Goal: Task Accomplishment & Management: Manage account settings

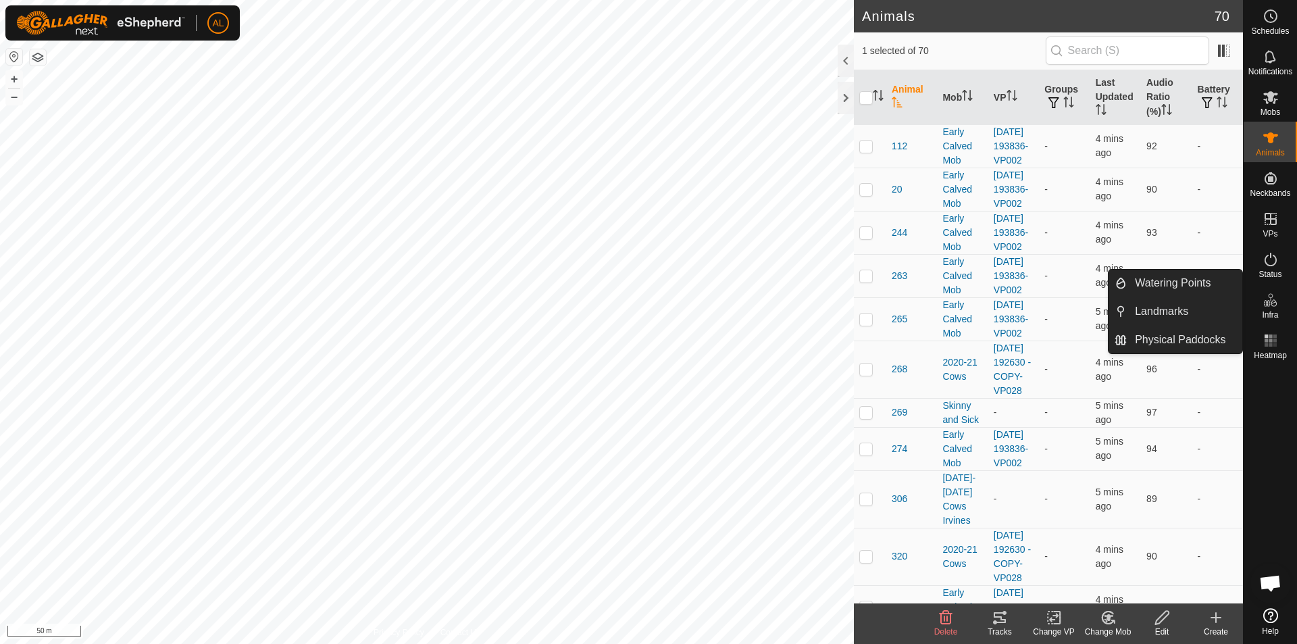
click at [1235, 337] on link "Physical Paddocks" at bounding box center [1185, 339] width 116 height 27
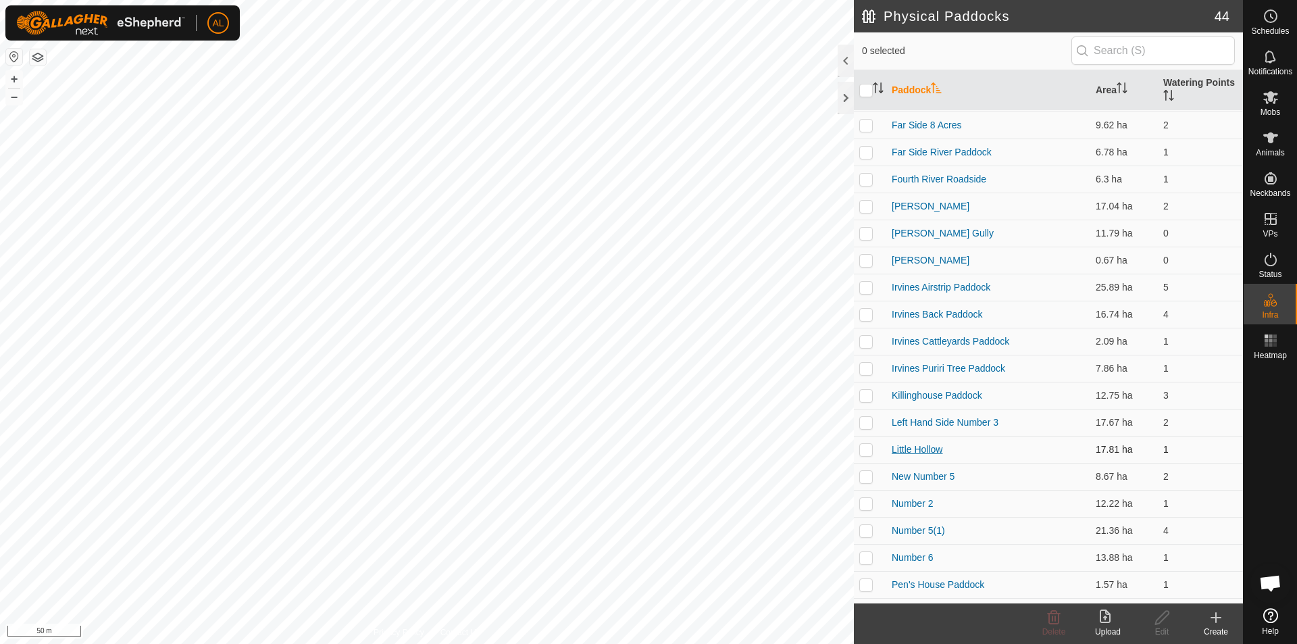
scroll to position [405, 0]
click at [868, 421] on p-checkbox at bounding box center [866, 423] width 14 height 11
checkbox input "true"
click at [1169, 613] on icon at bounding box center [1162, 618] width 14 height 14
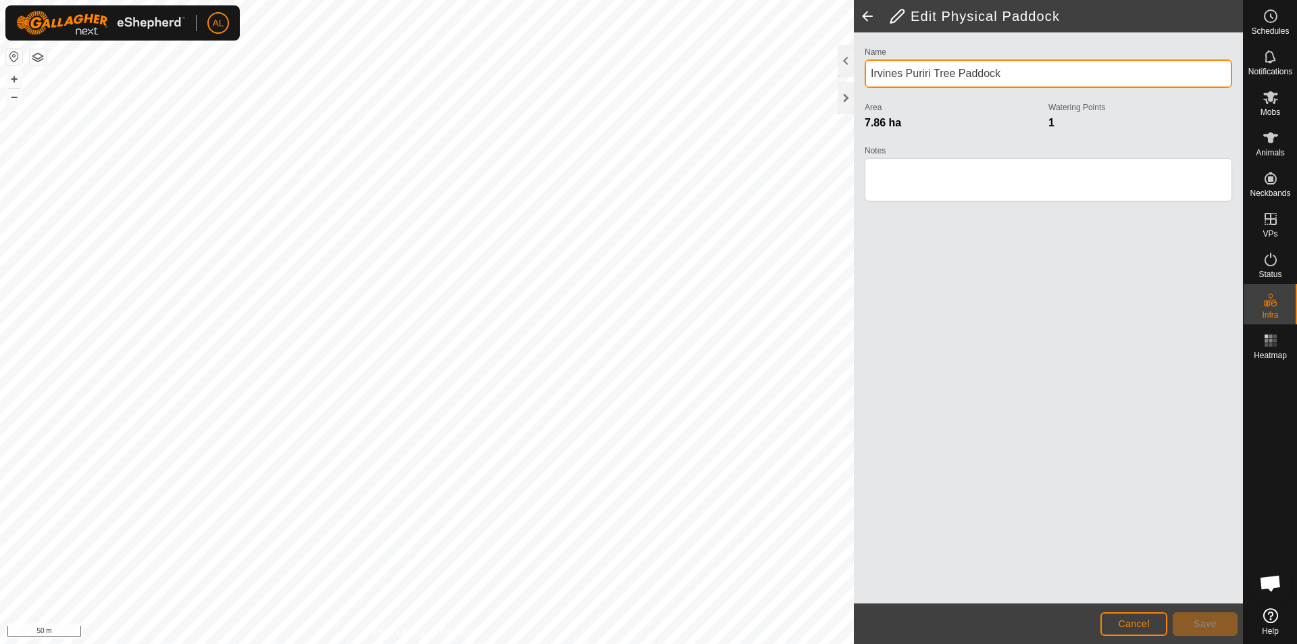
drag, startPoint x: 931, startPoint y: 74, endPoint x: 907, endPoint y: 75, distance: 23.7
click at [907, 75] on input "Irvines Puriri Tree Paddock" at bounding box center [1049, 73] width 368 height 28
type input "Irvines Kowhai Tree Paddock"
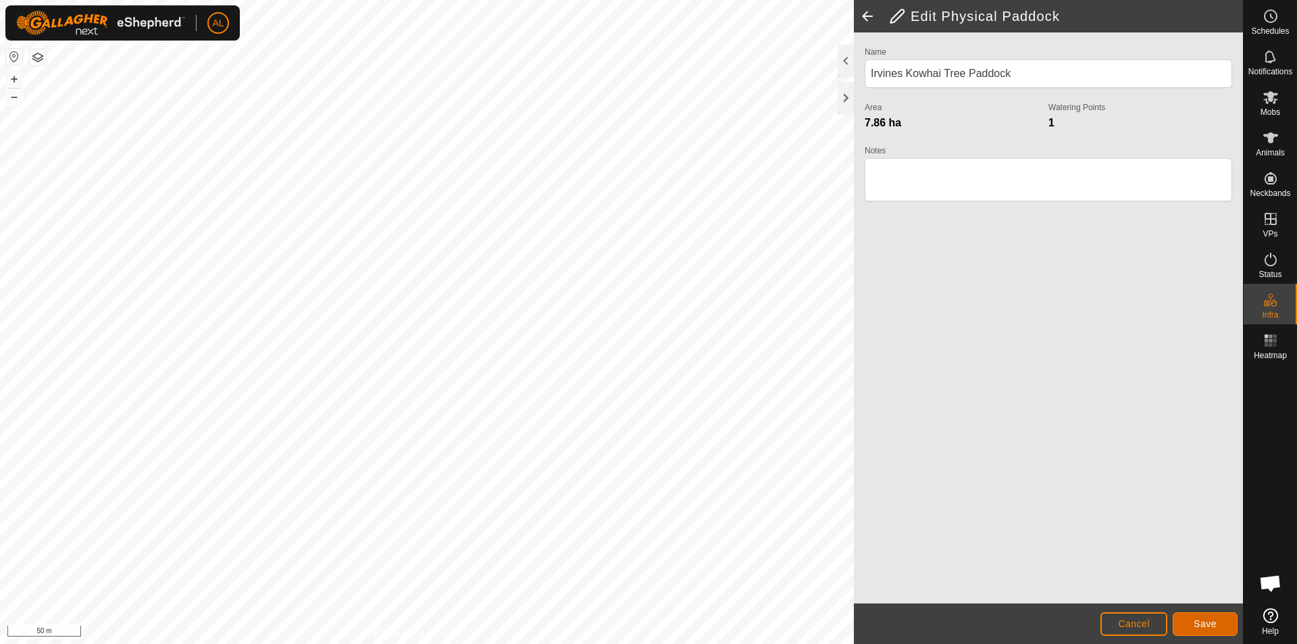
click at [1210, 623] on span "Save" at bounding box center [1205, 623] width 23 height 11
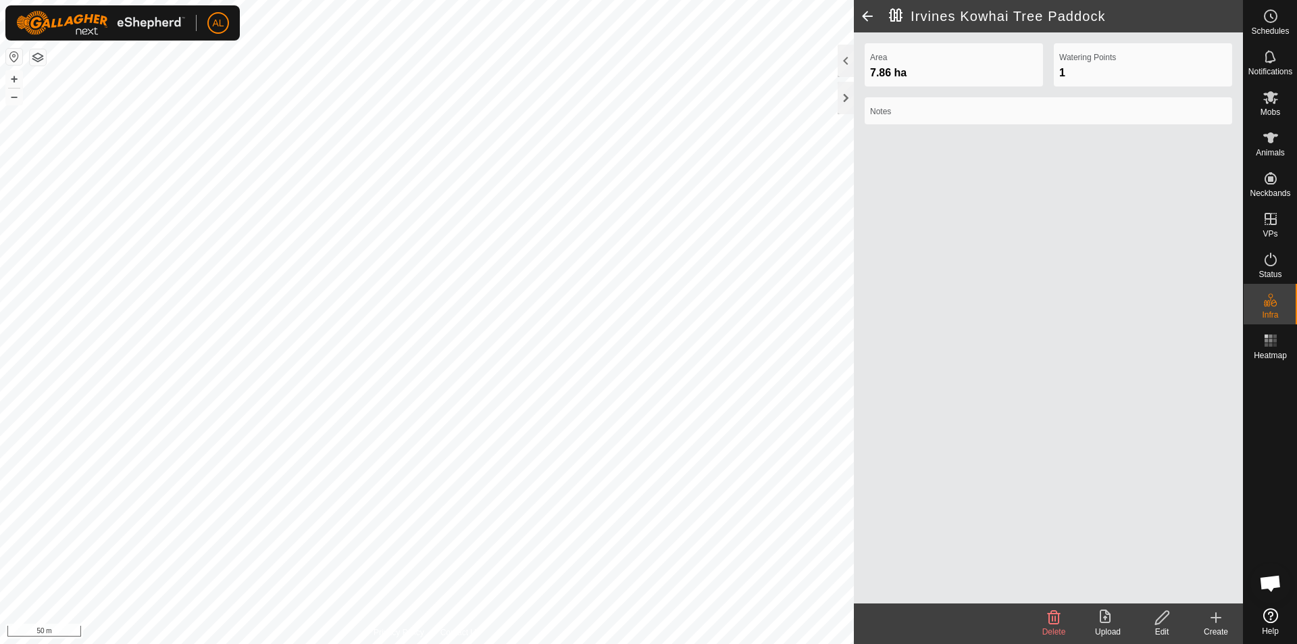
click at [1212, 618] on icon at bounding box center [1216, 618] width 9 height 0
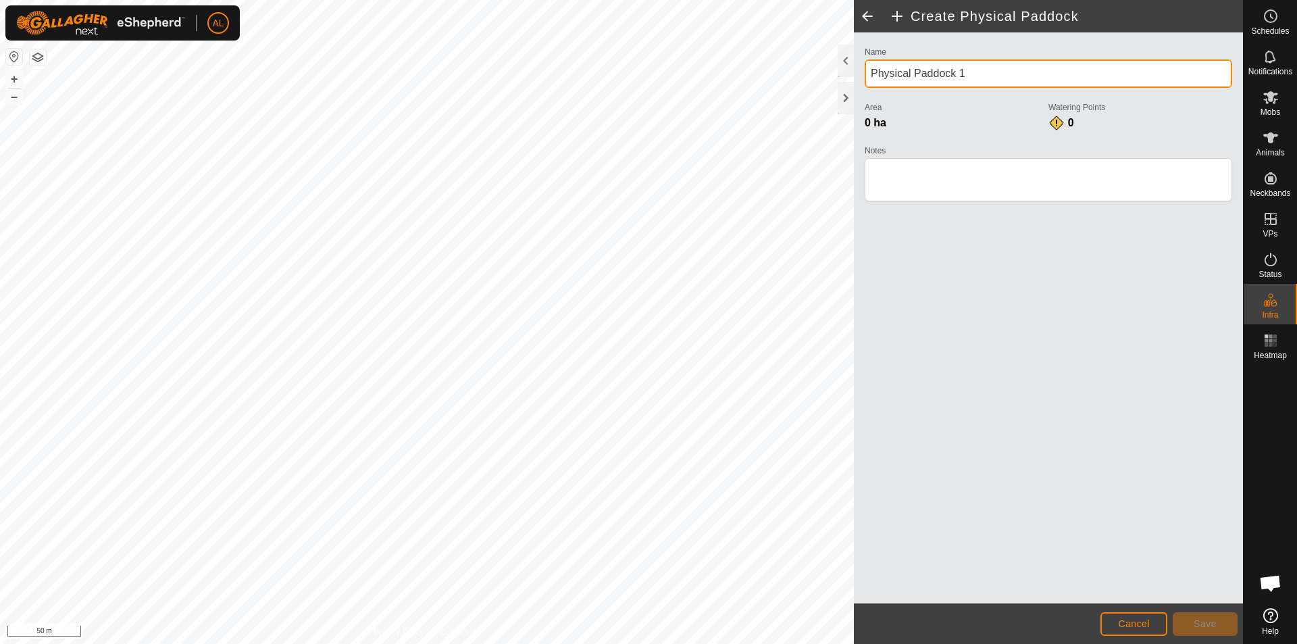
click at [671, 56] on div "Create Physical Paddock Name Physical Paddock 1 Area 0 ha Watering Points 0 Not…" at bounding box center [621, 322] width 1243 height 644
type input "Irvines Bull Paddock"
click at [1014, 64] on input "Irvines Bull Paddock" at bounding box center [1049, 73] width 368 height 28
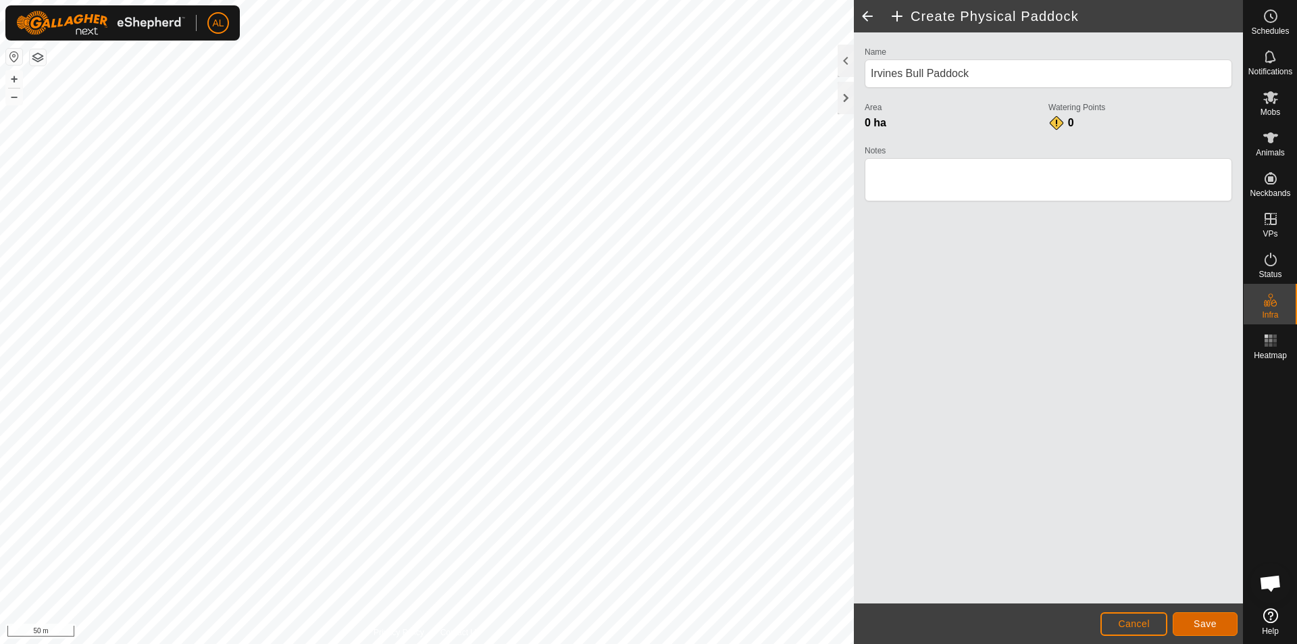
click at [1221, 618] on button "Save" at bounding box center [1205, 624] width 65 height 24
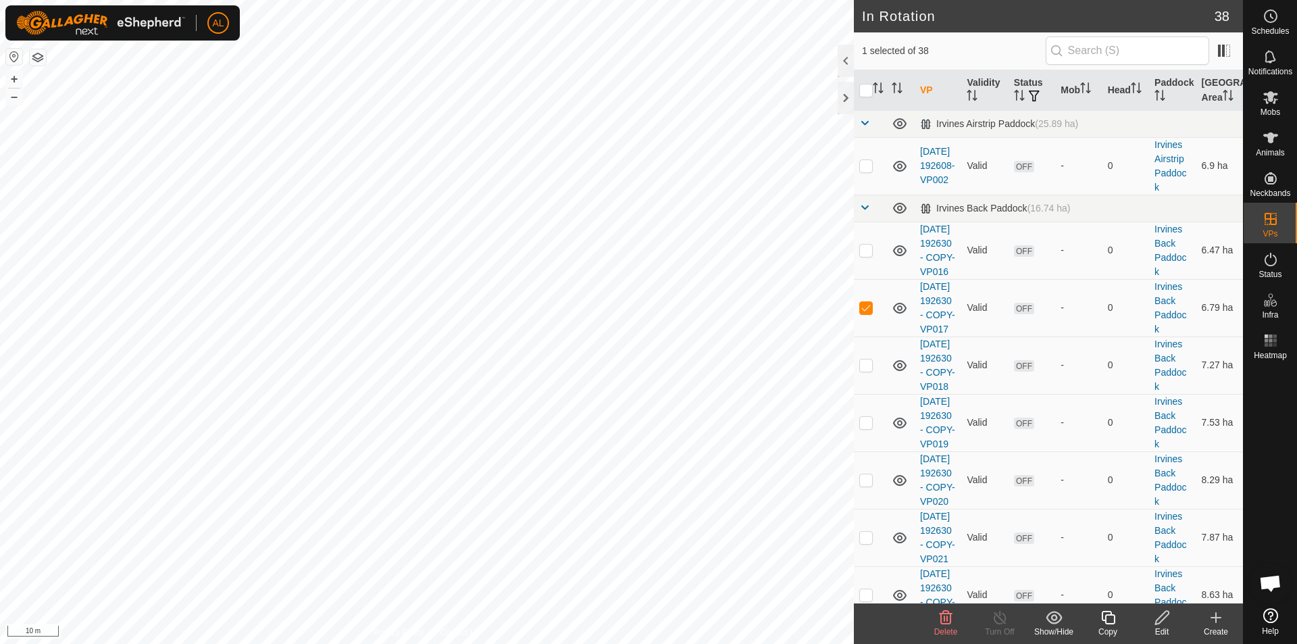
checkbox input "true"
checkbox input "false"
click at [866, 165] on p-checkbox at bounding box center [866, 165] width 14 height 11
checkbox input "false"
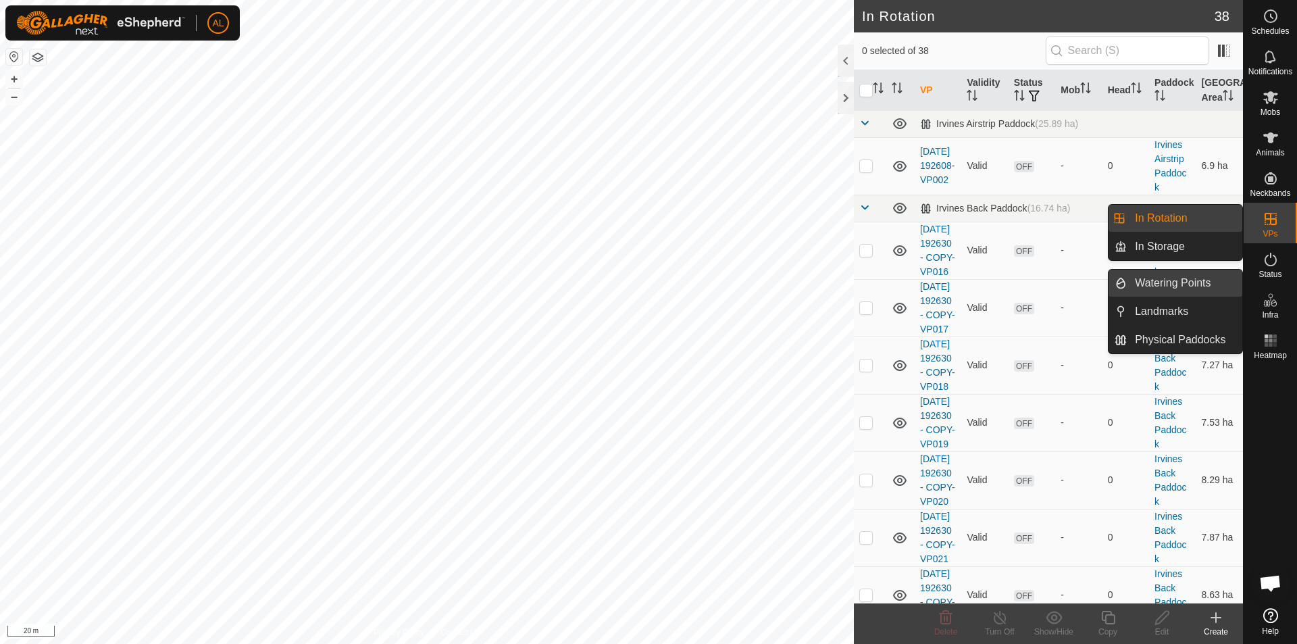
click at [1208, 275] on link "Watering Points" at bounding box center [1185, 283] width 116 height 27
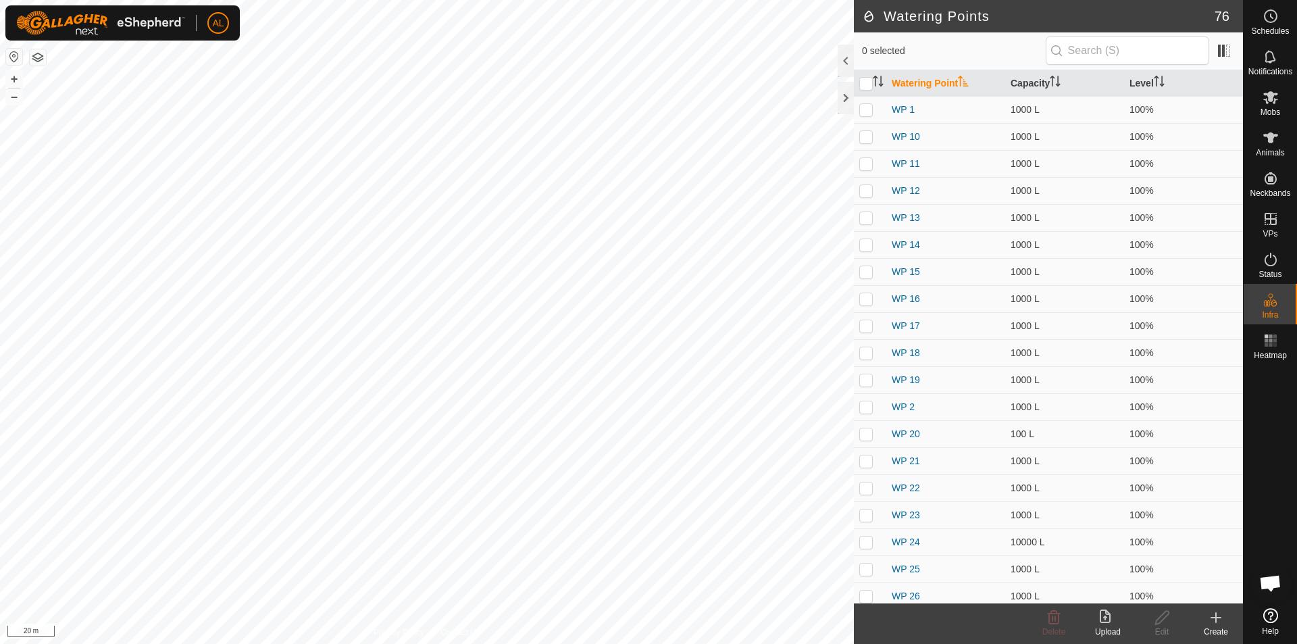
click at [1213, 623] on icon at bounding box center [1216, 617] width 16 height 16
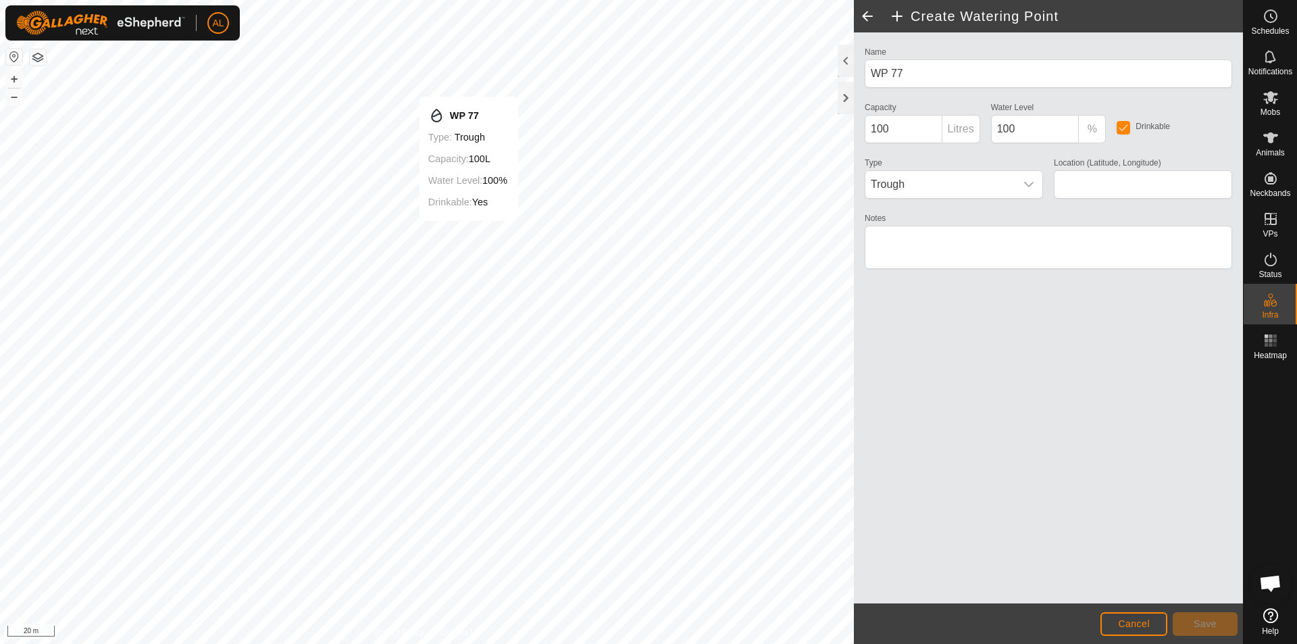
type input "-35.615379, 174.141911"
click at [1216, 628] on span "Save" at bounding box center [1205, 623] width 23 height 11
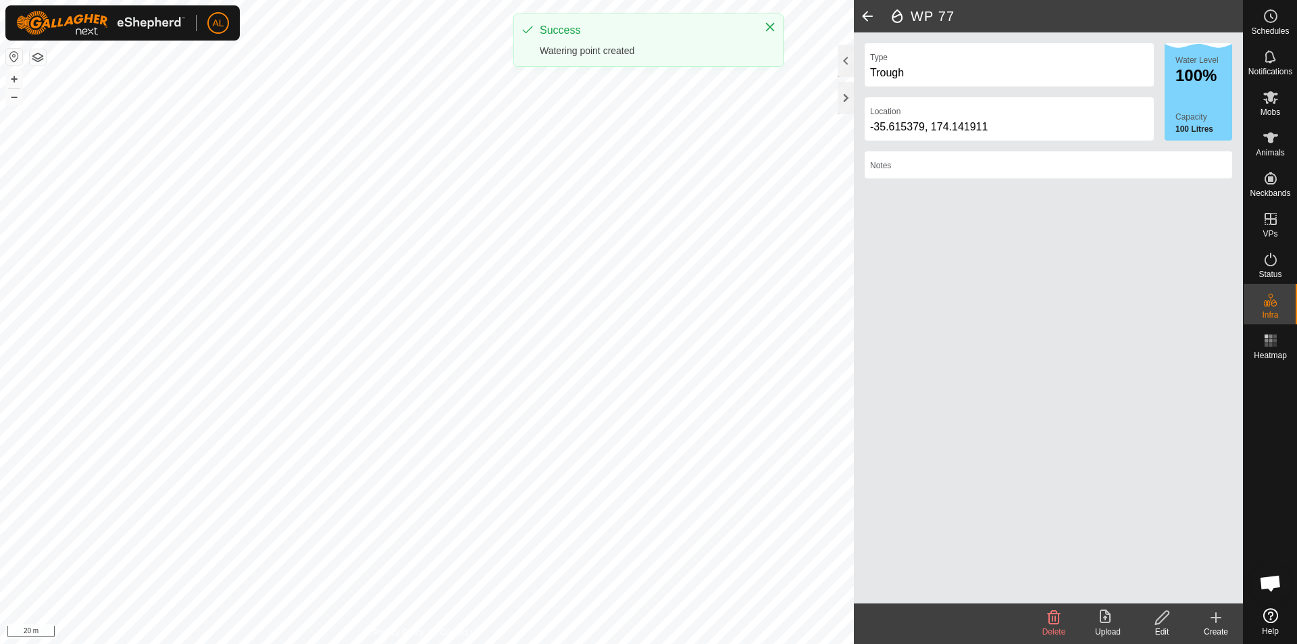
click at [1216, 622] on icon at bounding box center [1216, 617] width 0 height 9
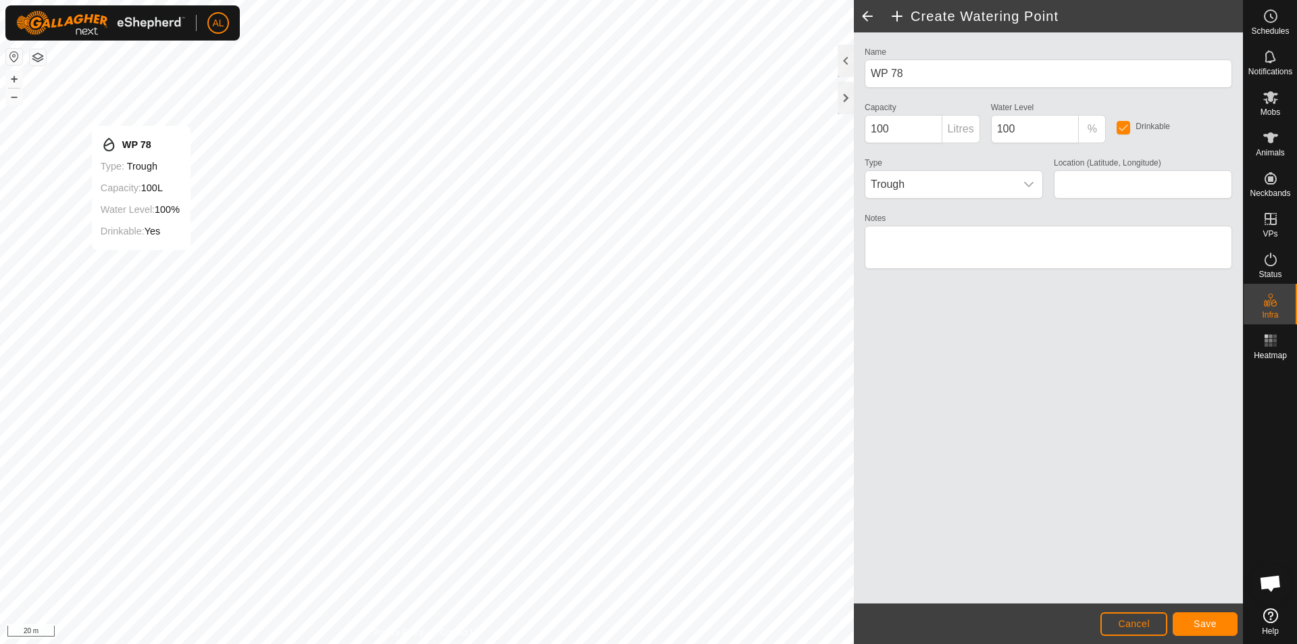
type input "-35.615487, 174.140374"
click at [1186, 628] on button "Save" at bounding box center [1205, 624] width 65 height 24
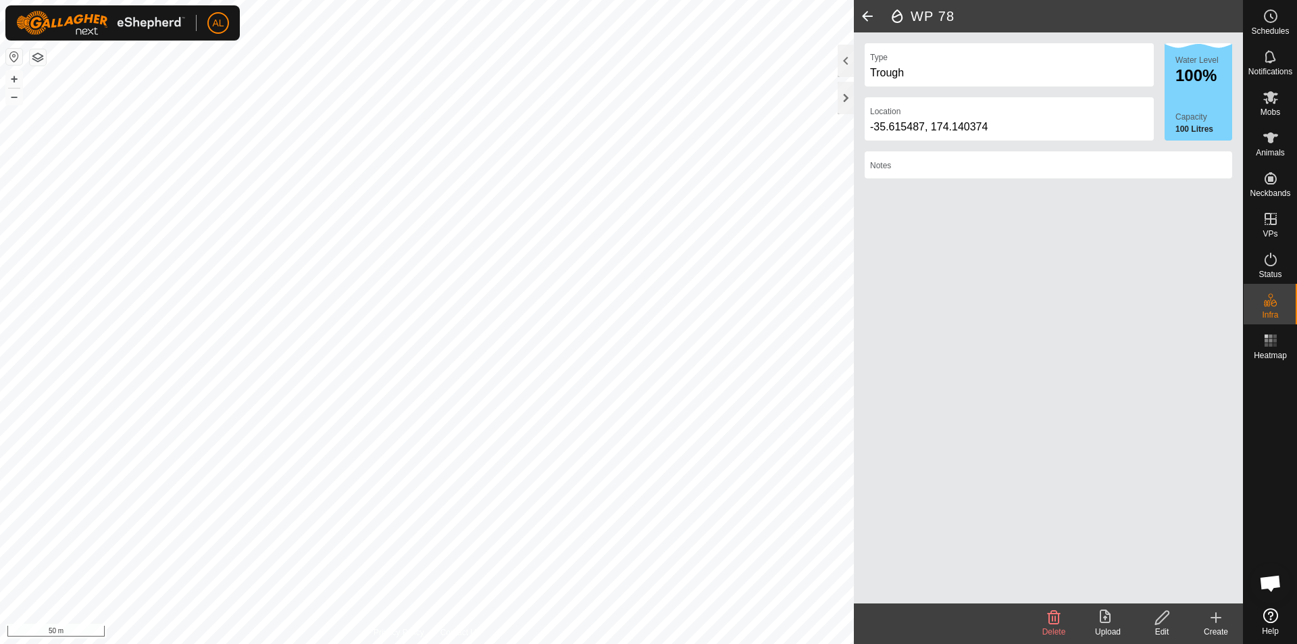
click at [1214, 618] on icon at bounding box center [1216, 618] width 9 height 0
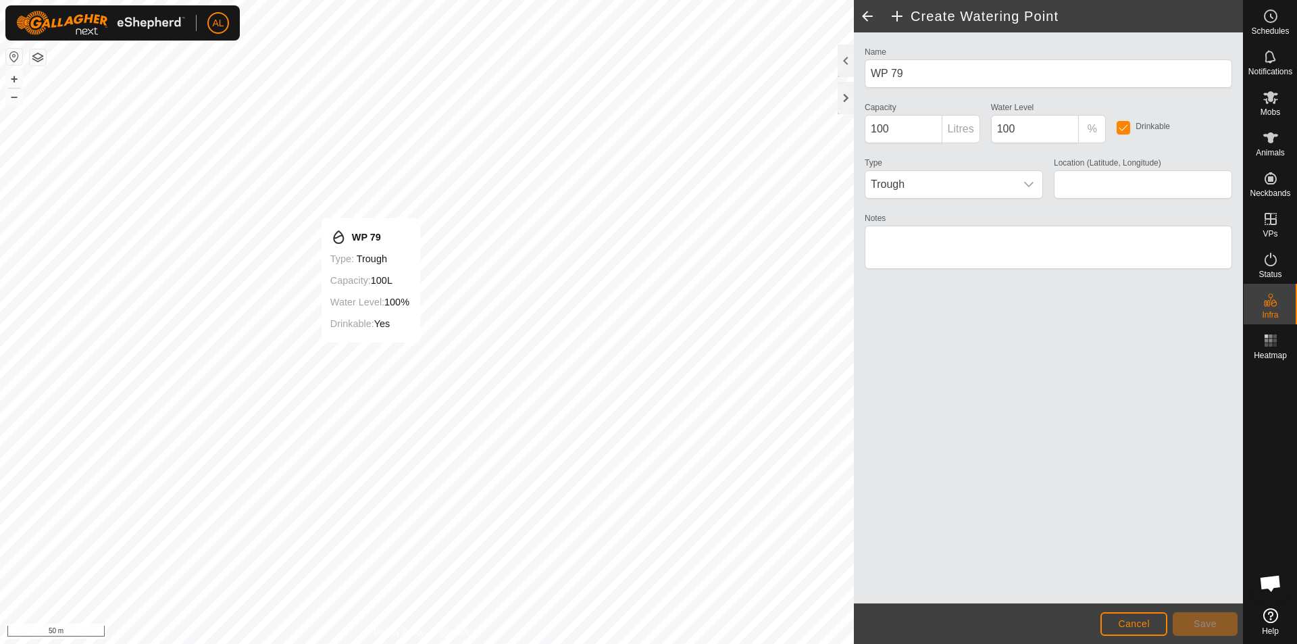
type input "-35.614367, 174.140761"
click at [1191, 616] on button "Save" at bounding box center [1205, 624] width 65 height 24
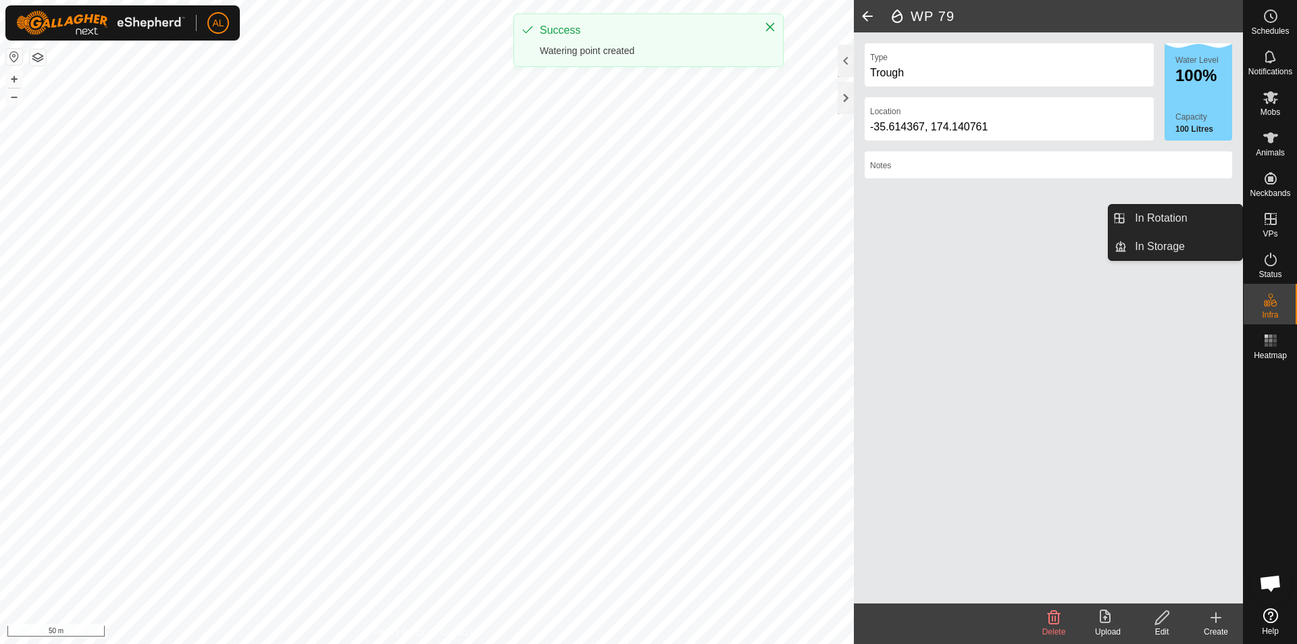
click at [1275, 225] on icon at bounding box center [1271, 219] width 12 height 12
click at [1226, 219] on link "In Rotation" at bounding box center [1185, 218] width 116 height 27
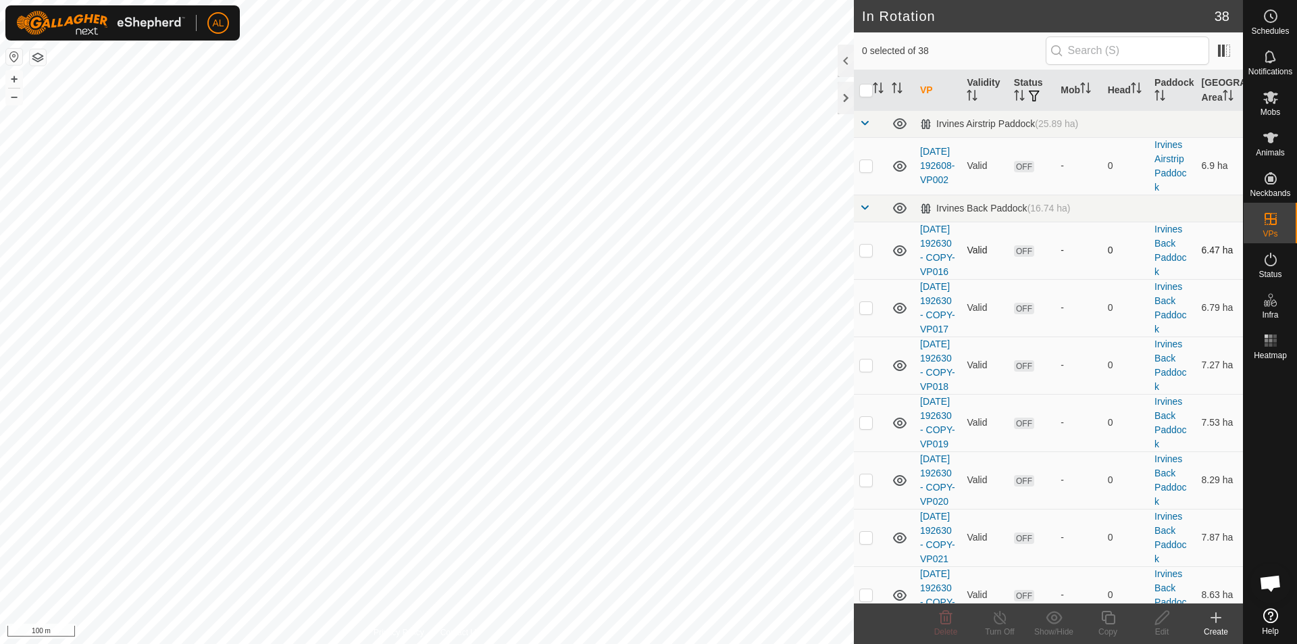
drag, startPoint x: 872, startPoint y: 262, endPoint x: 872, endPoint y: 299, distance: 37.2
click at [872, 255] on p-checkbox at bounding box center [866, 250] width 14 height 11
checkbox input "true"
click at [874, 337] on td at bounding box center [870, 307] width 32 height 57
checkbox input "true"
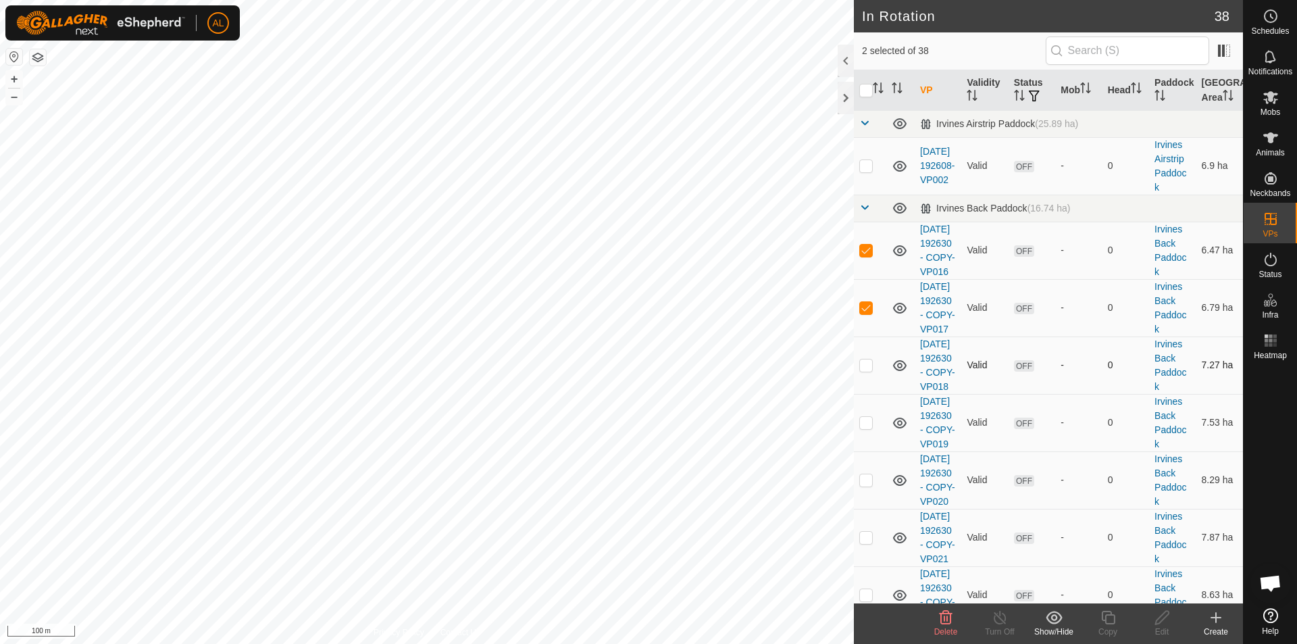
click at [868, 370] on p-checkbox at bounding box center [866, 364] width 14 height 11
checkbox input "true"
drag, startPoint x: 869, startPoint y: 527, endPoint x: 862, endPoint y: 506, distance: 22.0
click at [869, 451] on td at bounding box center [870, 422] width 32 height 57
checkbox input "true"
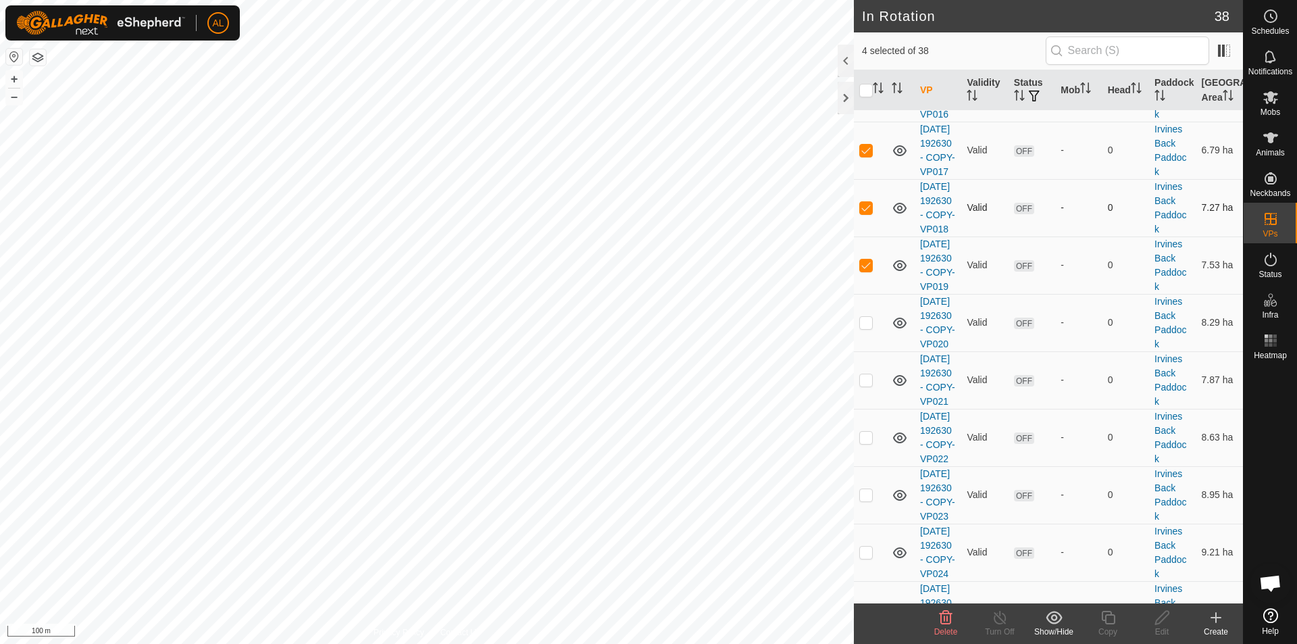
scroll to position [203, 0]
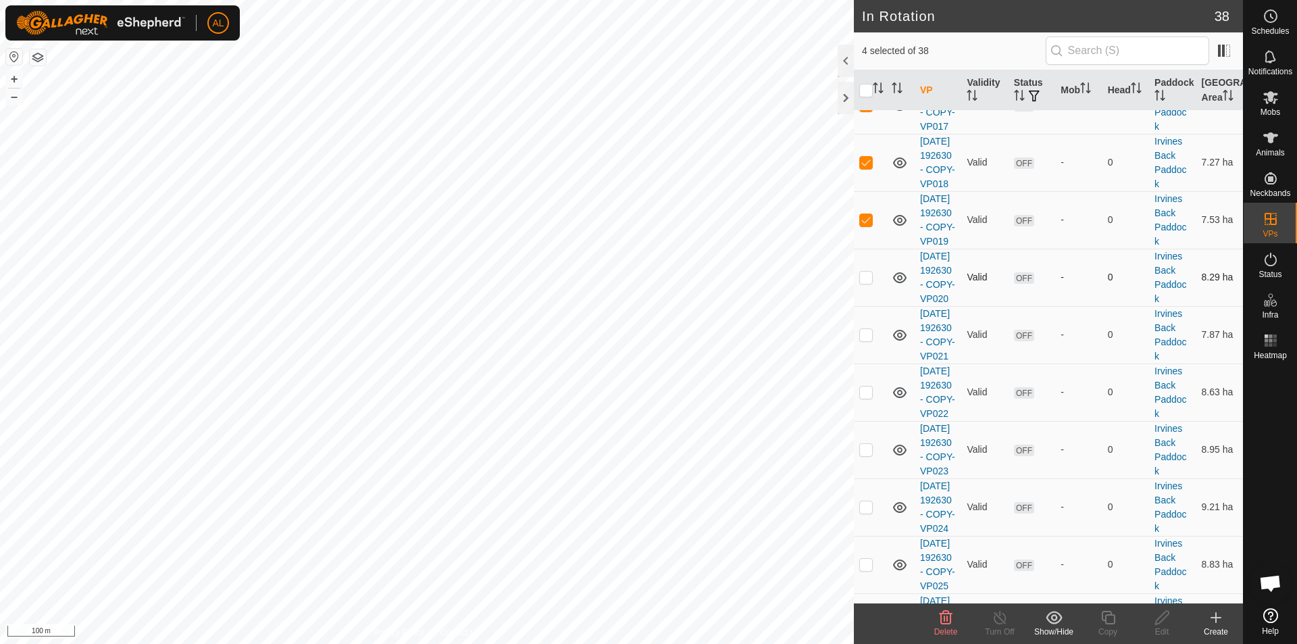
drag, startPoint x: 859, startPoint y: 399, endPoint x: 861, endPoint y: 409, distance: 10.2
click at [859, 282] on p-checkbox at bounding box center [866, 277] width 14 height 11
checkbox input "true"
click at [873, 364] on td at bounding box center [870, 334] width 32 height 57
checkbox input "true"
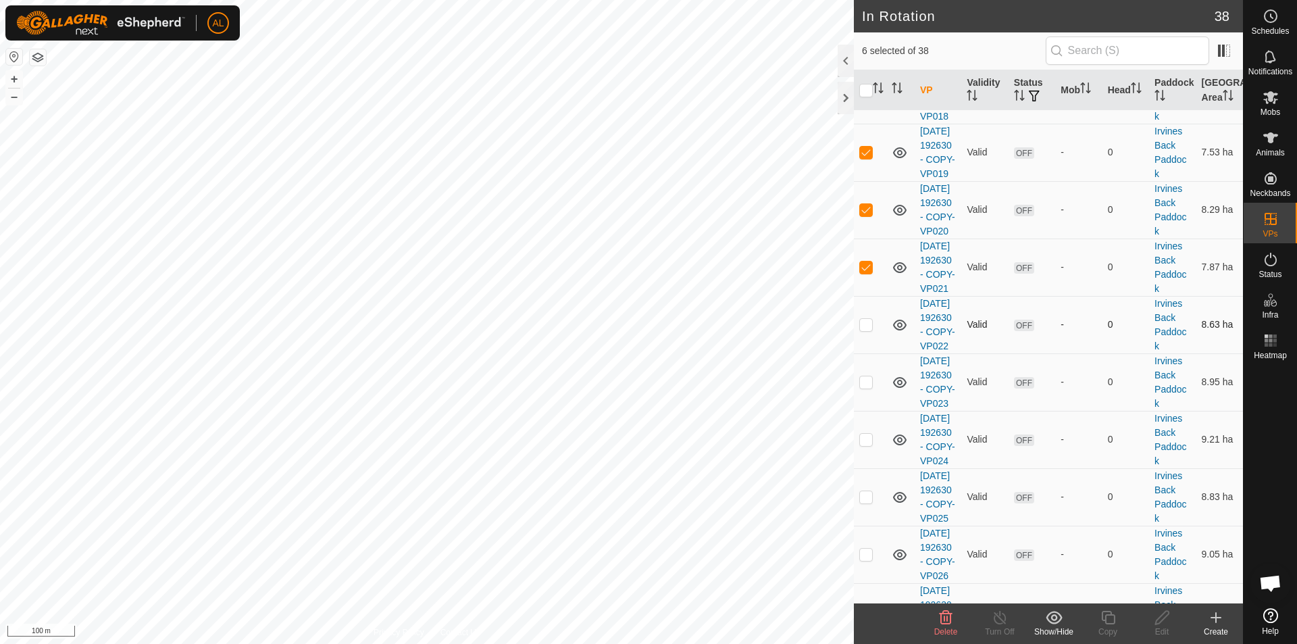
click at [874, 353] on td at bounding box center [870, 324] width 32 height 57
checkbox input "true"
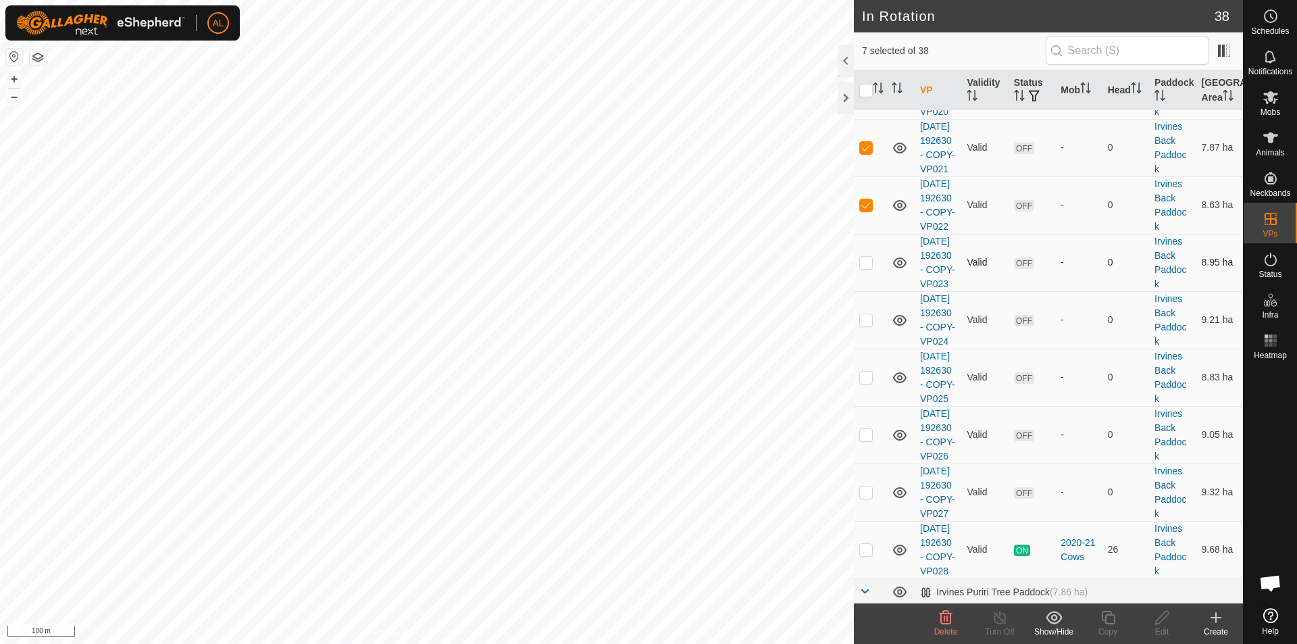
scroll to position [405, 0]
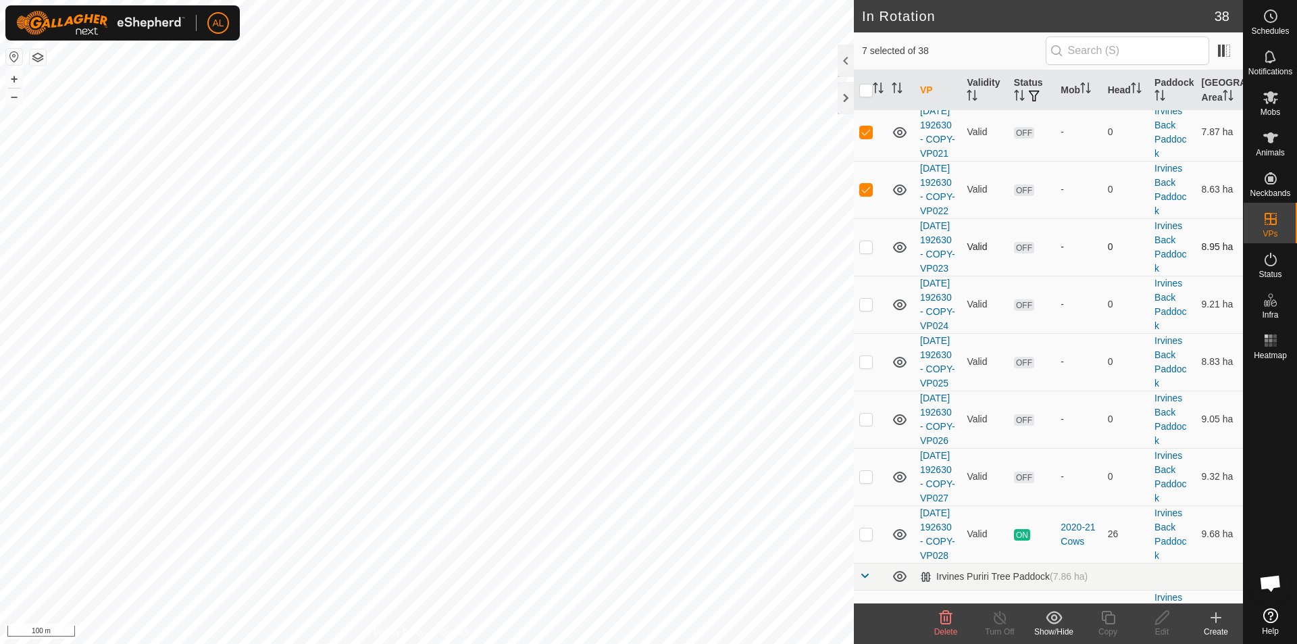
click at [868, 276] on td at bounding box center [870, 246] width 32 height 57
checkbox input "true"
click at [870, 333] on td at bounding box center [870, 304] width 32 height 57
checkbox input "true"
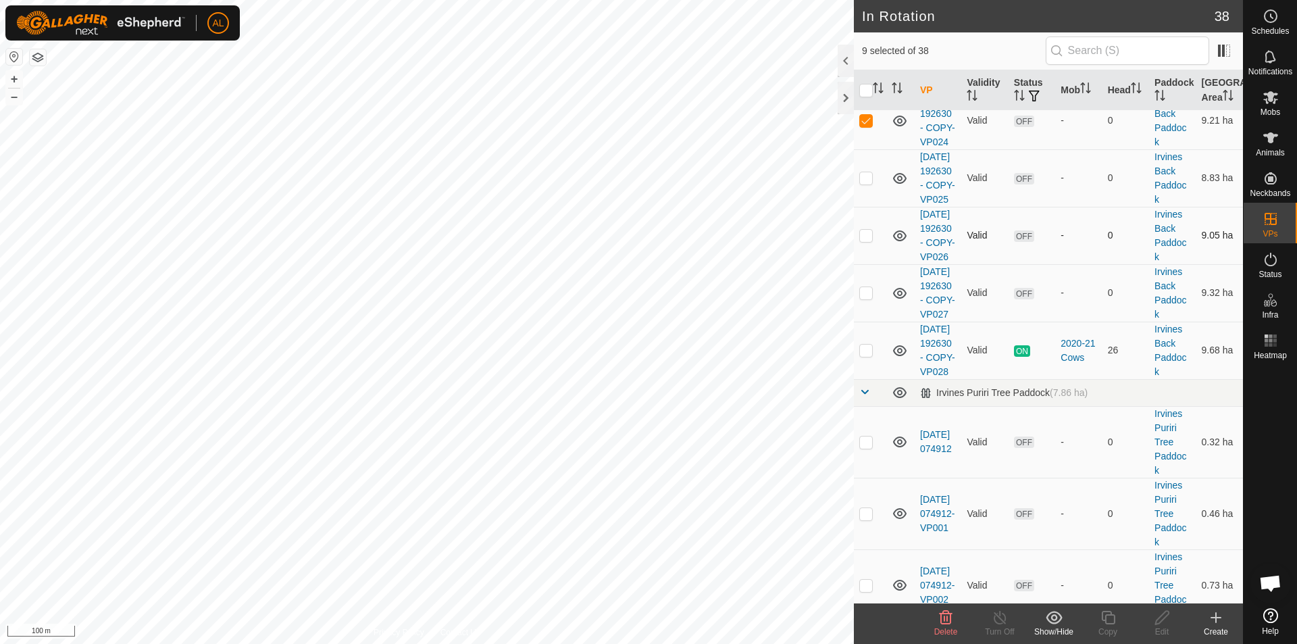
scroll to position [608, 0]
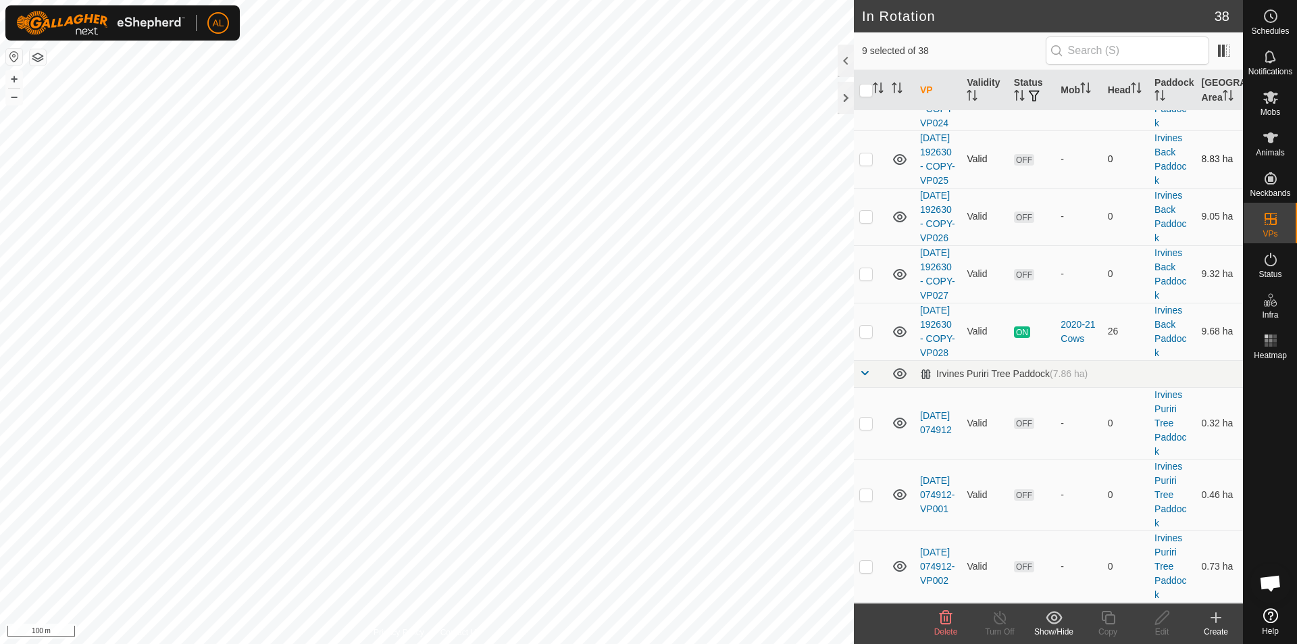
click at [862, 188] on td at bounding box center [870, 158] width 32 height 57
checkbox input "true"
click at [875, 245] on td at bounding box center [870, 216] width 32 height 57
checkbox input "true"
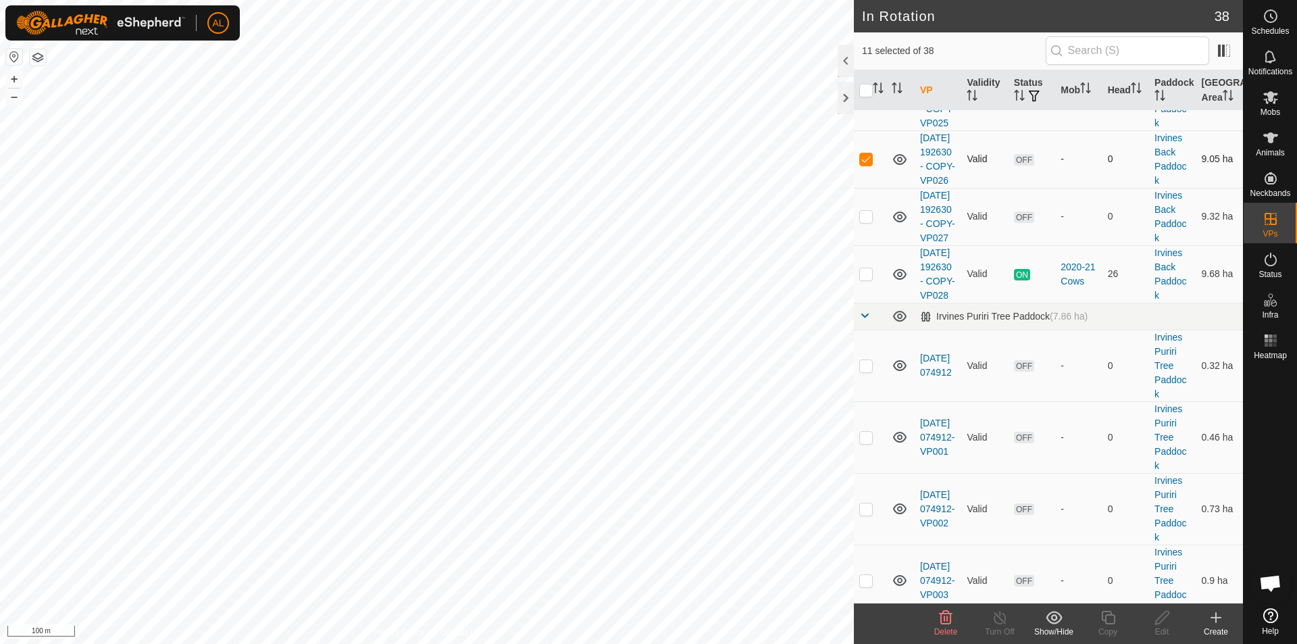
scroll to position [811, 0]
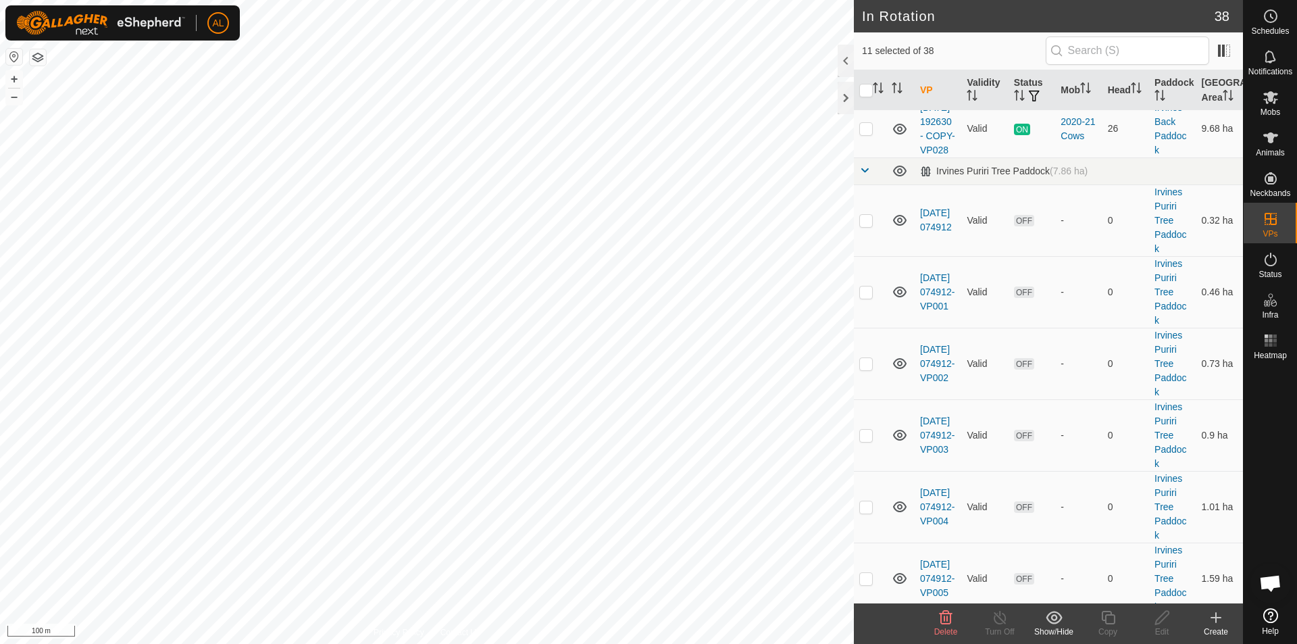
click at [866, 76] on p-checkbox at bounding box center [866, 71] width 14 height 11
checkbox input "true"
click at [1056, 626] on div "Show/Hide" at bounding box center [1054, 632] width 54 height 12
click at [1102, 578] on link "Move to 'In Storage'" at bounding box center [1095, 587] width 134 height 27
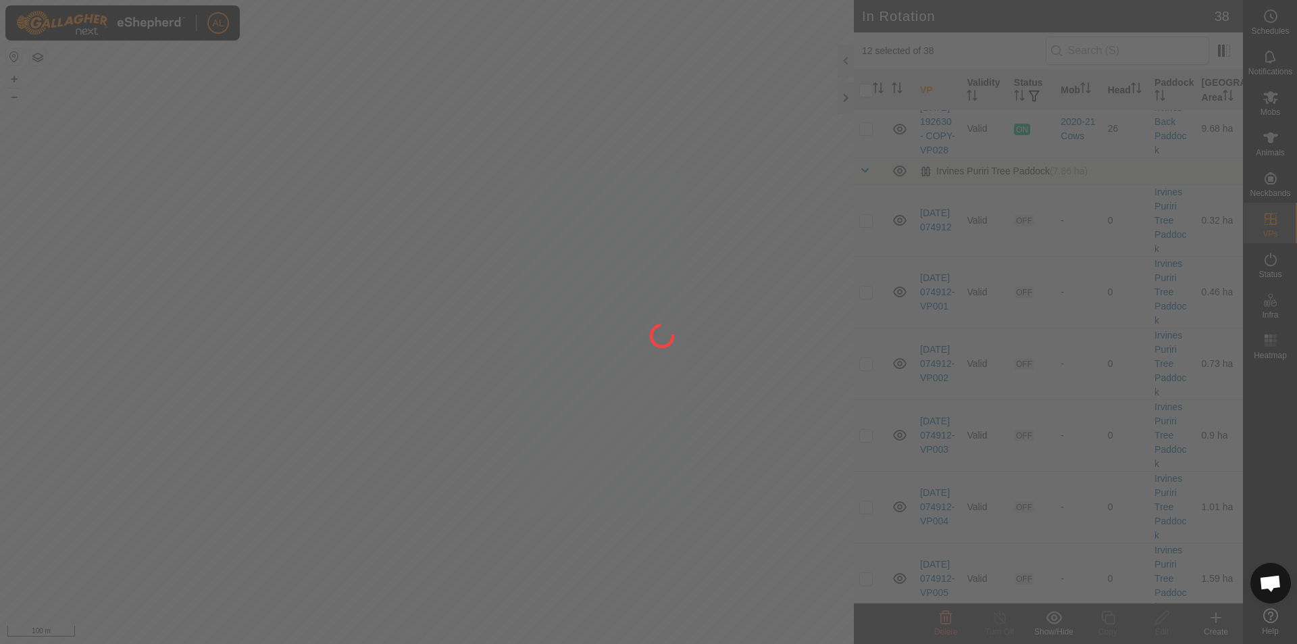
checkbox input "false"
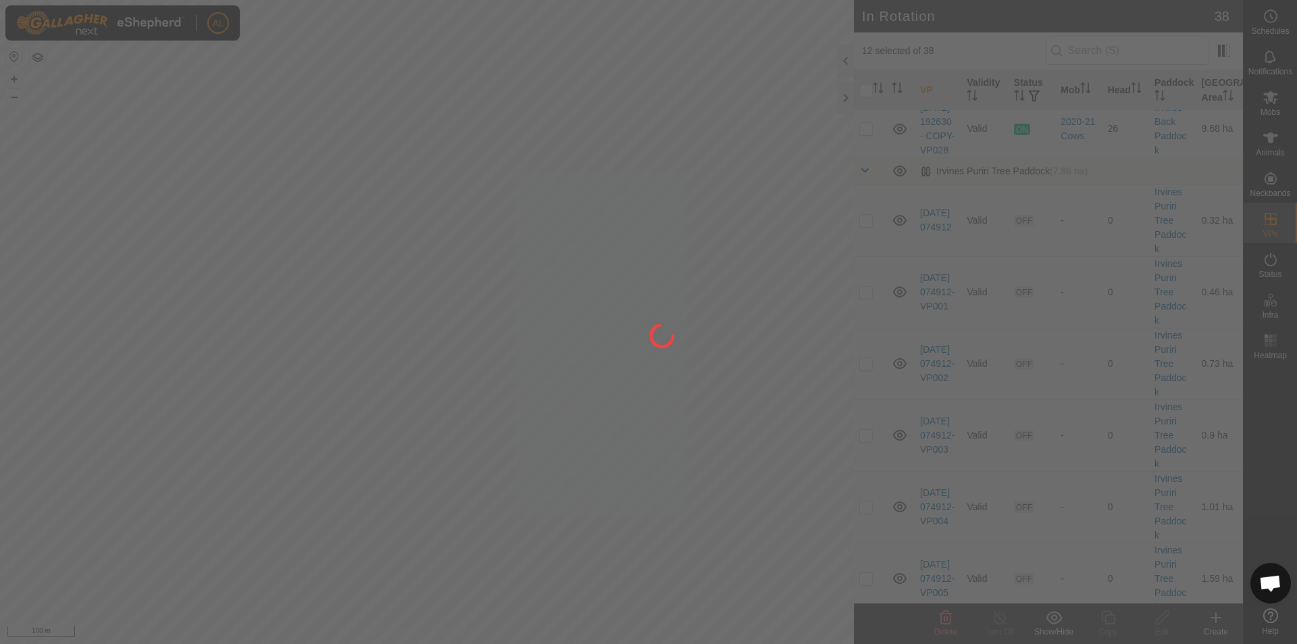
checkbox input "false"
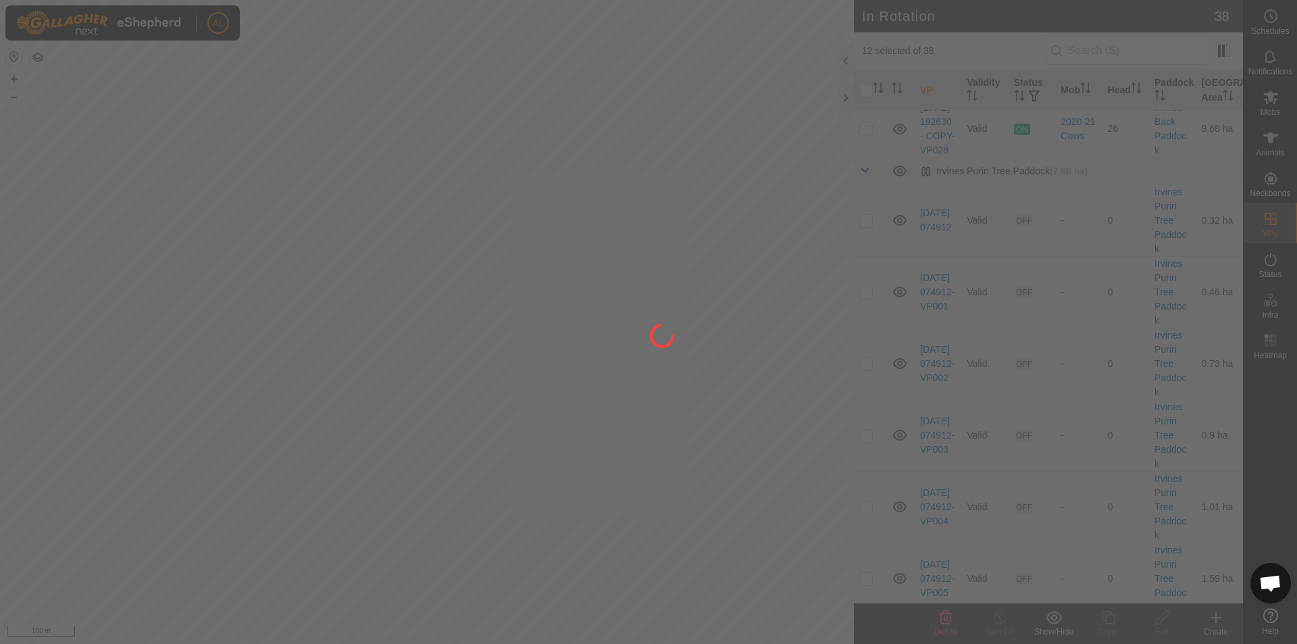
checkbox input "false"
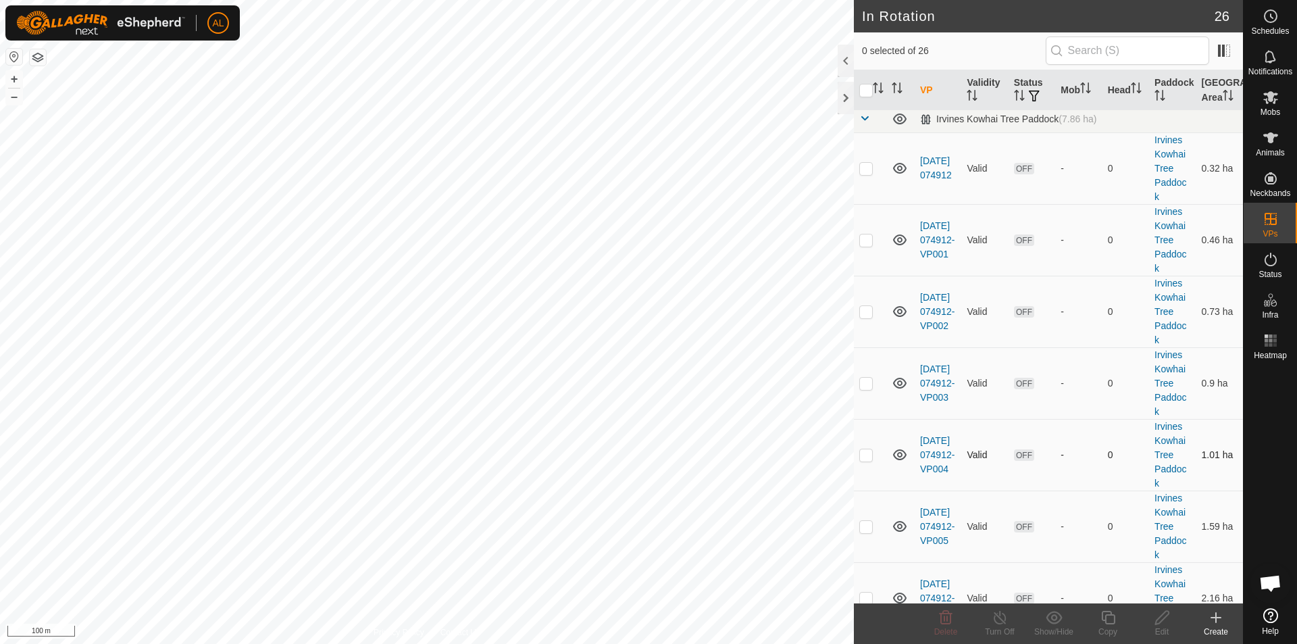
scroll to position [0, 0]
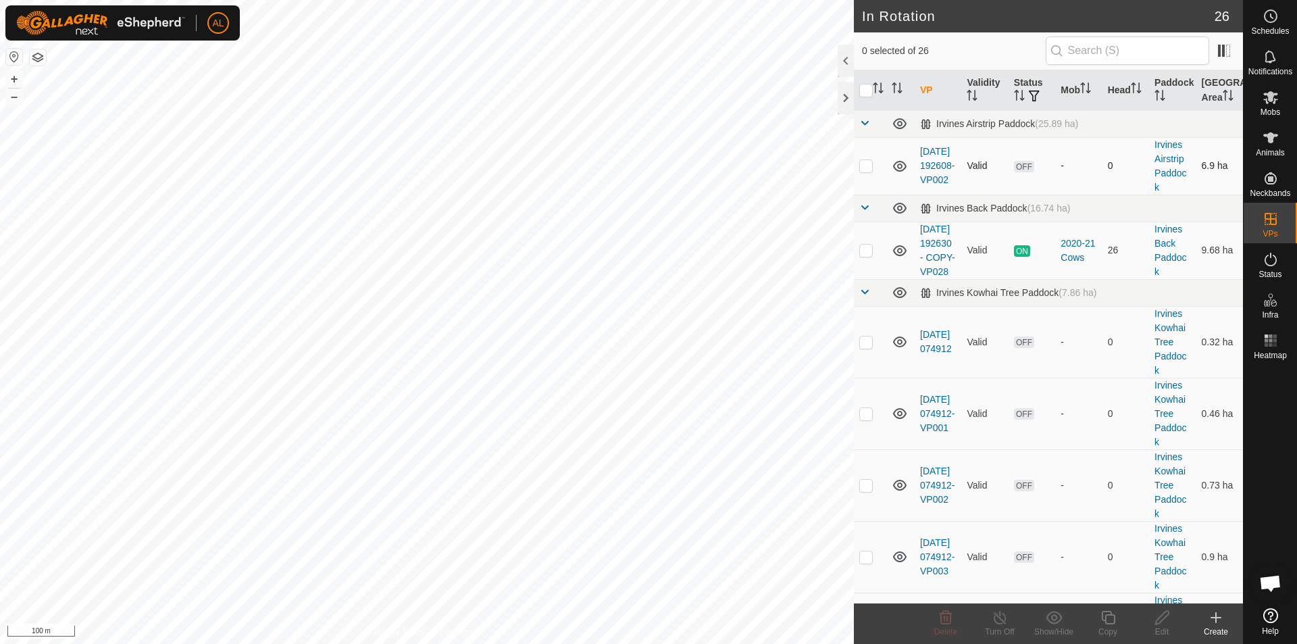
click at [865, 173] on td at bounding box center [870, 165] width 32 height 57
checkbox input "true"
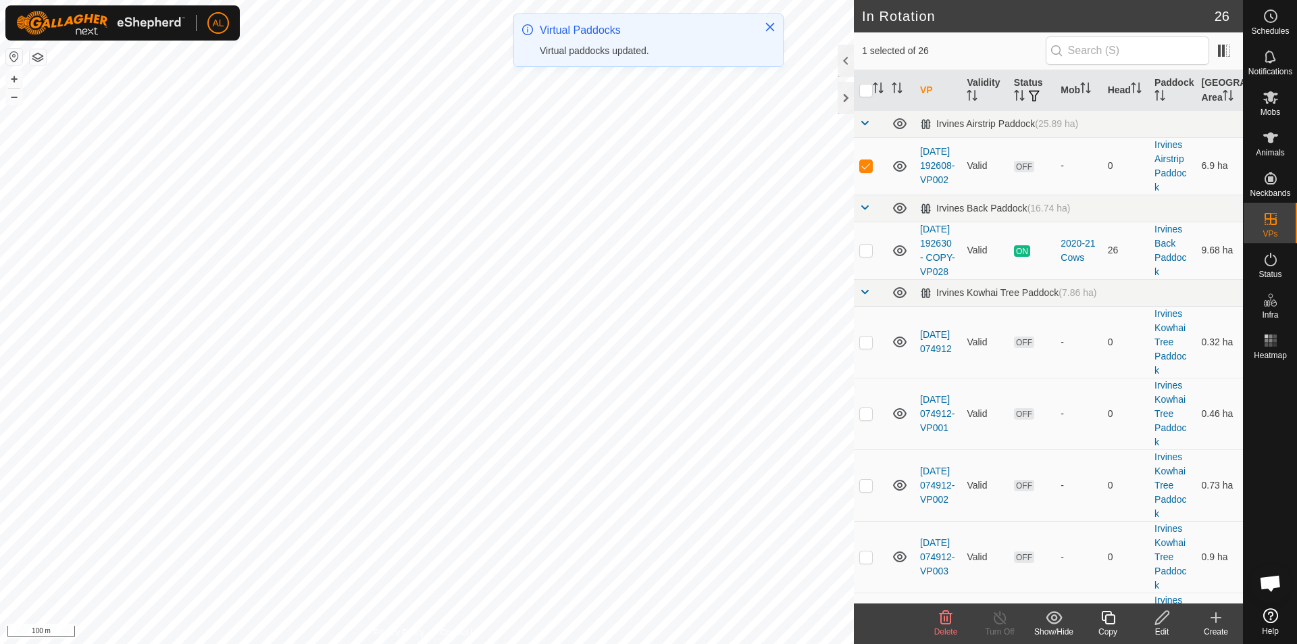
click at [1047, 612] on icon at bounding box center [1054, 617] width 17 height 16
click at [1055, 579] on link "Move to 'In Storage'" at bounding box center [1095, 587] width 134 height 27
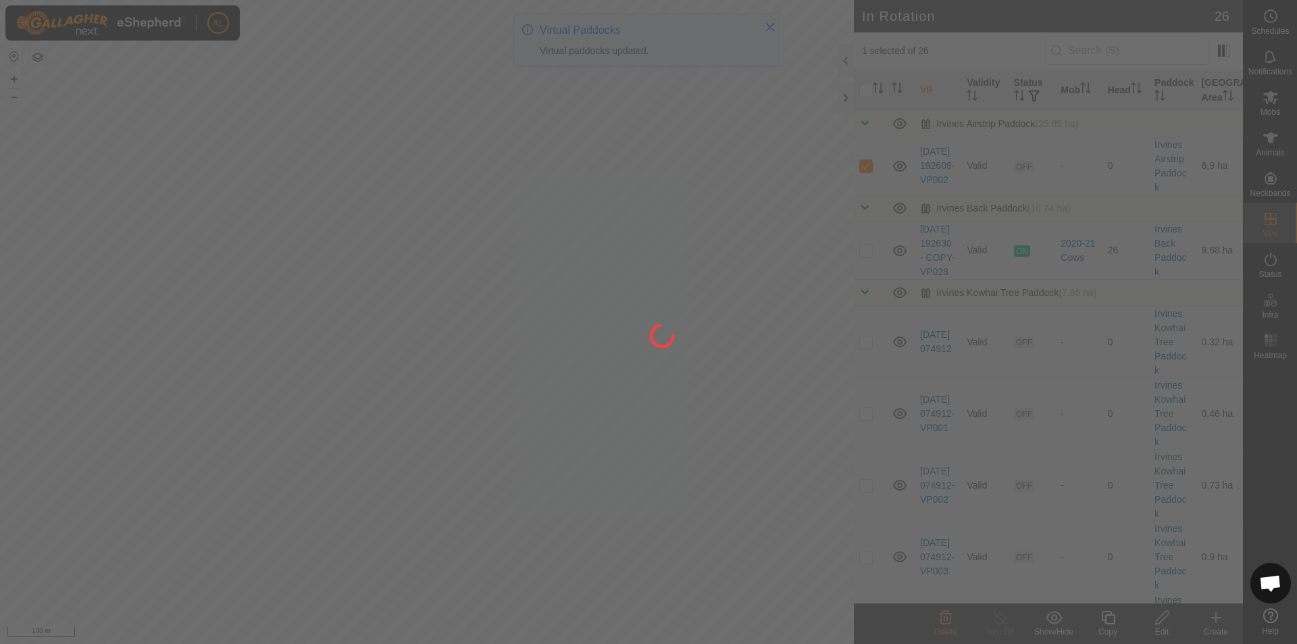
checkbox input "false"
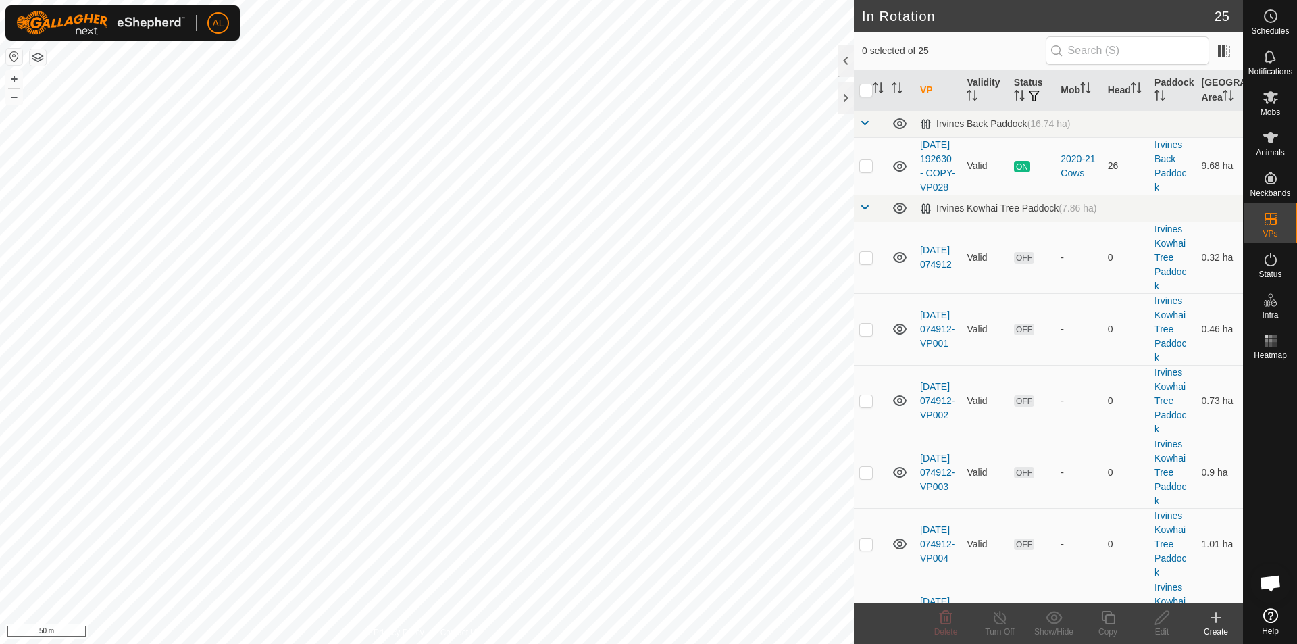
click at [1228, 619] on create-svg-icon at bounding box center [1216, 617] width 54 height 16
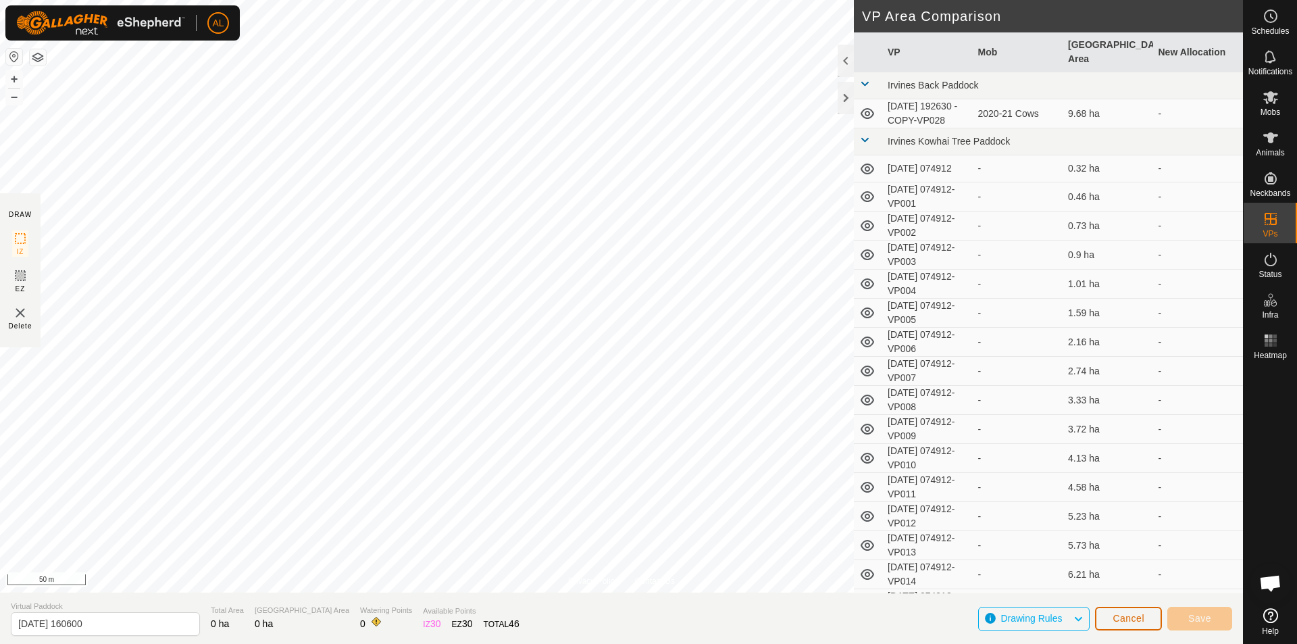
click at [1112, 624] on button "Cancel" at bounding box center [1128, 619] width 67 height 24
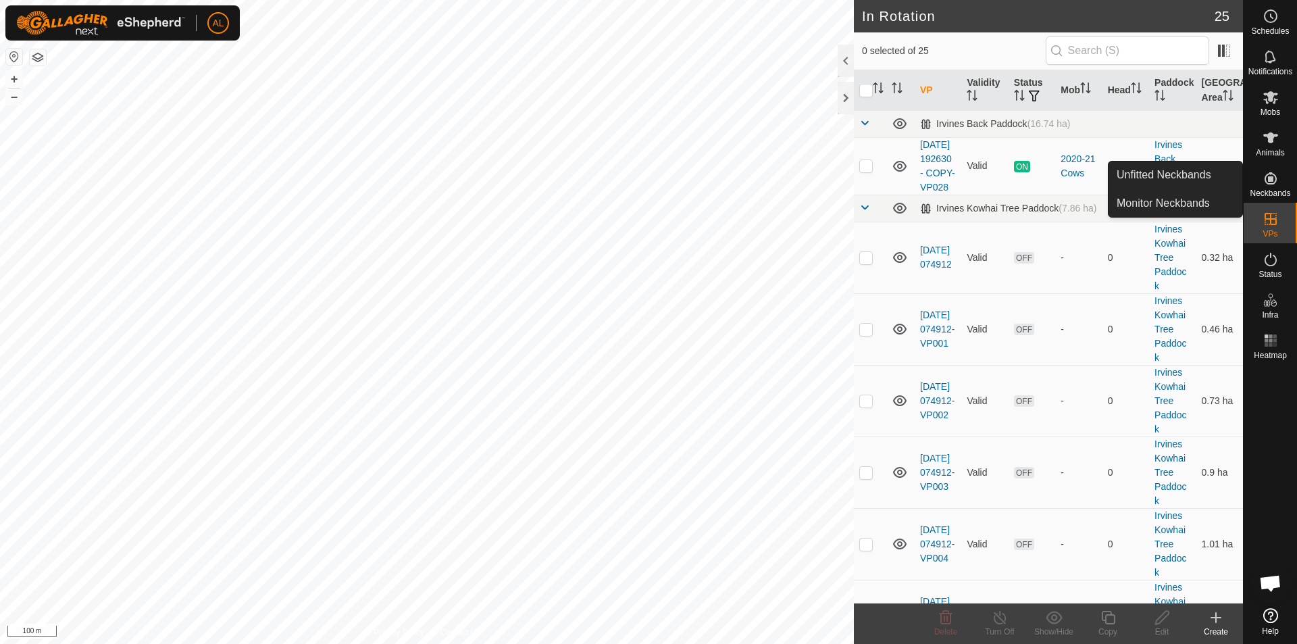
click at [1278, 172] on icon at bounding box center [1271, 178] width 16 height 16
click at [1268, 182] on icon at bounding box center [1271, 178] width 16 height 16
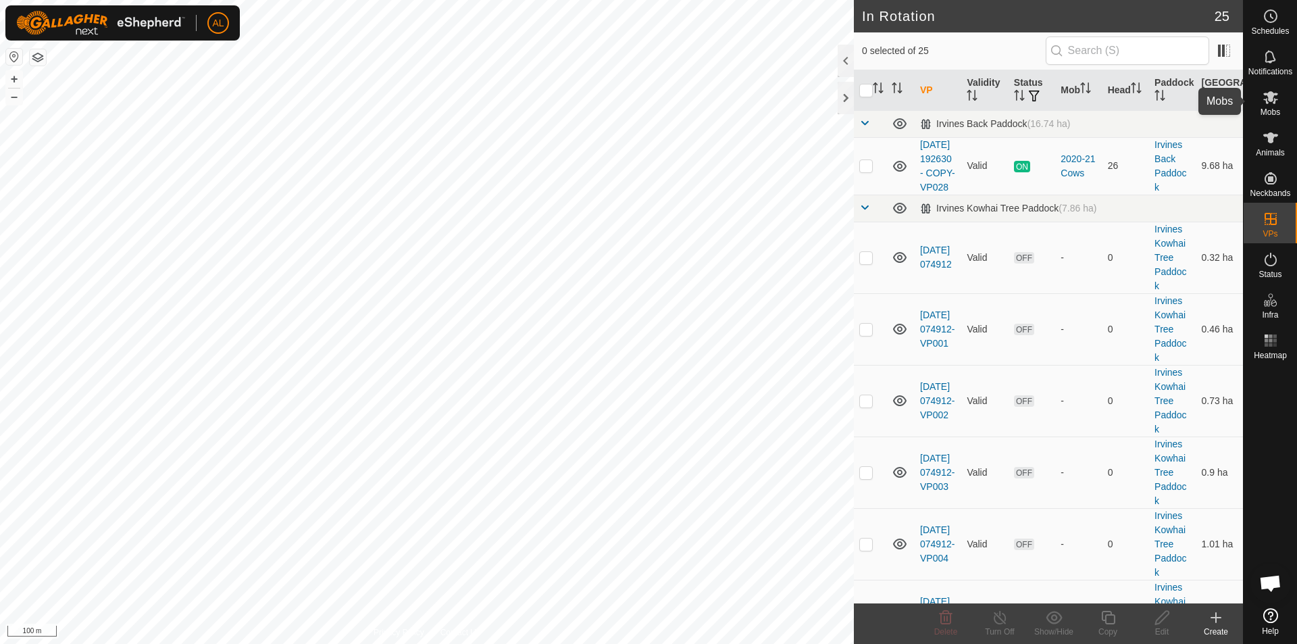
click at [1264, 110] on span "Mobs" at bounding box center [1271, 112] width 20 height 8
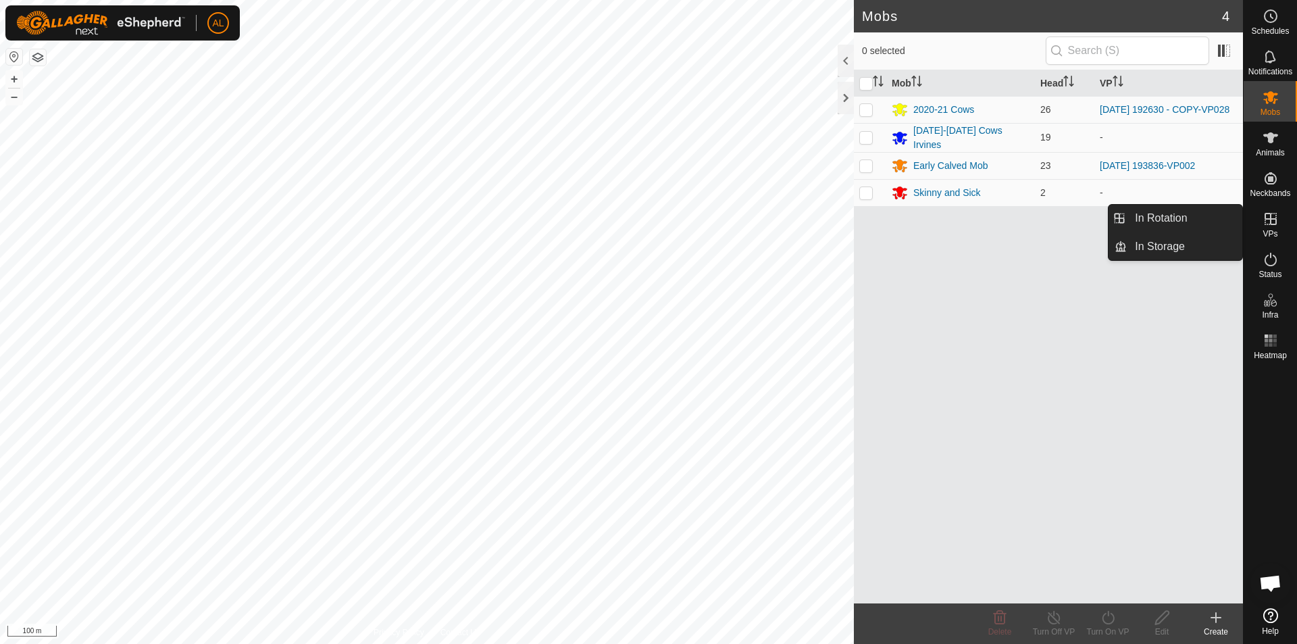
click at [1263, 236] on span "VPs" at bounding box center [1270, 234] width 15 height 8
click at [1198, 211] on link "In Rotation" at bounding box center [1185, 218] width 116 height 27
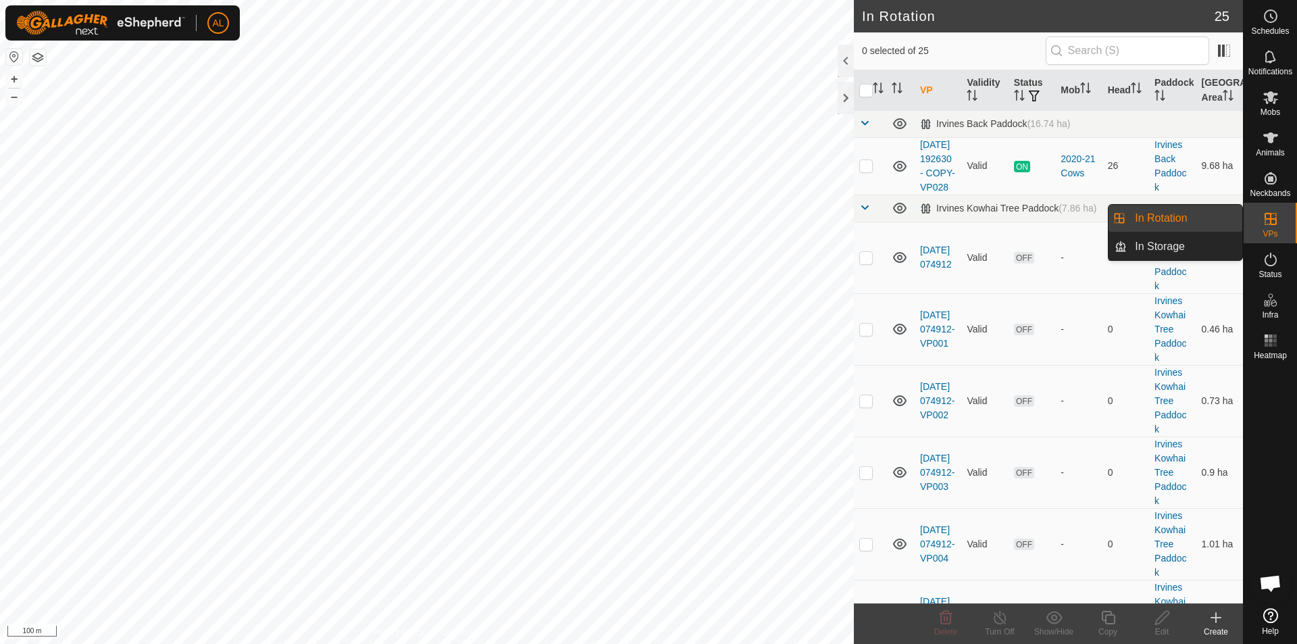
click at [1211, 625] on icon at bounding box center [1216, 617] width 16 height 16
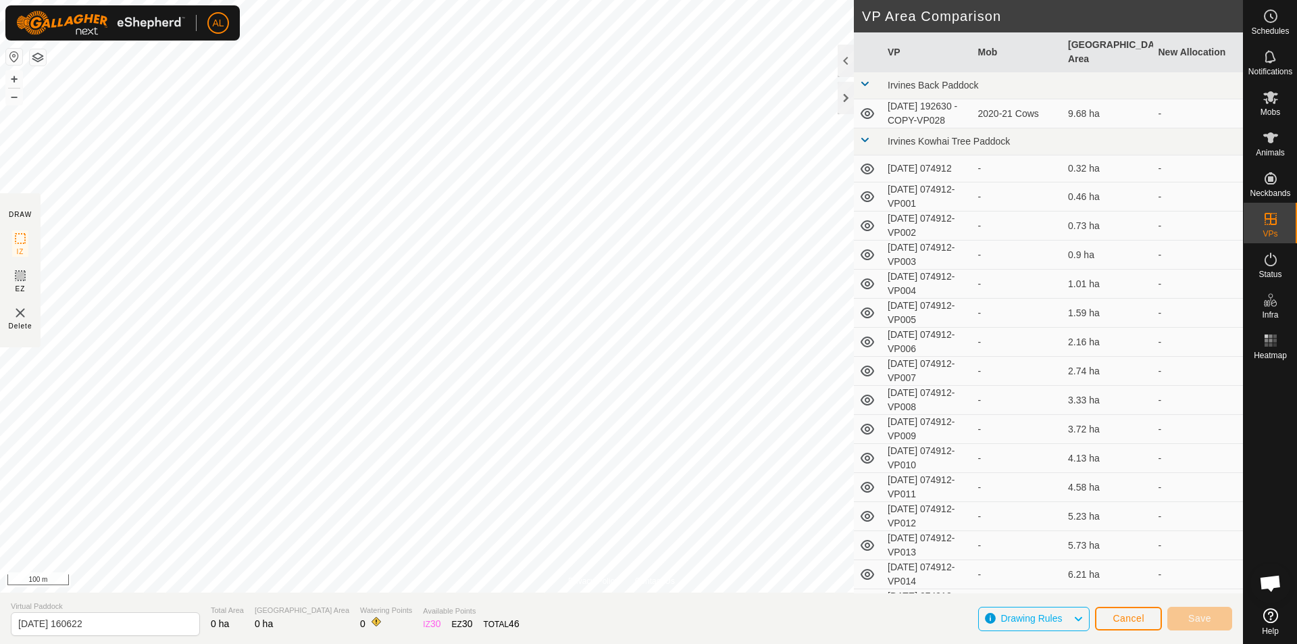
click at [864, 108] on icon at bounding box center [868, 113] width 14 height 11
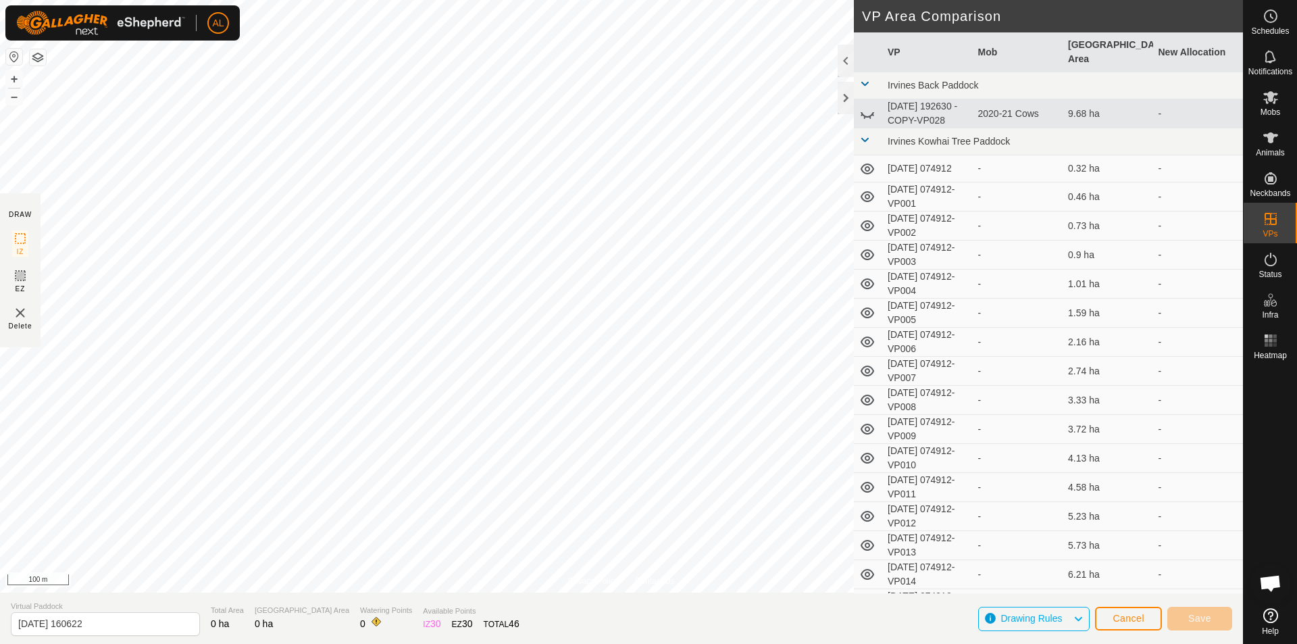
click at [866, 105] on icon at bounding box center [867, 113] width 16 height 16
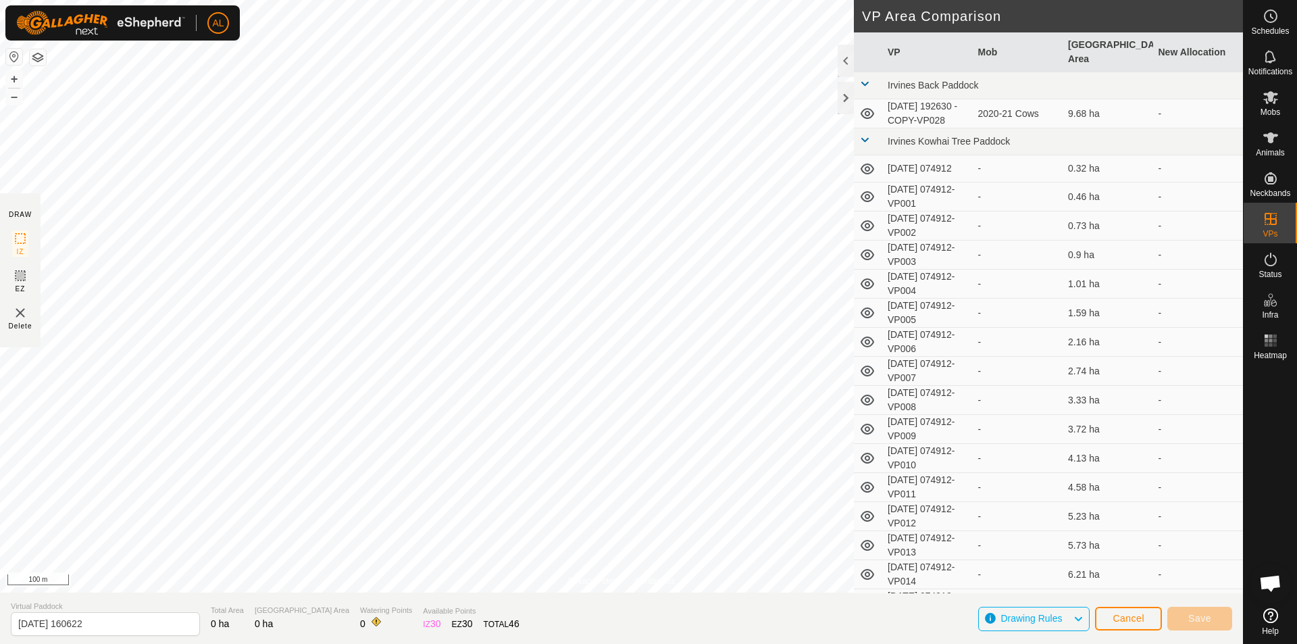
click at [864, 165] on icon at bounding box center [867, 169] width 16 height 16
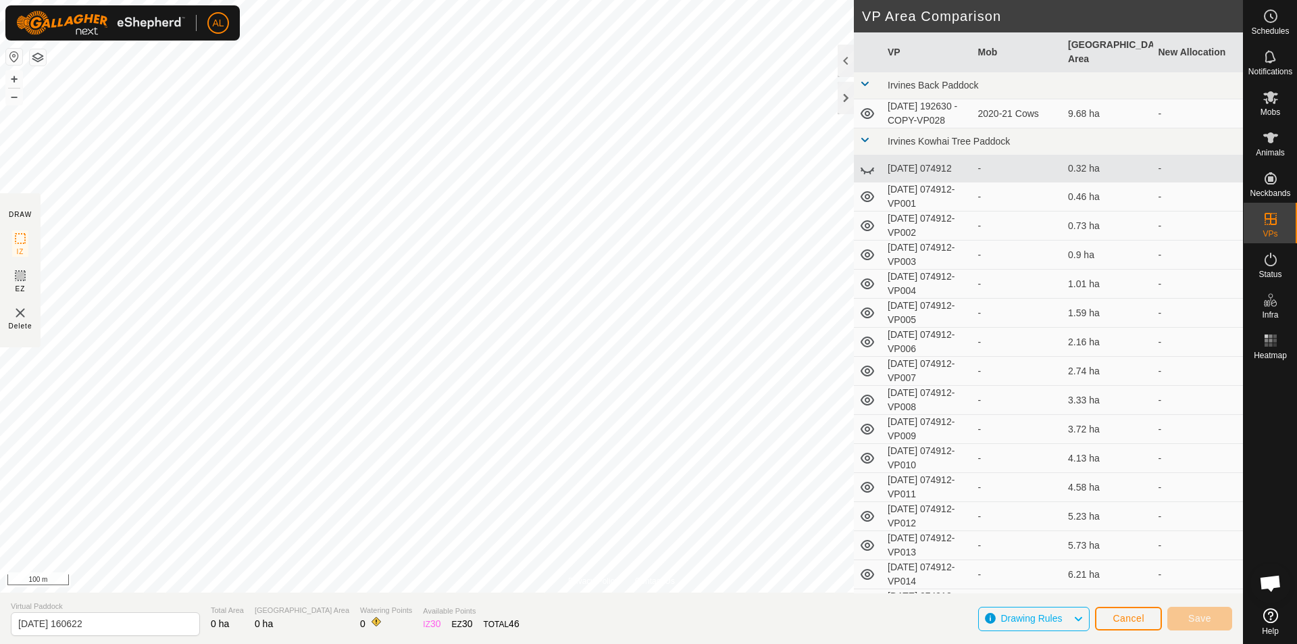
click at [864, 165] on icon at bounding box center [867, 169] width 16 height 16
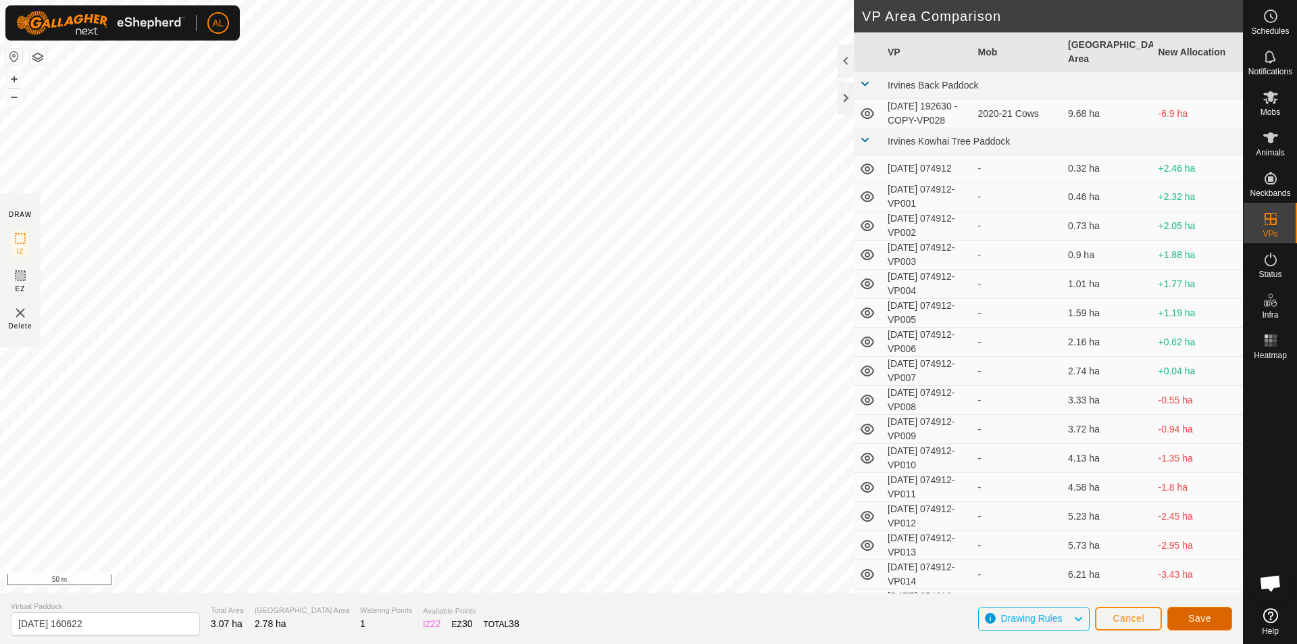
click at [1209, 618] on span "Save" at bounding box center [1200, 618] width 23 height 11
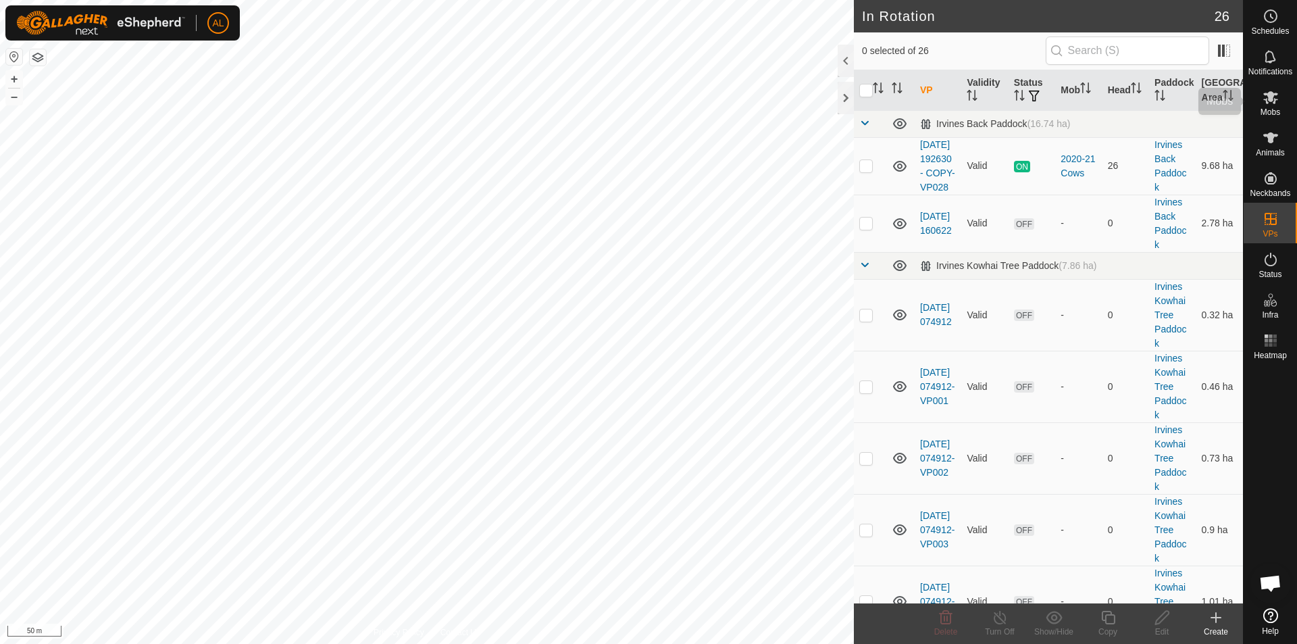
click at [1267, 97] on icon at bounding box center [1271, 97] width 16 height 16
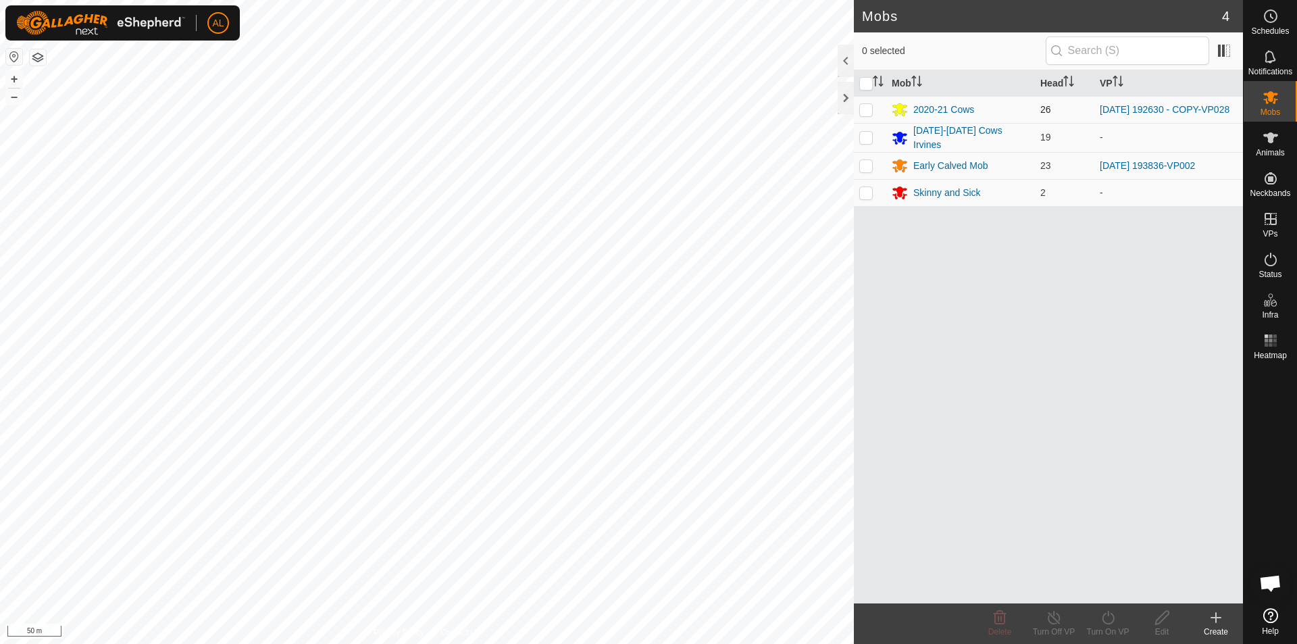
click at [866, 112] on p-checkbox at bounding box center [866, 109] width 14 height 11
checkbox input "true"
click at [1110, 623] on icon at bounding box center [1108, 618] width 12 height 14
click at [1105, 584] on link "Now" at bounding box center [1149, 587] width 134 height 27
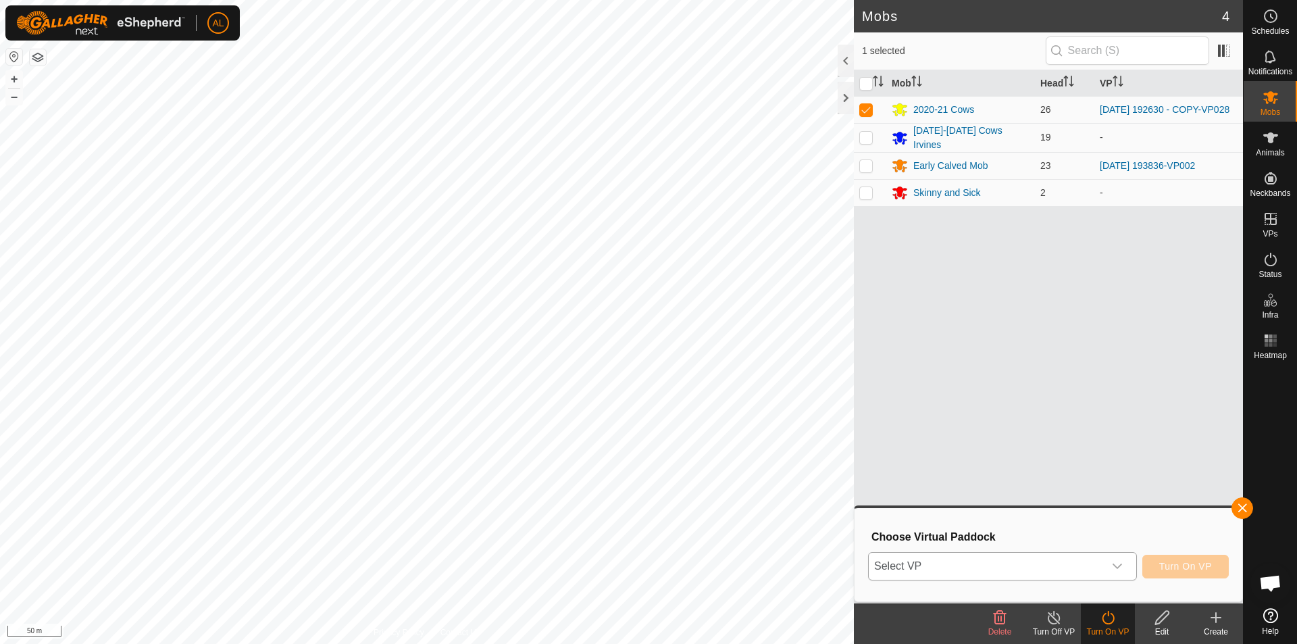
click at [1068, 578] on span "Select VP" at bounding box center [986, 566] width 235 height 27
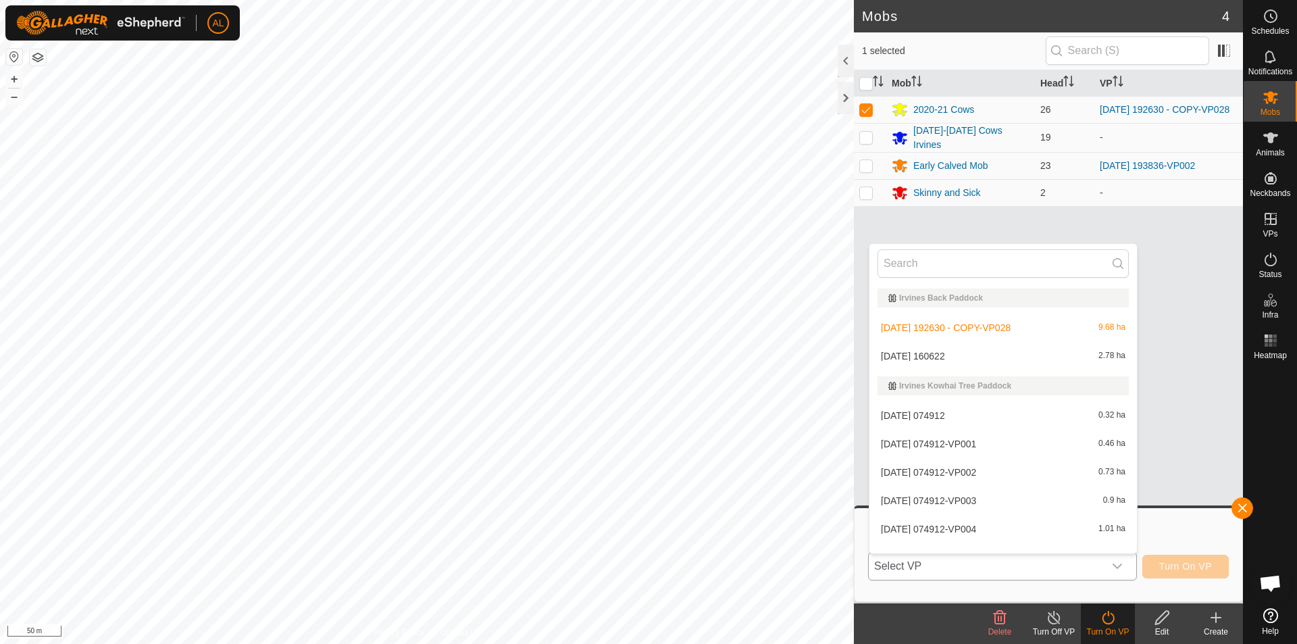
click at [1017, 357] on li "[DATE] 160622 2.78 ha" at bounding box center [1004, 356] width 268 height 27
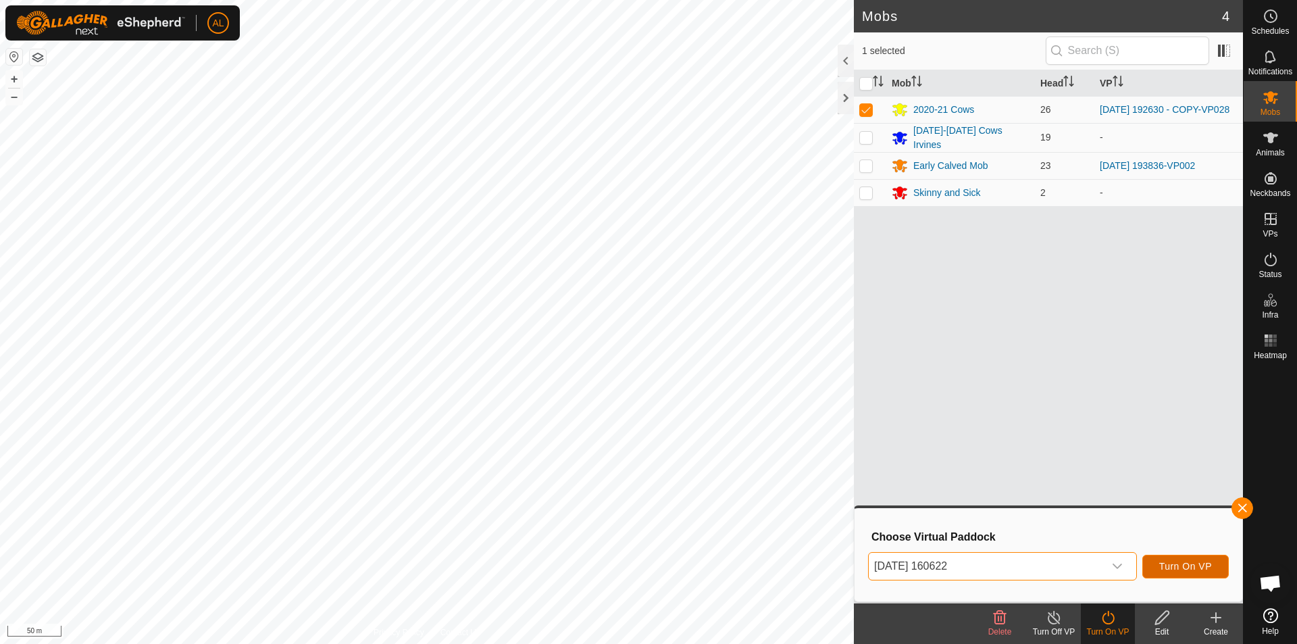
click at [1185, 568] on span "Turn On VP" at bounding box center [1186, 566] width 53 height 11
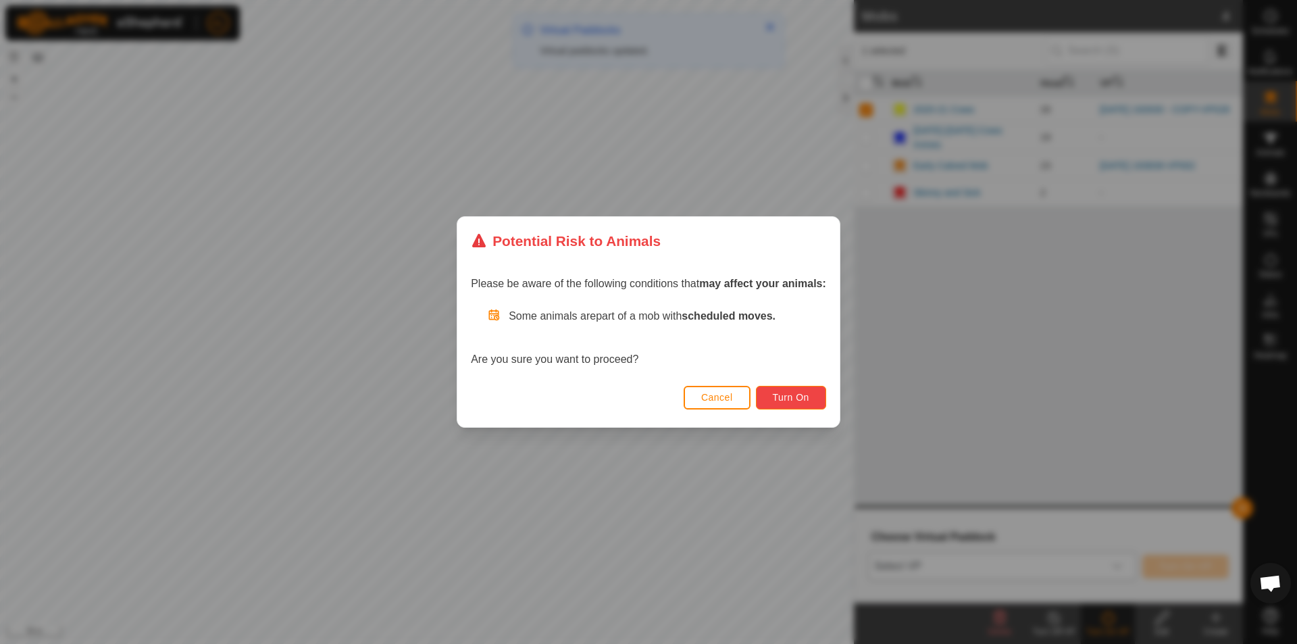
click at [778, 404] on button "Turn On" at bounding box center [791, 398] width 70 height 24
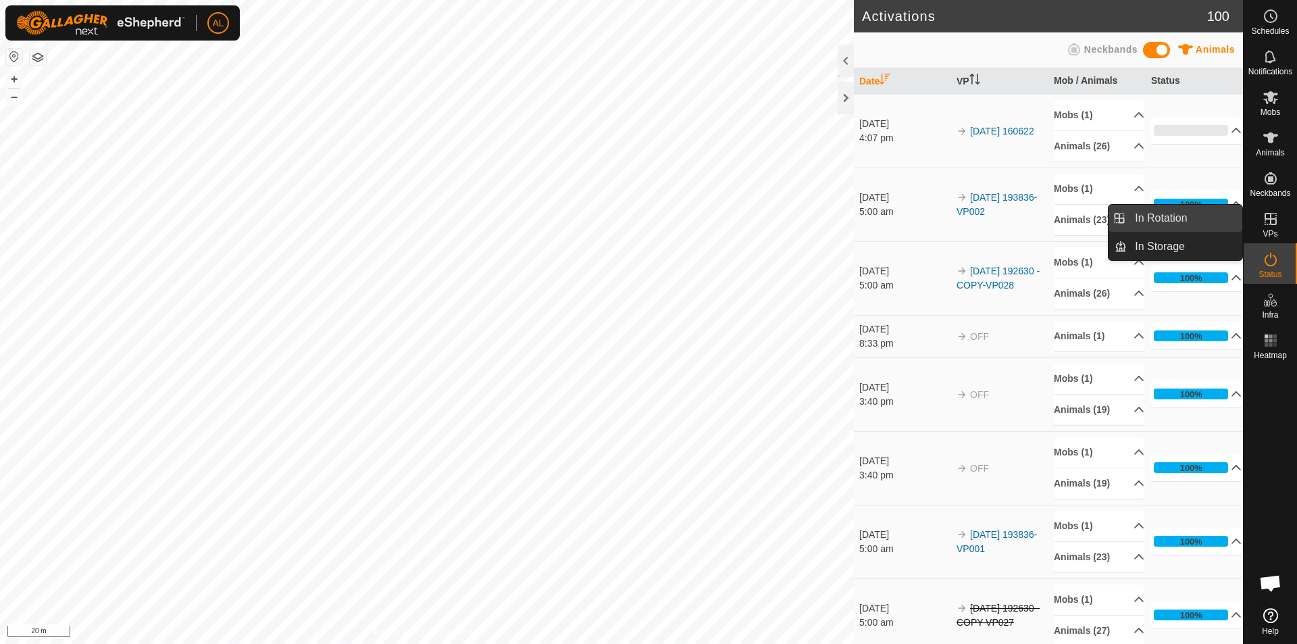
click at [1210, 215] on link "In Rotation" at bounding box center [1185, 218] width 116 height 27
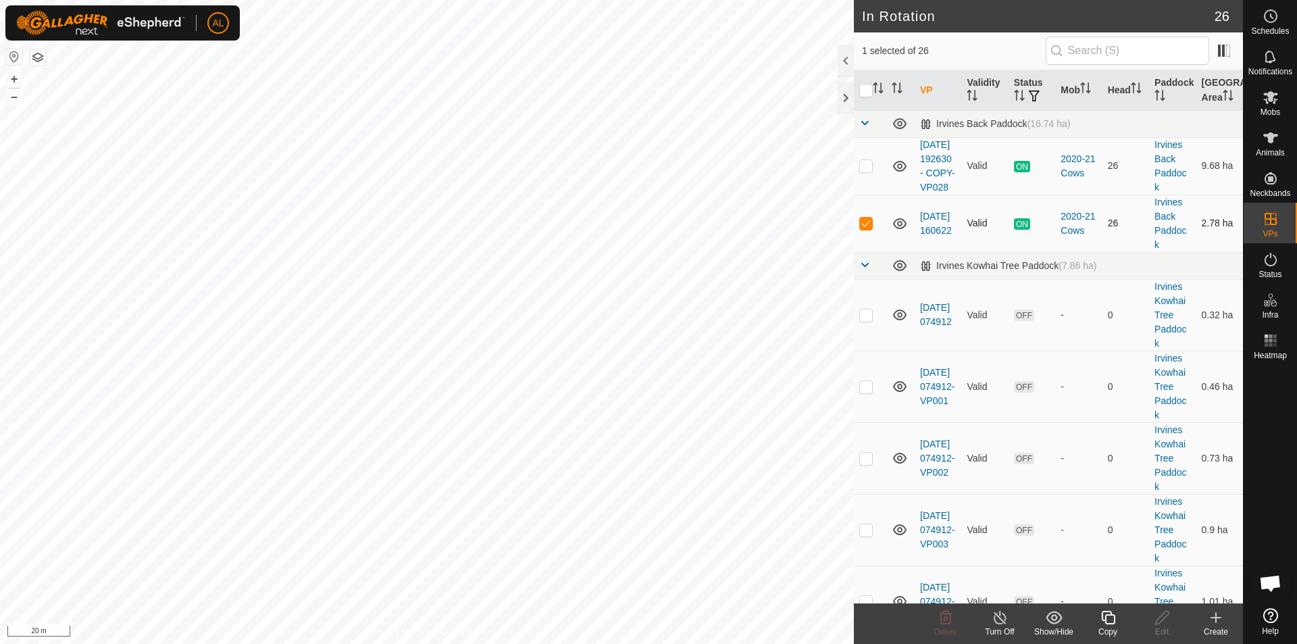
click at [870, 228] on p-checkbox at bounding box center [866, 223] width 14 height 11
checkbox input "false"
click at [1214, 632] on div "Create" at bounding box center [1216, 632] width 54 height 12
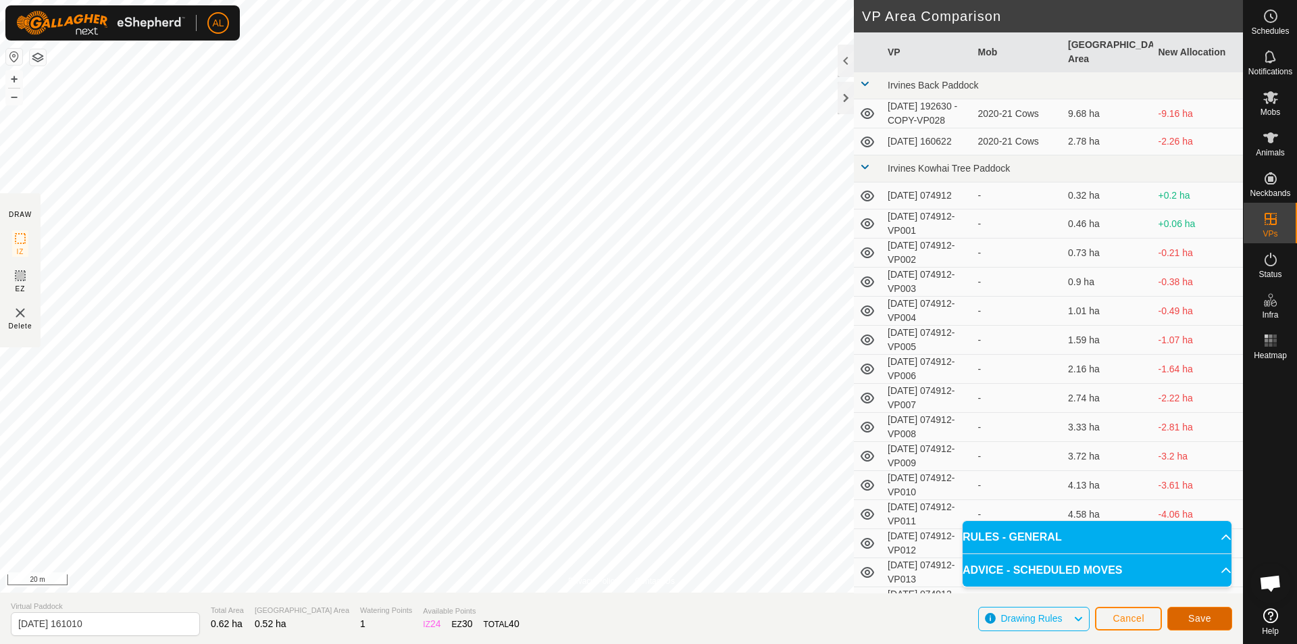
click at [1195, 614] on span "Save" at bounding box center [1200, 618] width 23 height 11
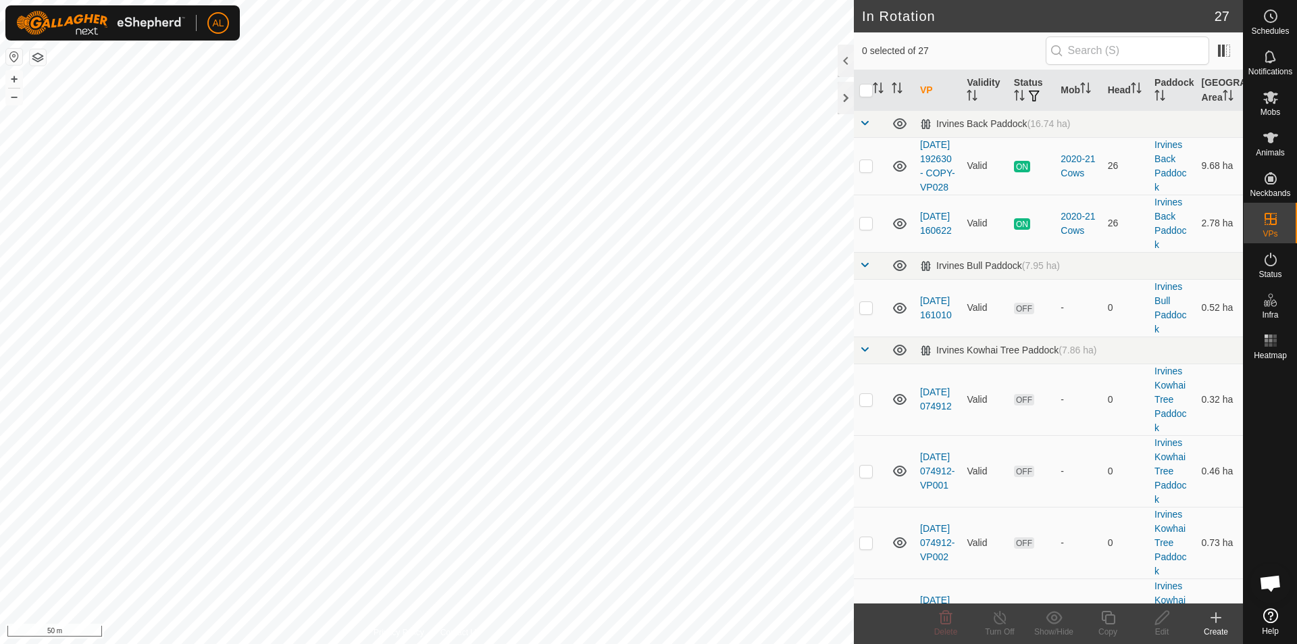
click at [1217, 623] on icon at bounding box center [1216, 617] width 16 height 16
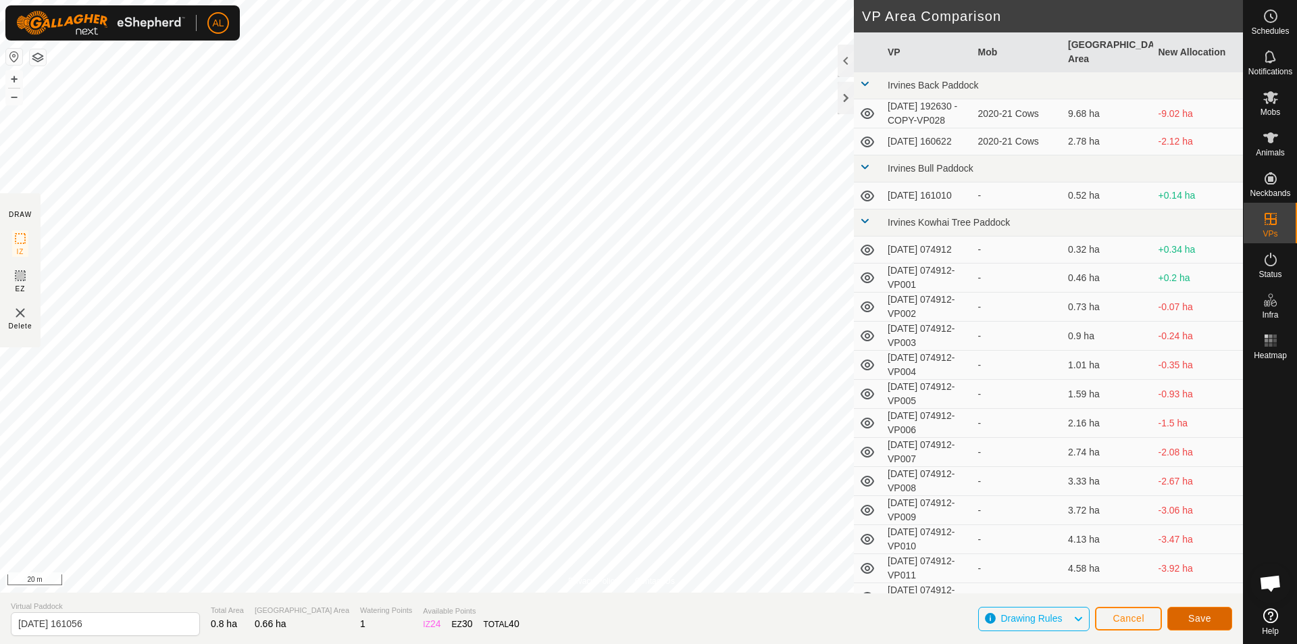
click at [1187, 614] on button "Save" at bounding box center [1200, 619] width 65 height 24
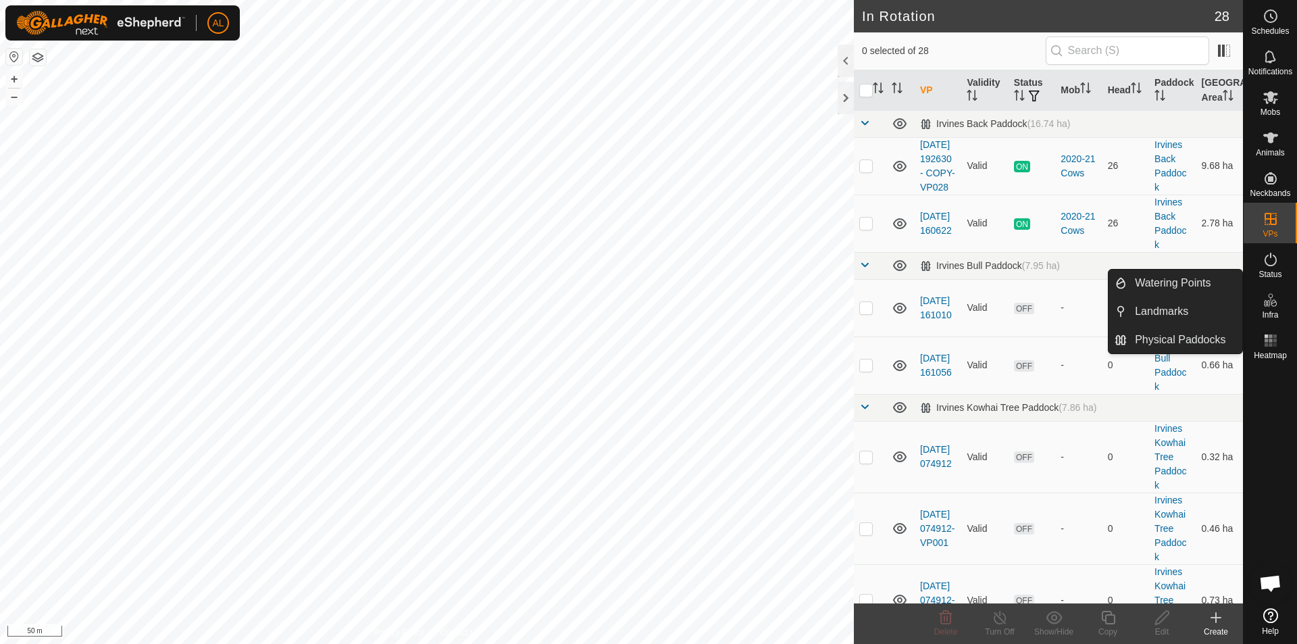
click at [1269, 313] on span "Infra" at bounding box center [1270, 315] width 16 height 8
click at [1202, 340] on link "Physical Paddocks" at bounding box center [1185, 339] width 116 height 27
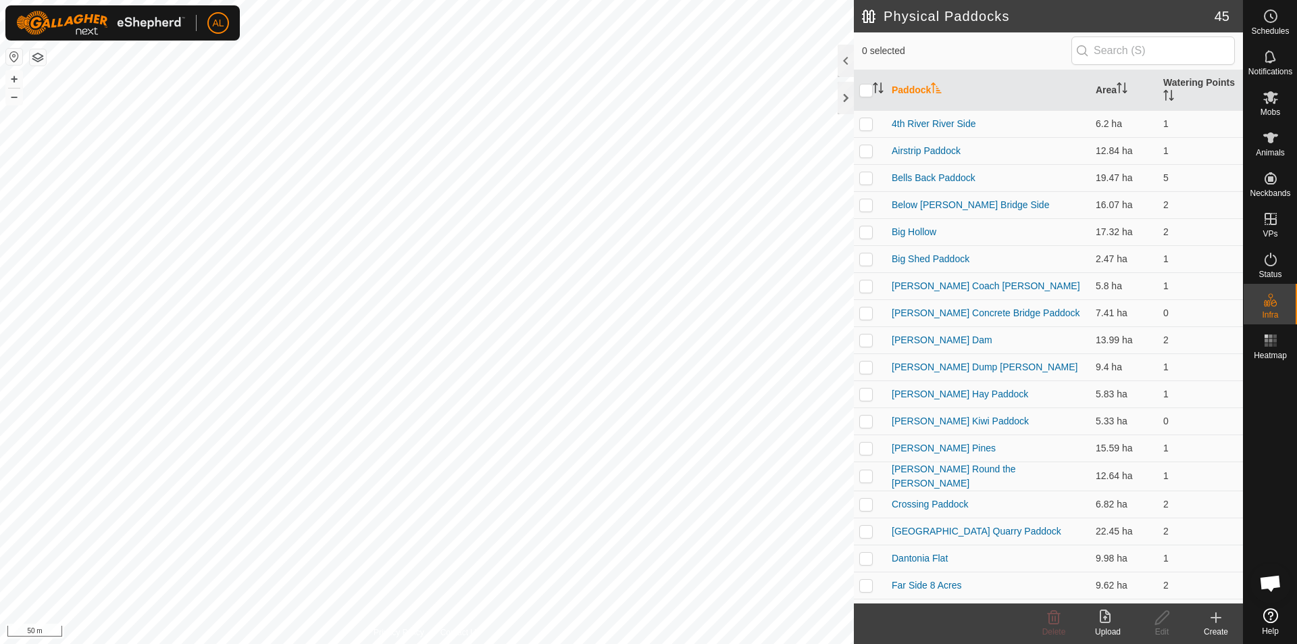
click at [1216, 627] on div "Create" at bounding box center [1216, 632] width 54 height 12
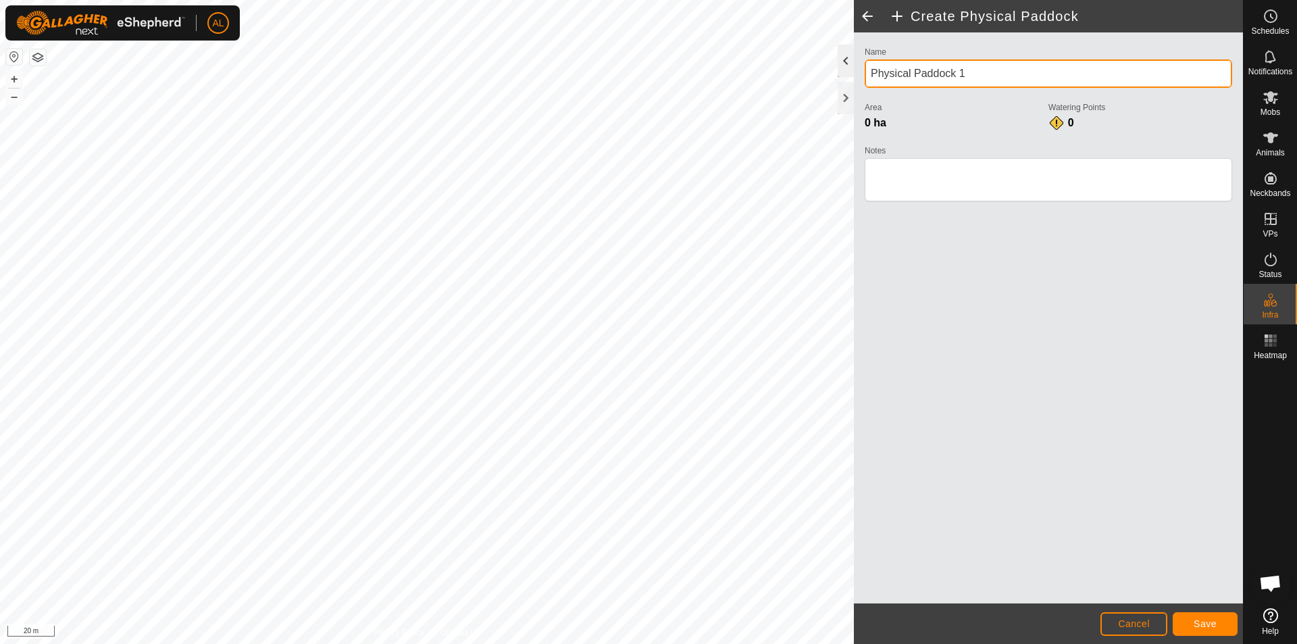
click at [738, 73] on div "Create Physical Paddock Name Physical Paddock 1 Area 0 ha Watering Points 0 Not…" at bounding box center [621, 322] width 1243 height 644
type input "Irvines Sedge Paddock"
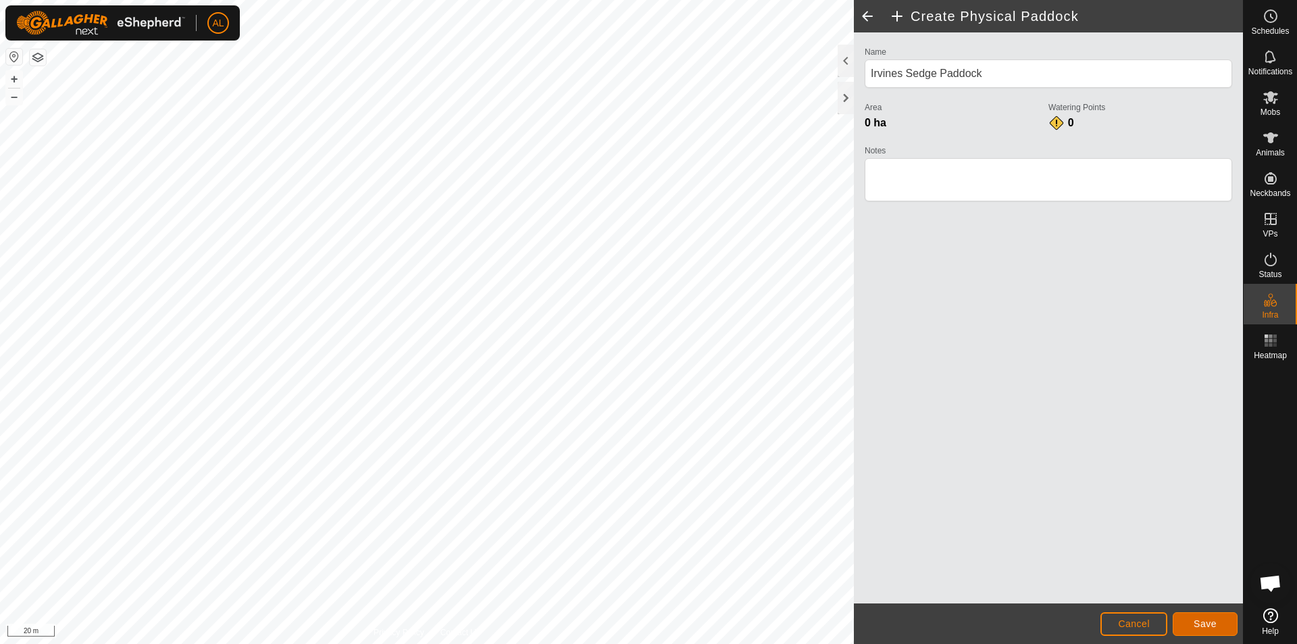
click at [1215, 624] on span "Save" at bounding box center [1205, 623] width 23 height 11
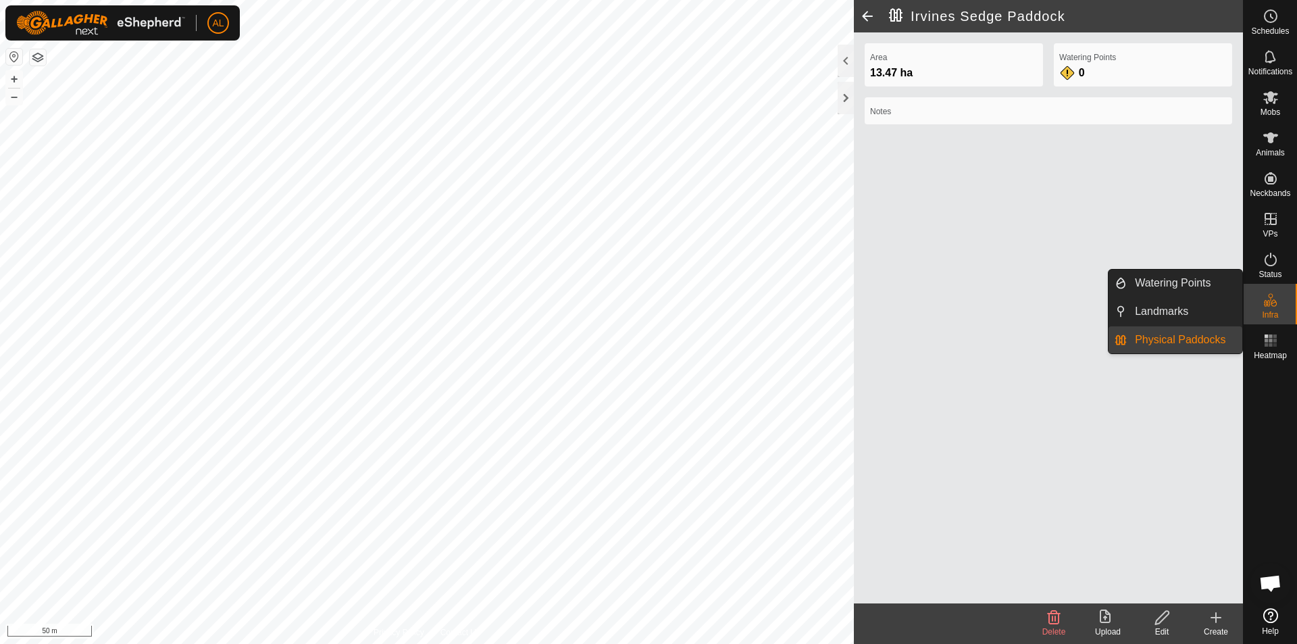
click at [1185, 282] on link "Watering Points" at bounding box center [1185, 283] width 116 height 27
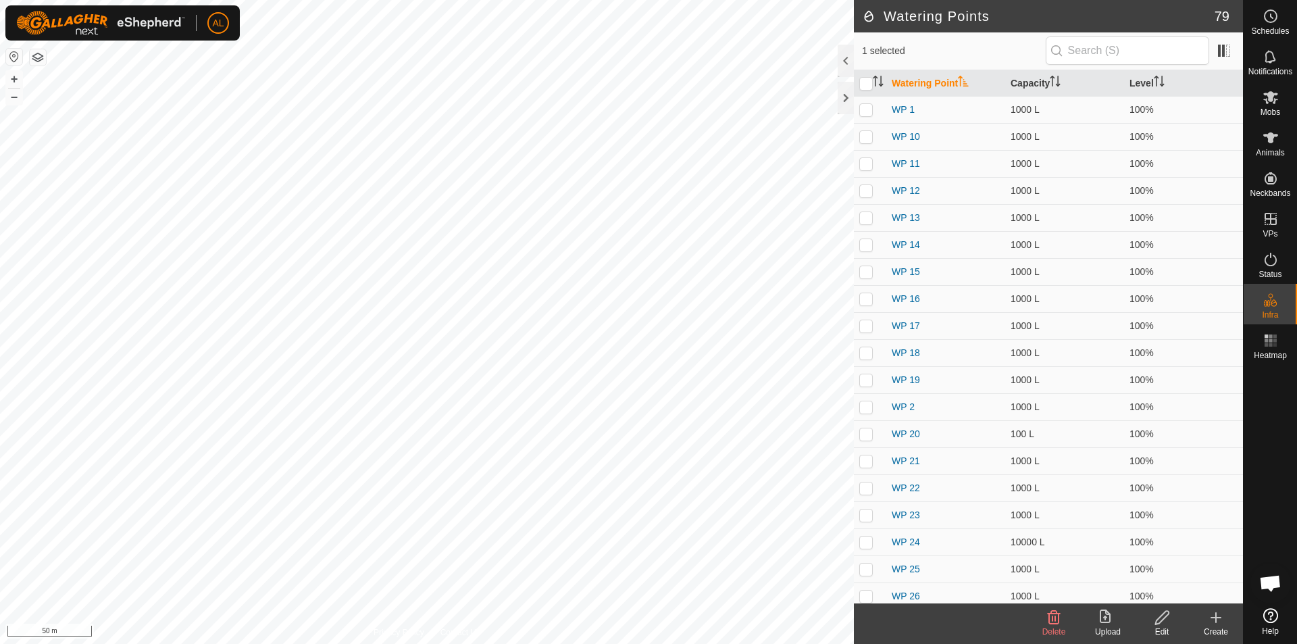
click at [1211, 623] on icon at bounding box center [1216, 617] width 16 height 16
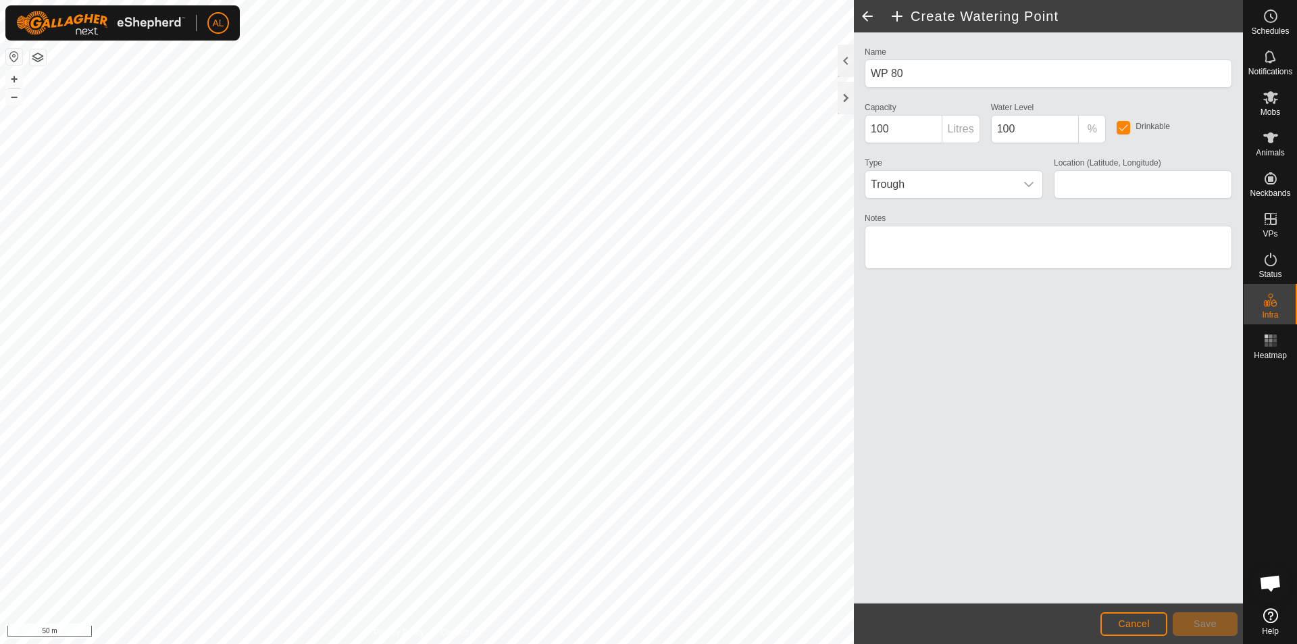
type input "-35.619042, 174.144068"
click at [1201, 621] on span "Save" at bounding box center [1205, 623] width 23 height 11
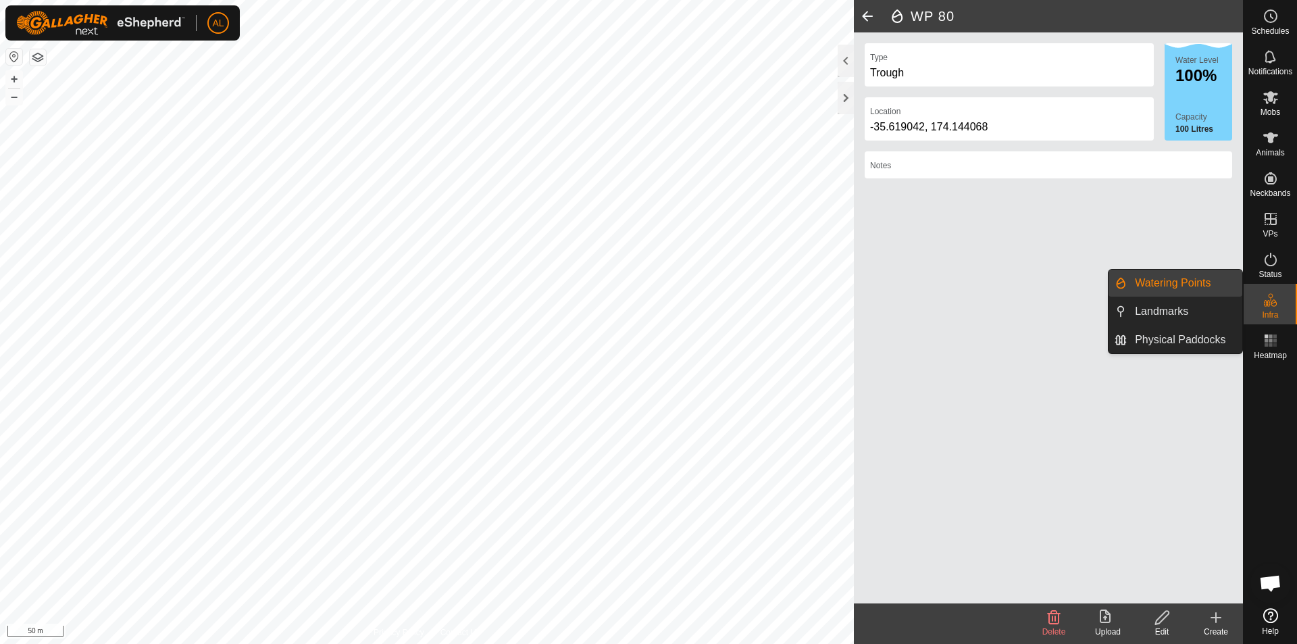
click at [1183, 283] on link "Watering Points" at bounding box center [1185, 283] width 116 height 27
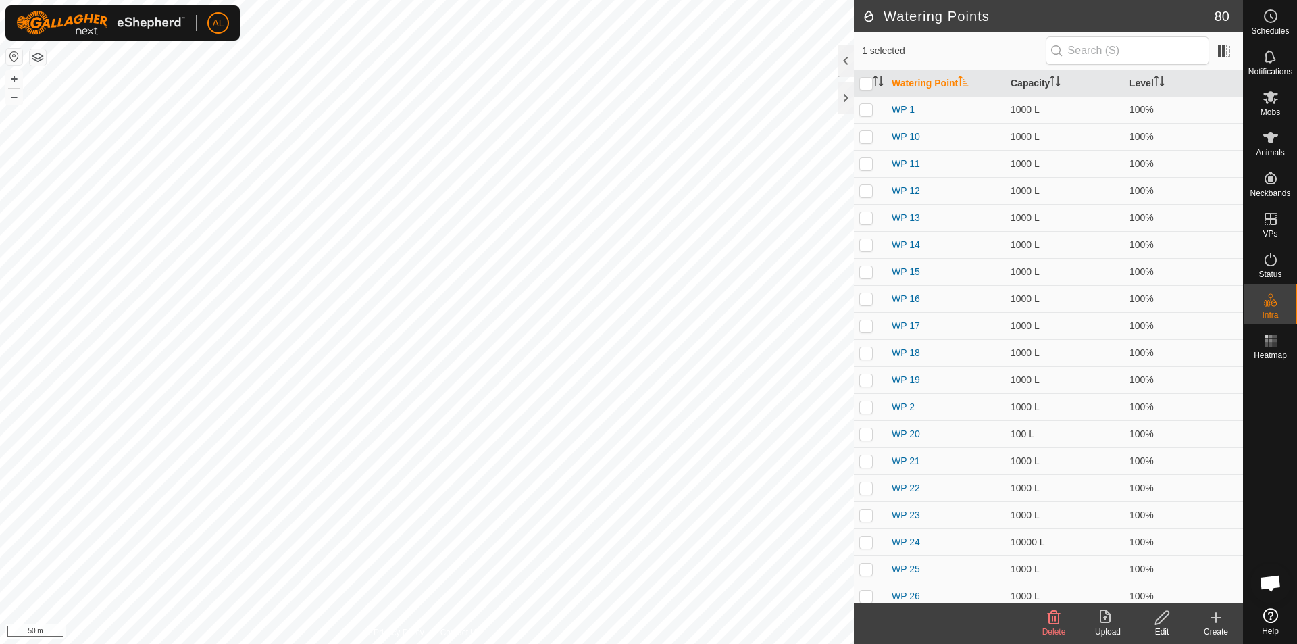
click at [1210, 628] on div "Create" at bounding box center [1216, 632] width 54 height 12
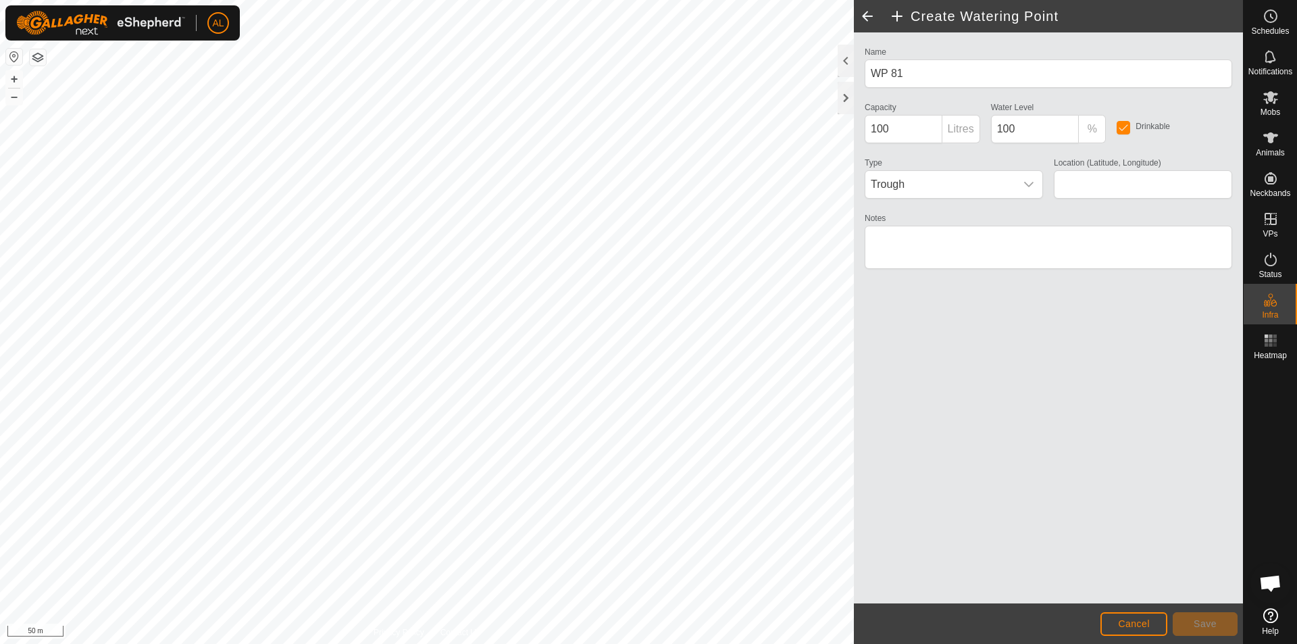
type input "-35.620405, 174.144180"
click at [1178, 618] on button "Save" at bounding box center [1205, 624] width 65 height 24
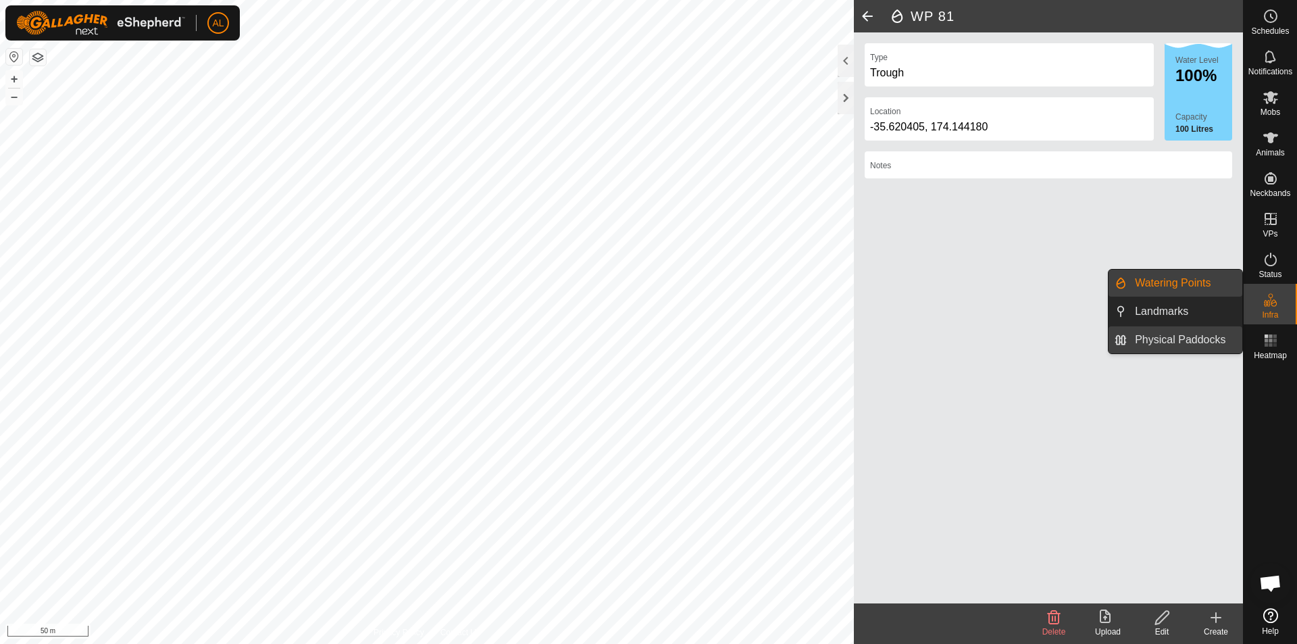
click at [1220, 330] on link "Physical Paddocks" at bounding box center [1185, 339] width 116 height 27
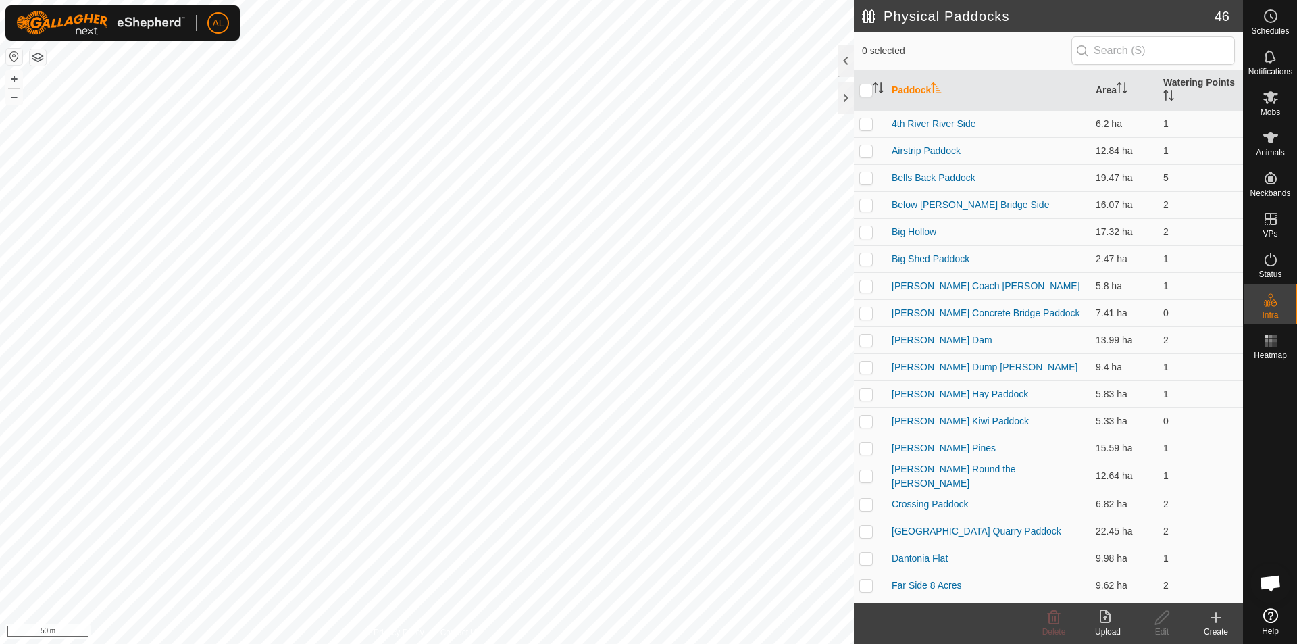
click at [1217, 627] on div "Create" at bounding box center [1216, 632] width 54 height 12
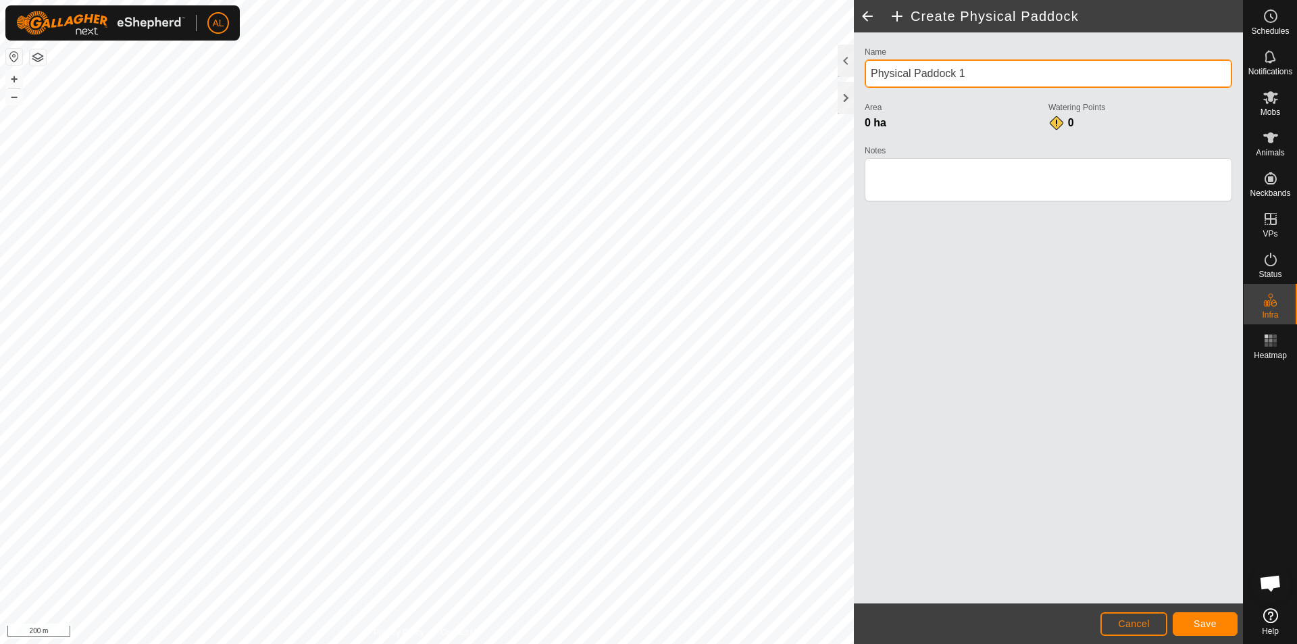
click at [646, 80] on div "Create Physical Paddock Name Physical Paddock 1 Area 0 ha Watering Points 0 Not…" at bounding box center [621, 322] width 1243 height 644
type input "Irvines Big Gully"
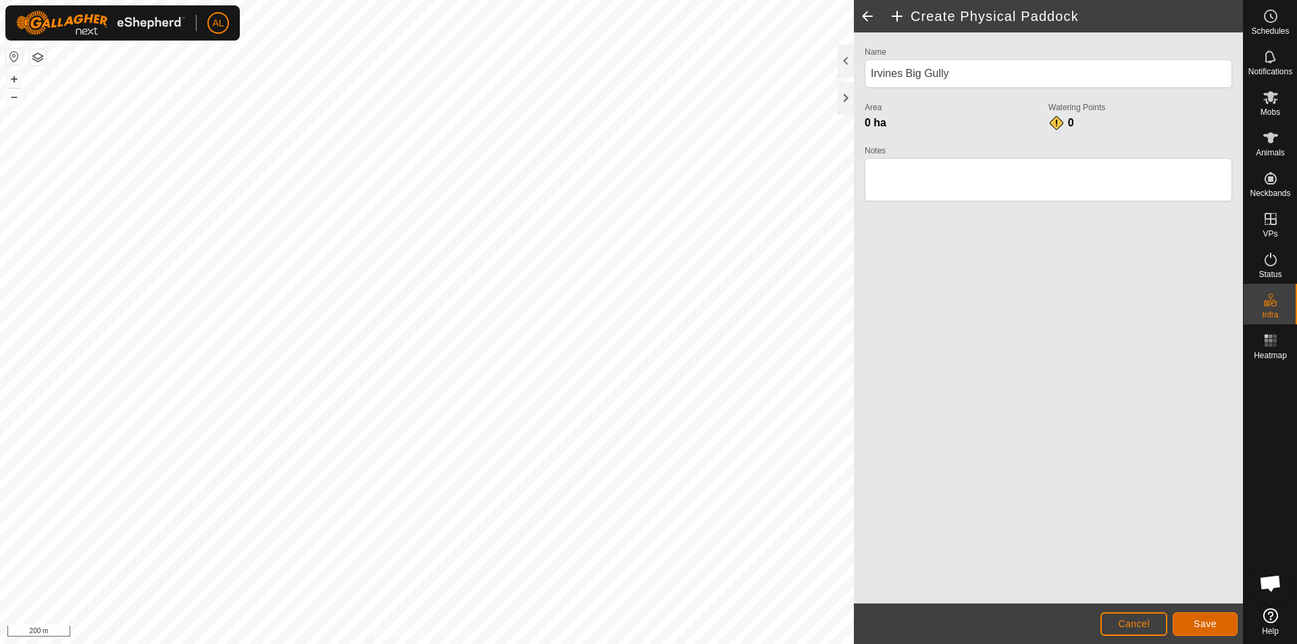
click at [1205, 619] on span "Save" at bounding box center [1205, 623] width 23 height 11
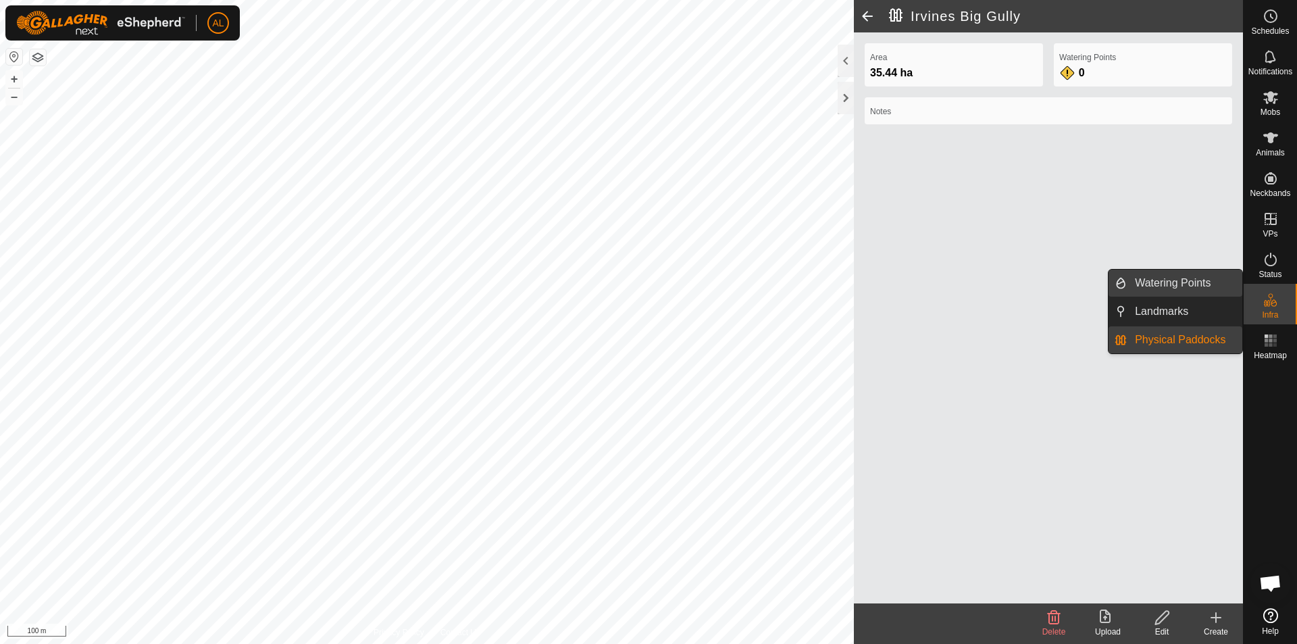
click at [1217, 293] on link "Watering Points" at bounding box center [1185, 283] width 116 height 27
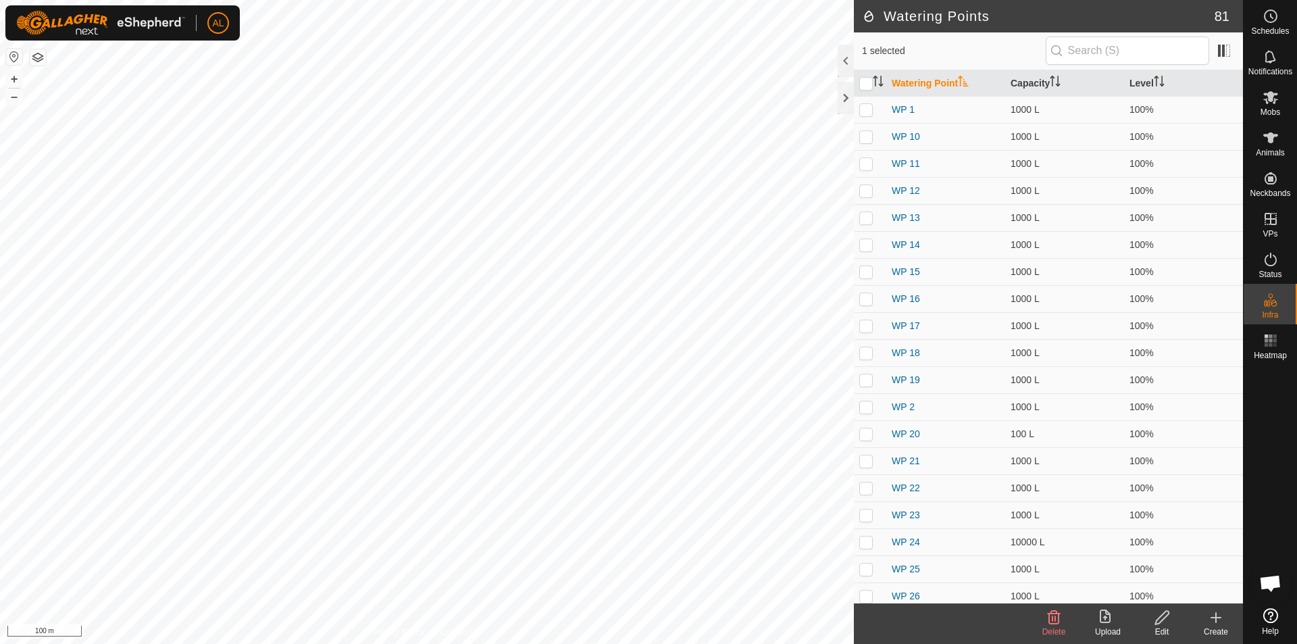
click at [1222, 625] on icon at bounding box center [1216, 617] width 16 height 16
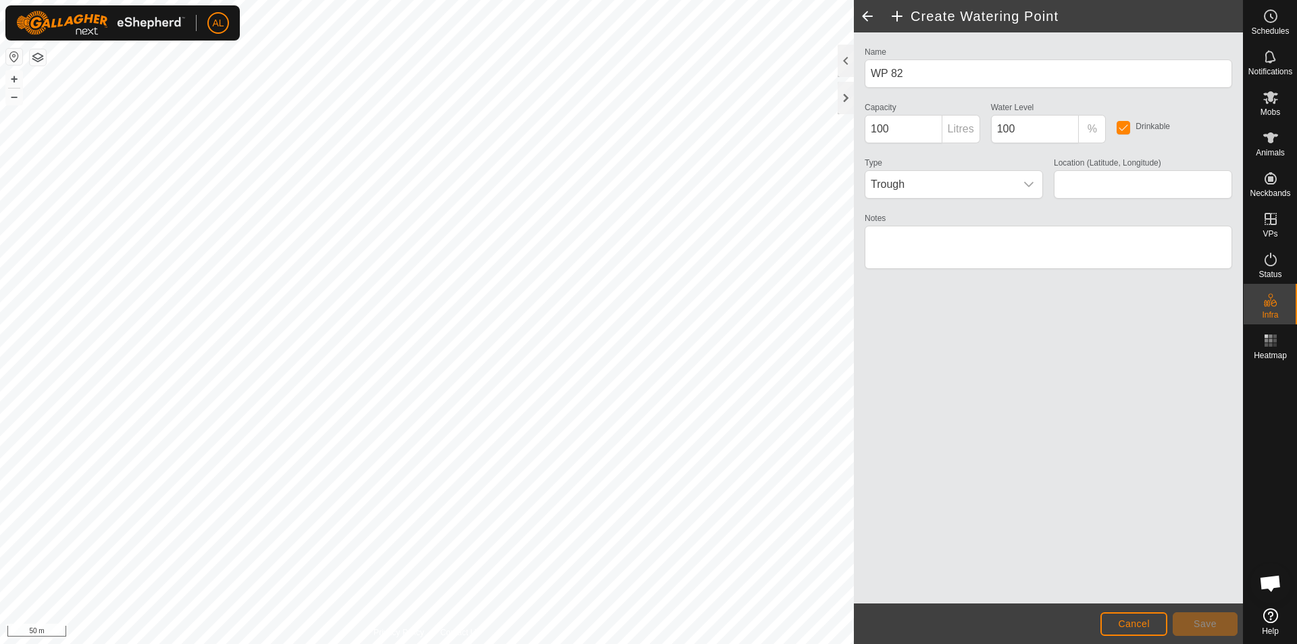
type input "-35.625046, 174.142317"
click at [1196, 620] on span "Save" at bounding box center [1205, 623] width 23 height 11
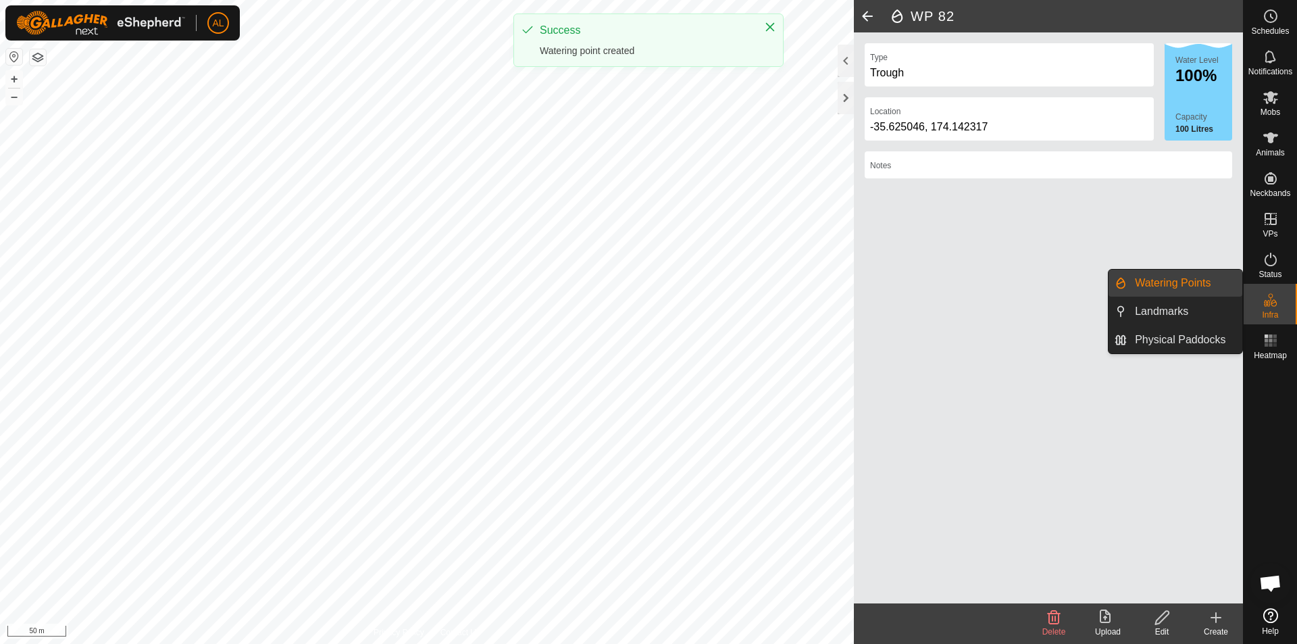
click at [1207, 289] on link "Watering Points" at bounding box center [1185, 283] width 116 height 27
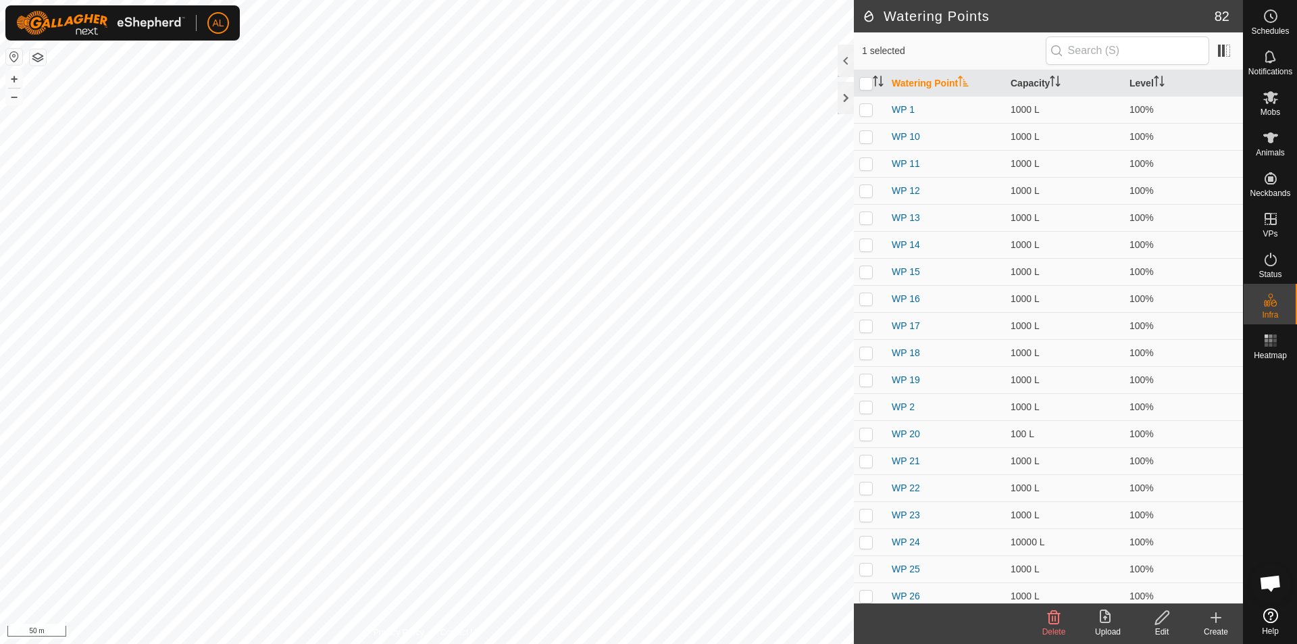
click at [1205, 618] on create-svg-icon at bounding box center [1216, 617] width 54 height 16
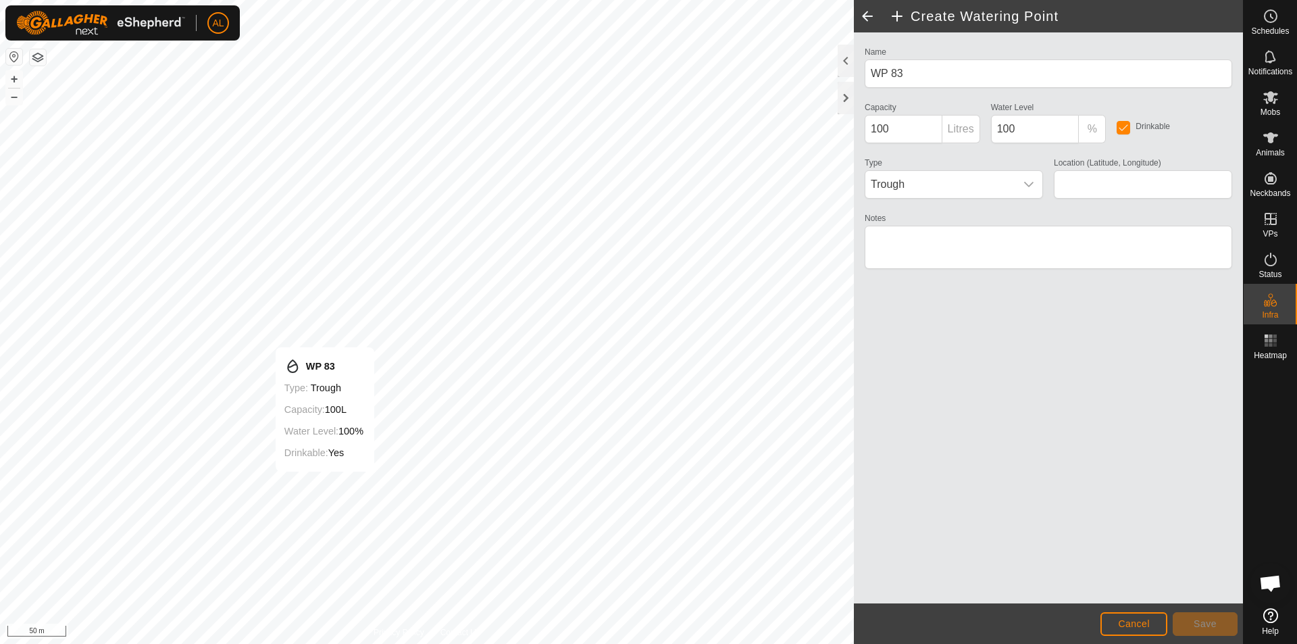
type input "-35.625190, 174.140212"
click at [1205, 614] on button "Save" at bounding box center [1205, 624] width 65 height 24
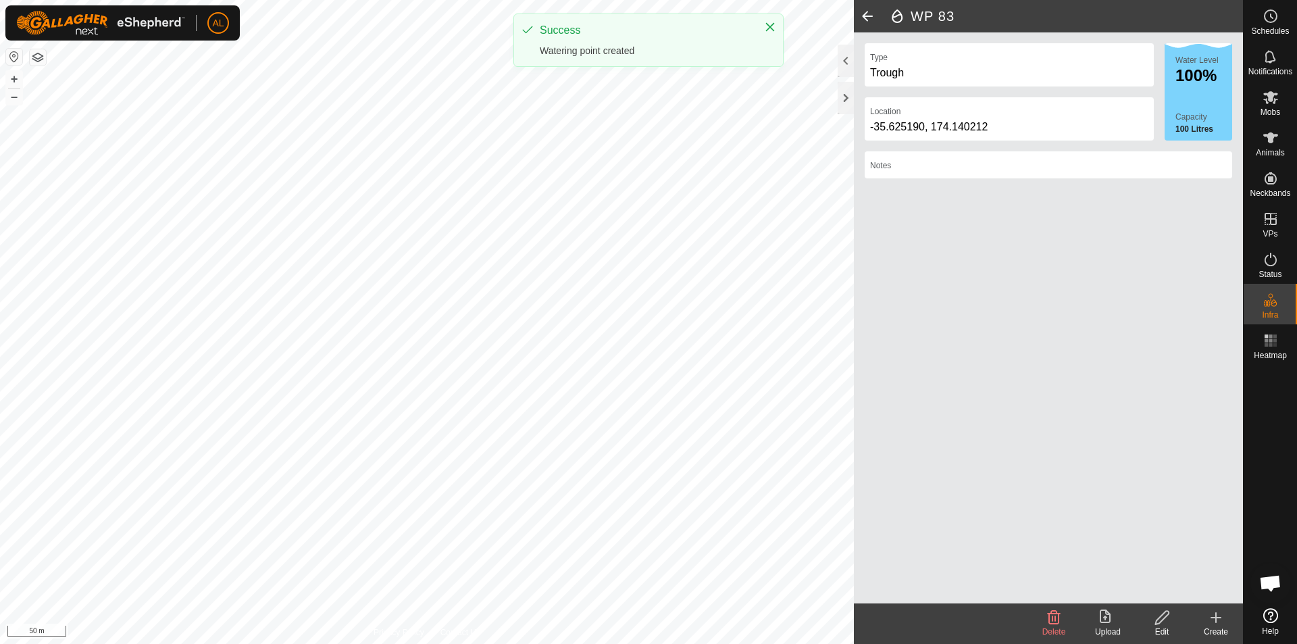
click at [1222, 628] on div "Create" at bounding box center [1216, 632] width 54 height 12
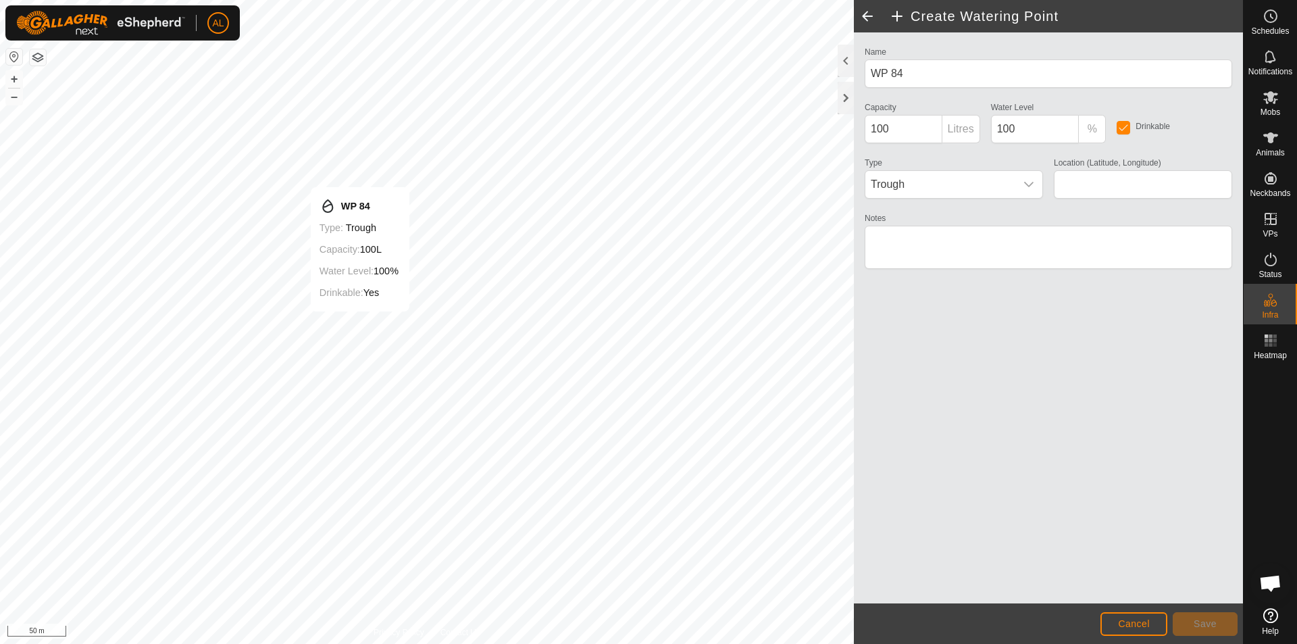
type input "-35.623969, 174.140542"
click at [1221, 624] on button "Save" at bounding box center [1205, 624] width 65 height 24
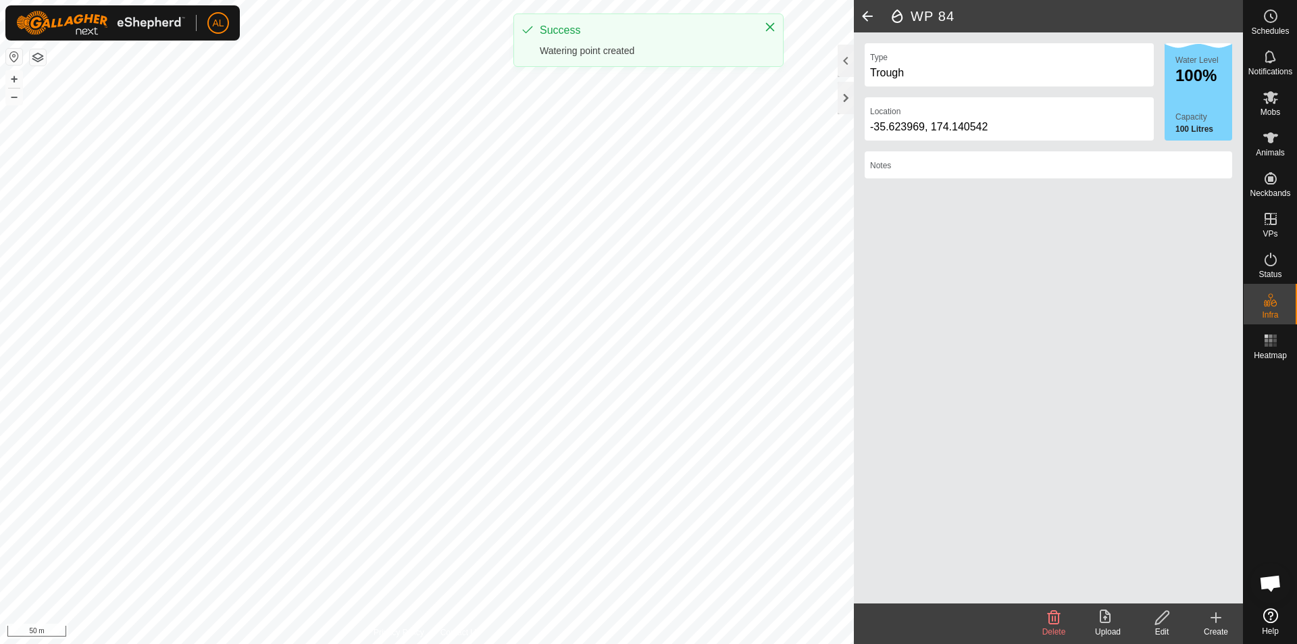
click at [1211, 624] on icon at bounding box center [1216, 617] width 16 height 16
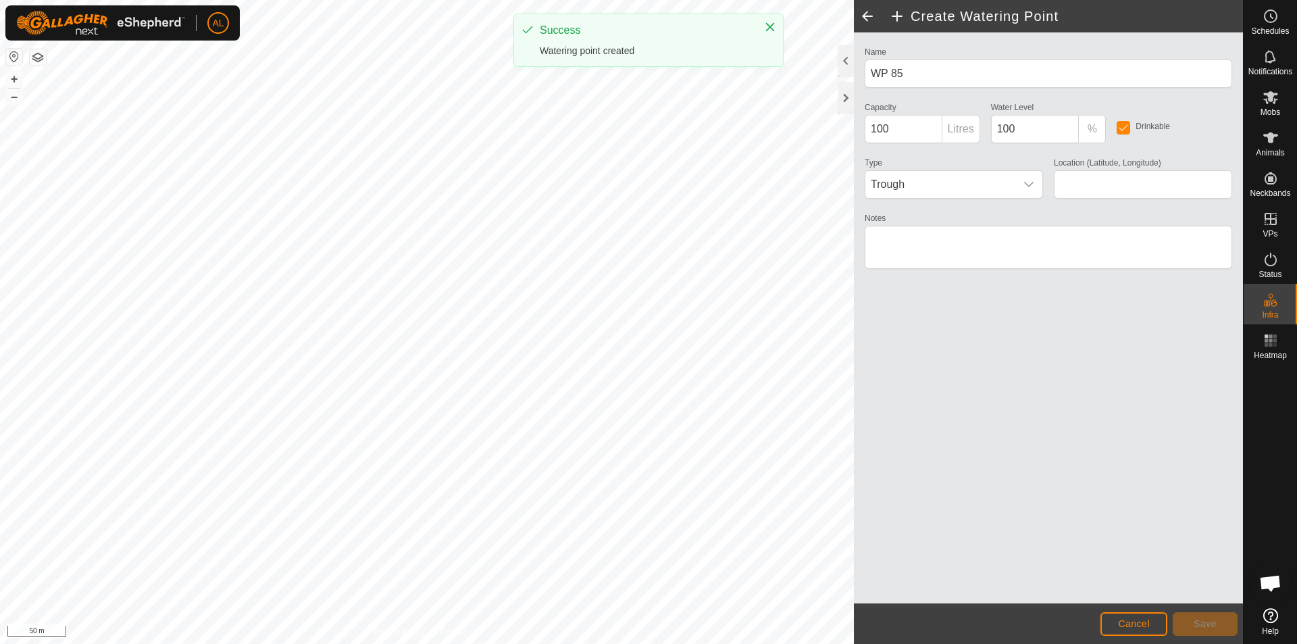
type input "-35.622748, 174.140390"
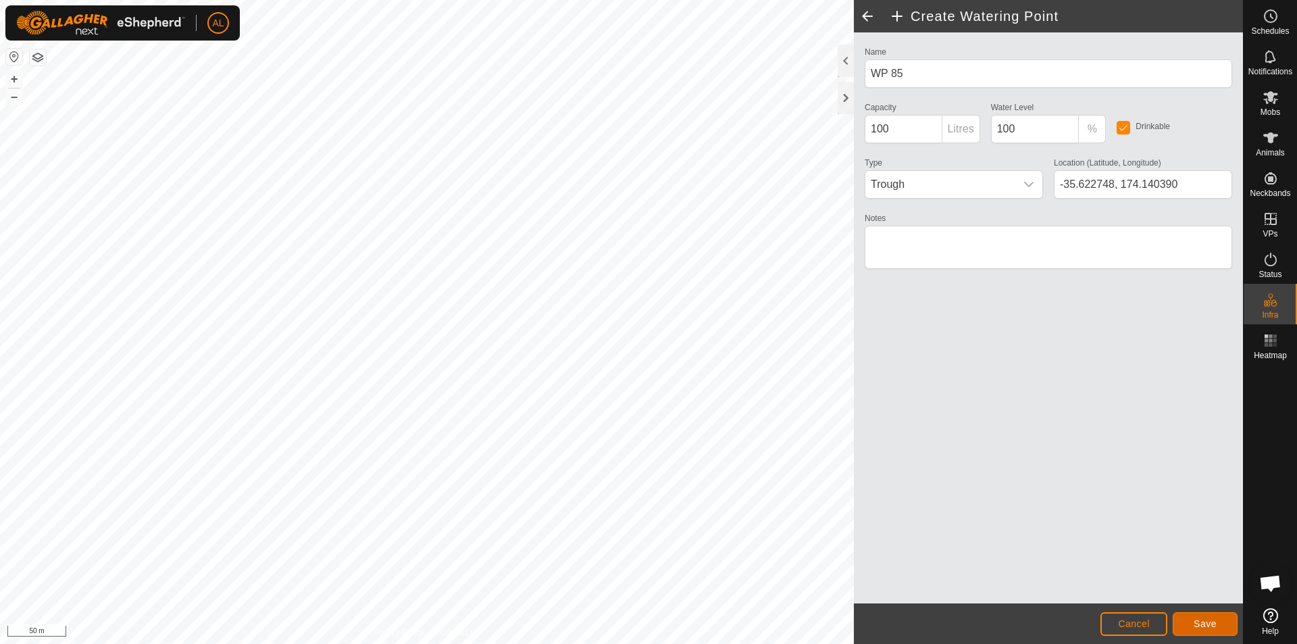
click at [1219, 621] on button "Save" at bounding box center [1205, 624] width 65 height 24
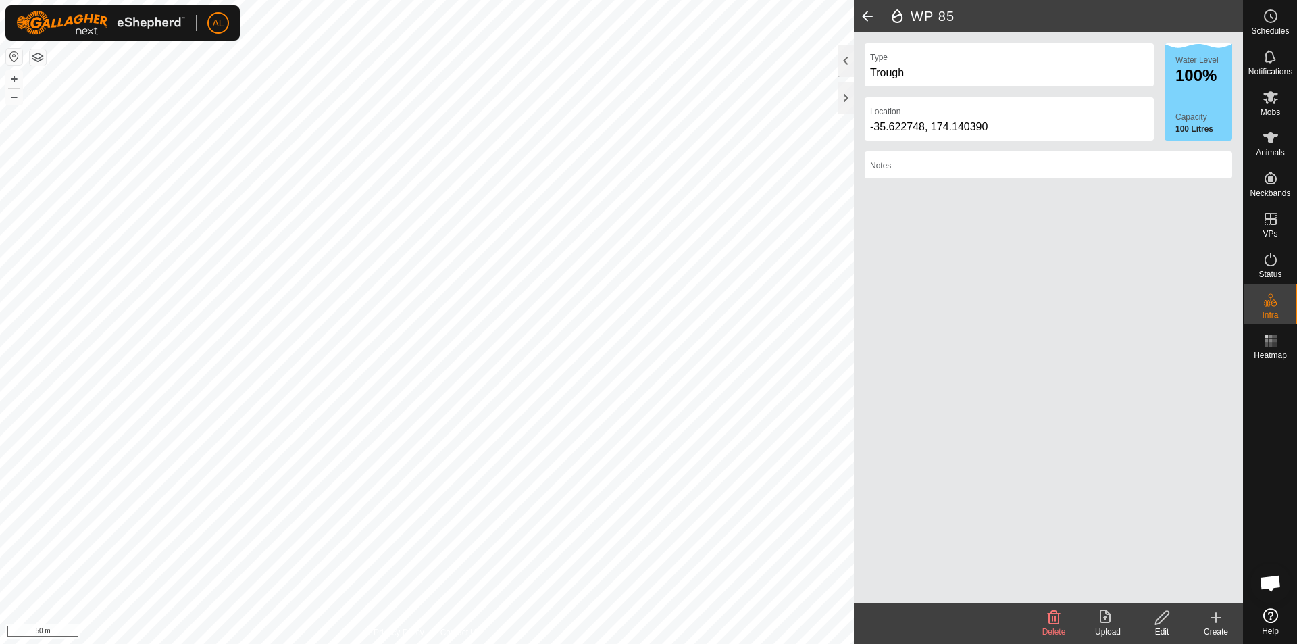
click at [1220, 627] on div "Create" at bounding box center [1216, 632] width 54 height 12
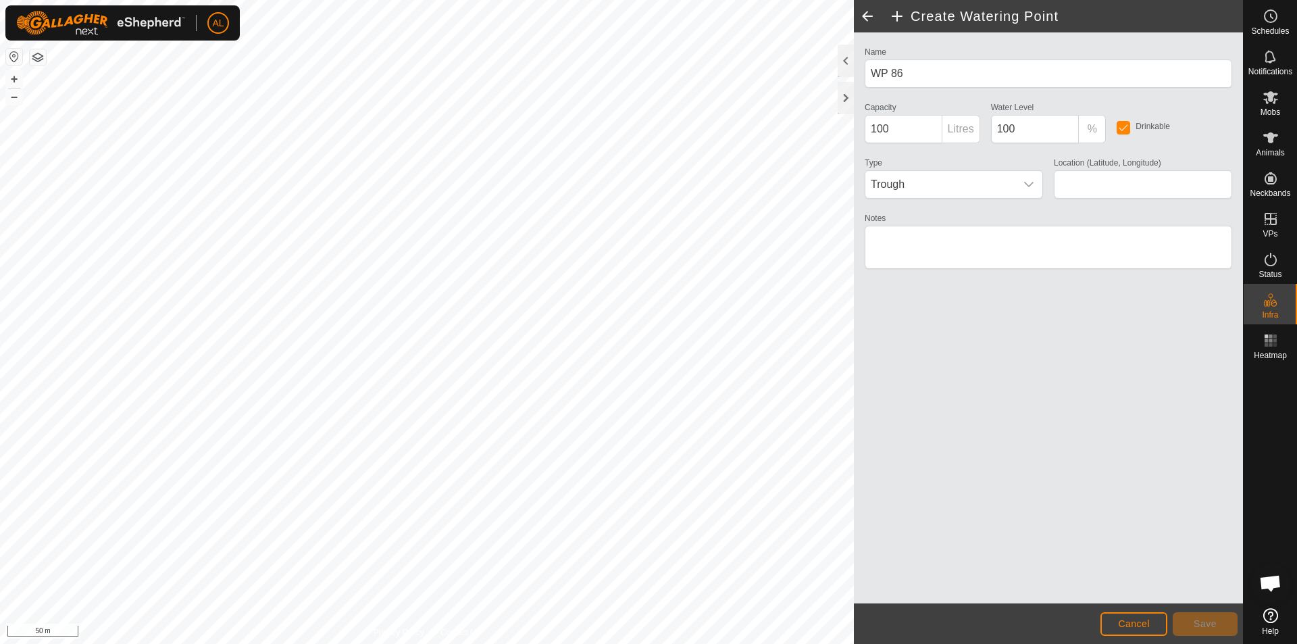
type input "-35.621229, 174.140294"
click at [1191, 615] on button "Save" at bounding box center [1205, 624] width 65 height 24
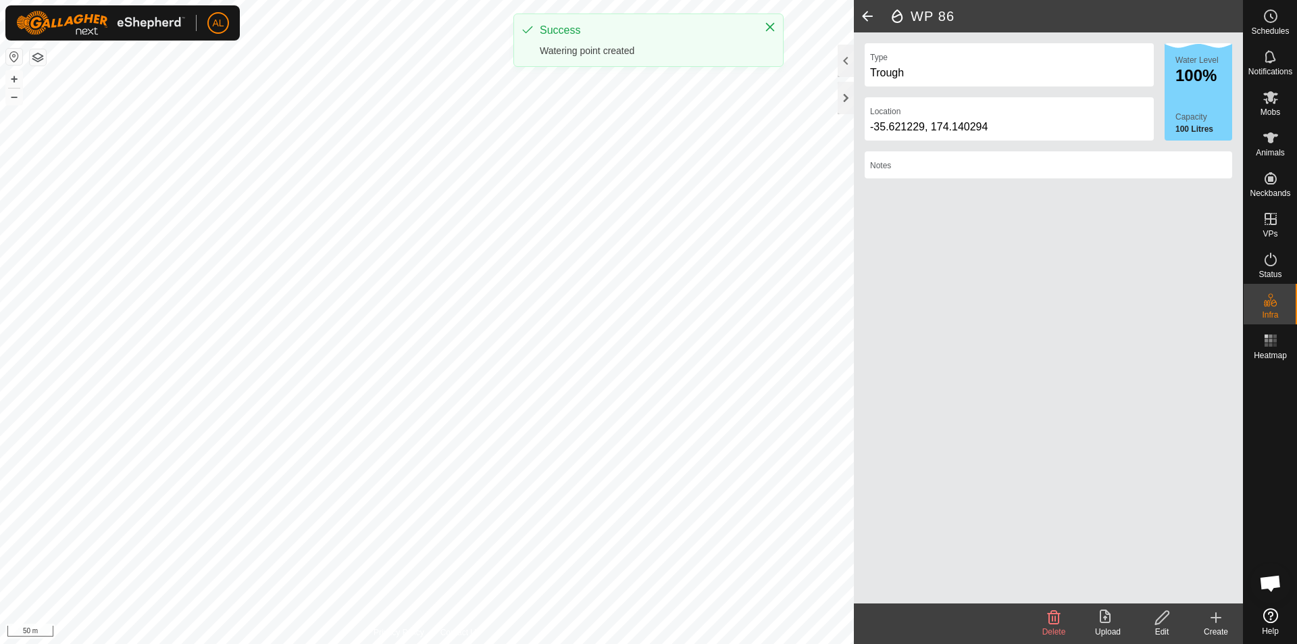
click at [1199, 616] on create-svg-icon at bounding box center [1216, 617] width 54 height 16
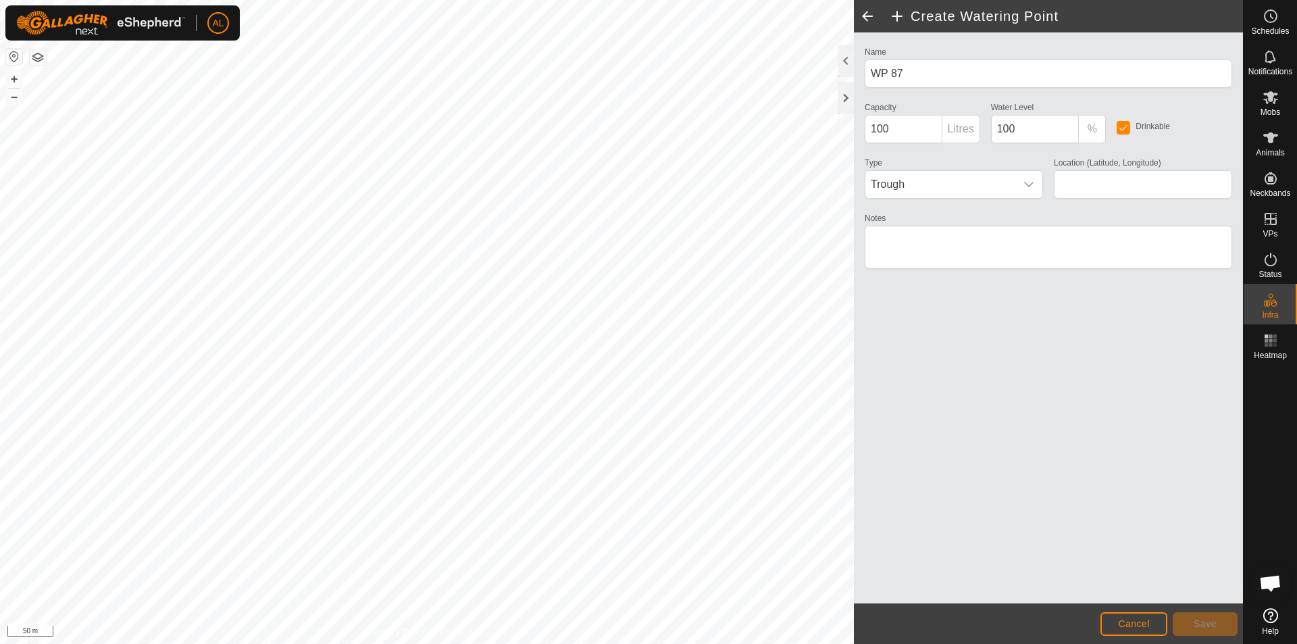
type input "-35.619979, 174.140471"
click at [1210, 613] on button "Save" at bounding box center [1205, 624] width 65 height 24
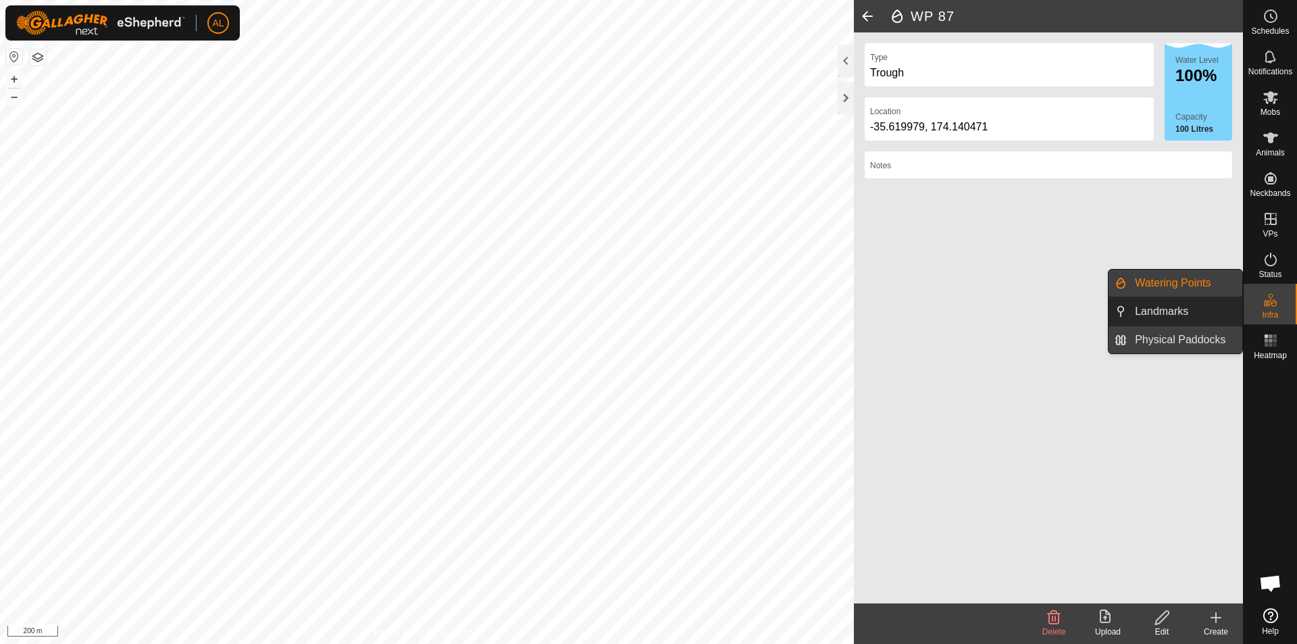
click at [1215, 343] on link "Physical Paddocks" at bounding box center [1185, 339] width 116 height 27
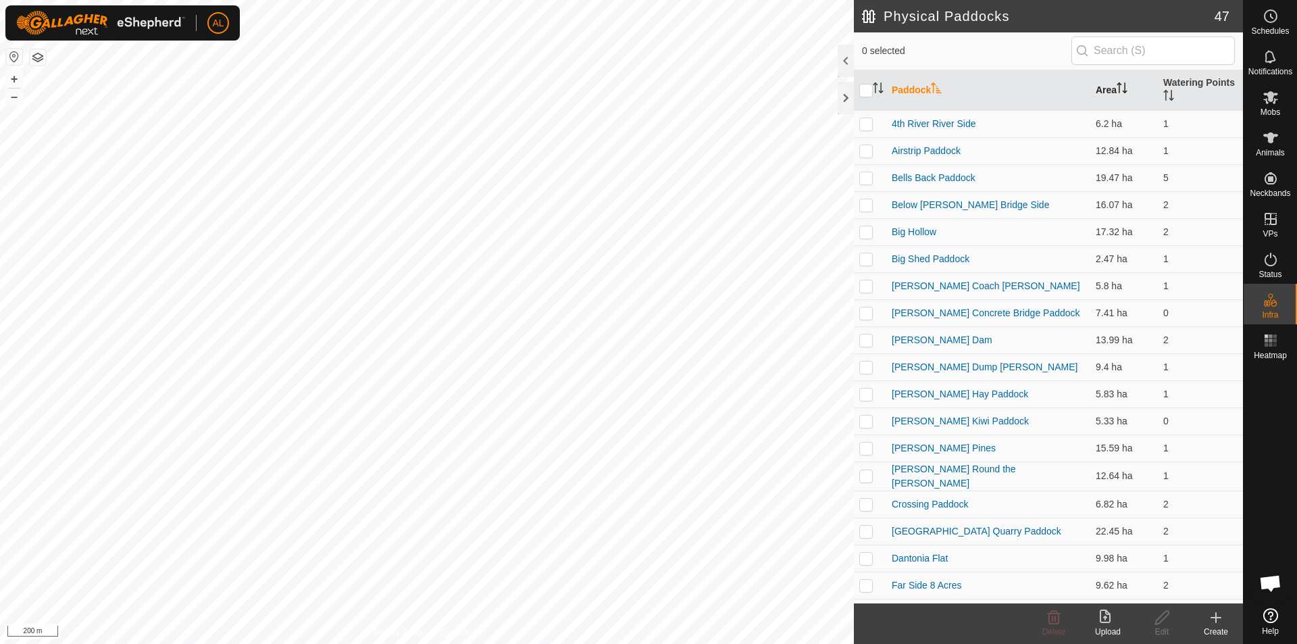
click at [1106, 87] on th "Area" at bounding box center [1125, 90] width 68 height 41
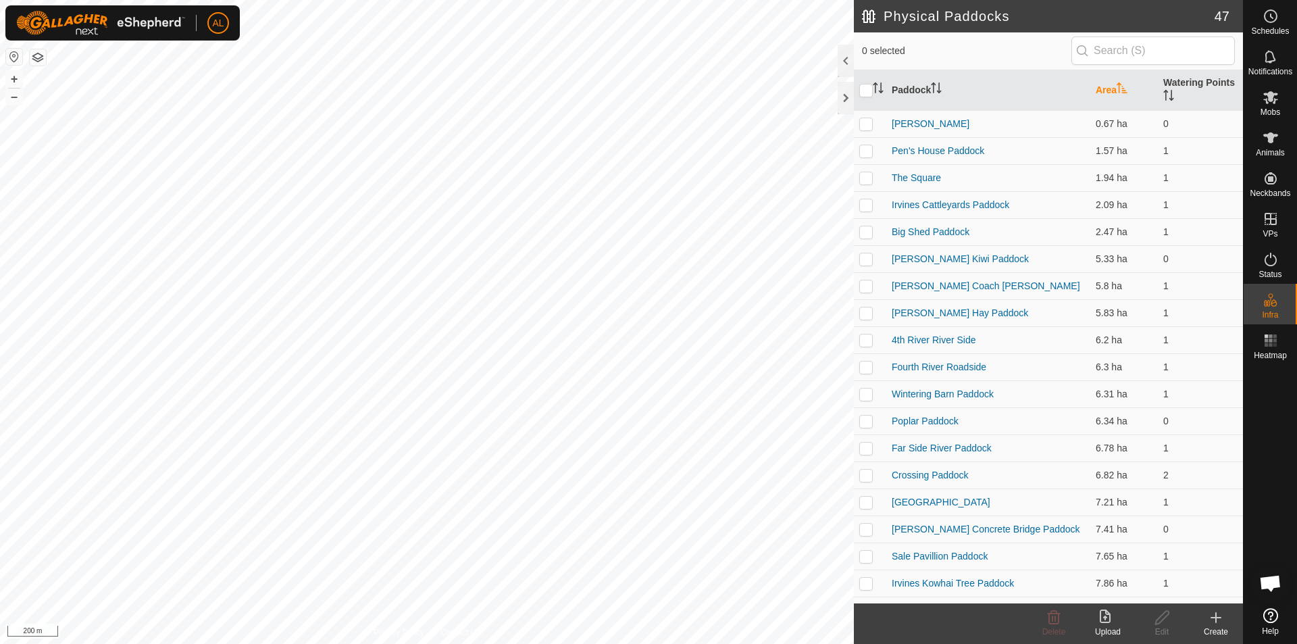
click at [1106, 87] on th "Area" at bounding box center [1125, 90] width 68 height 41
